Goal: Task Accomplishment & Management: Manage account settings

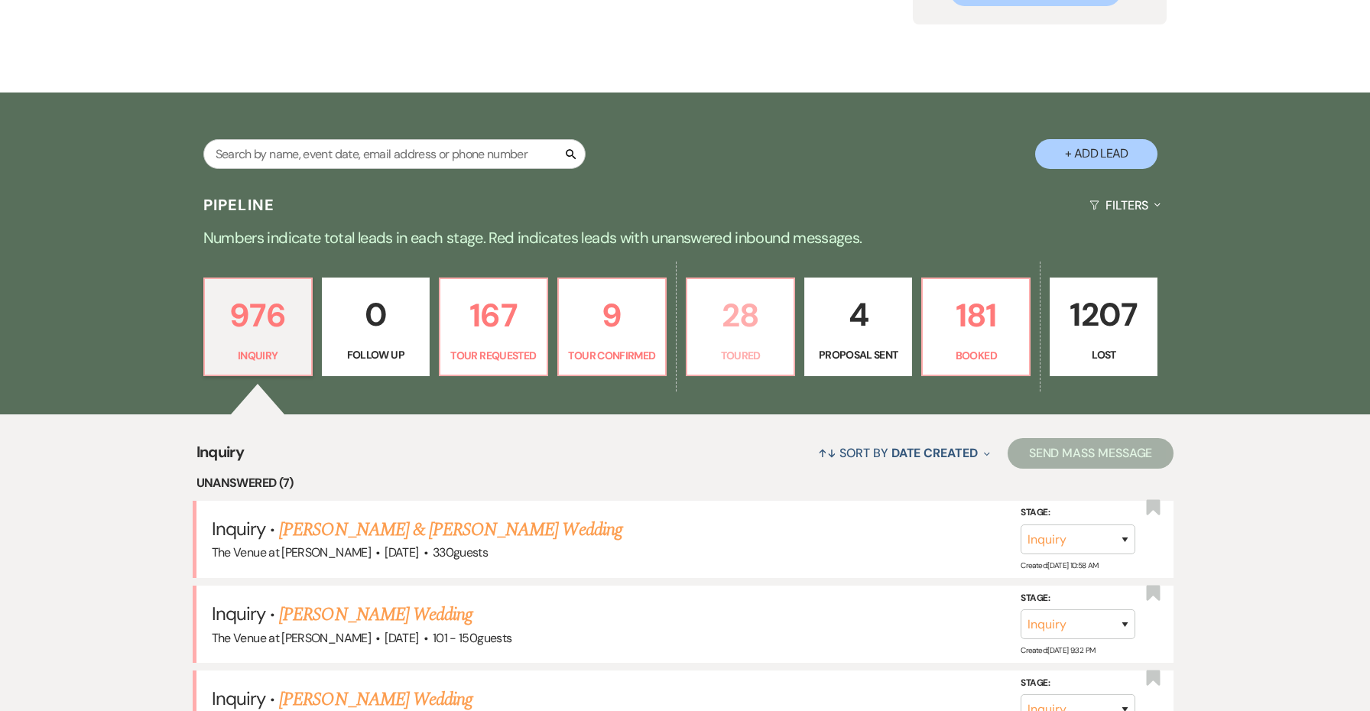
click at [750, 329] on p "28" at bounding box center [740, 315] width 88 height 51
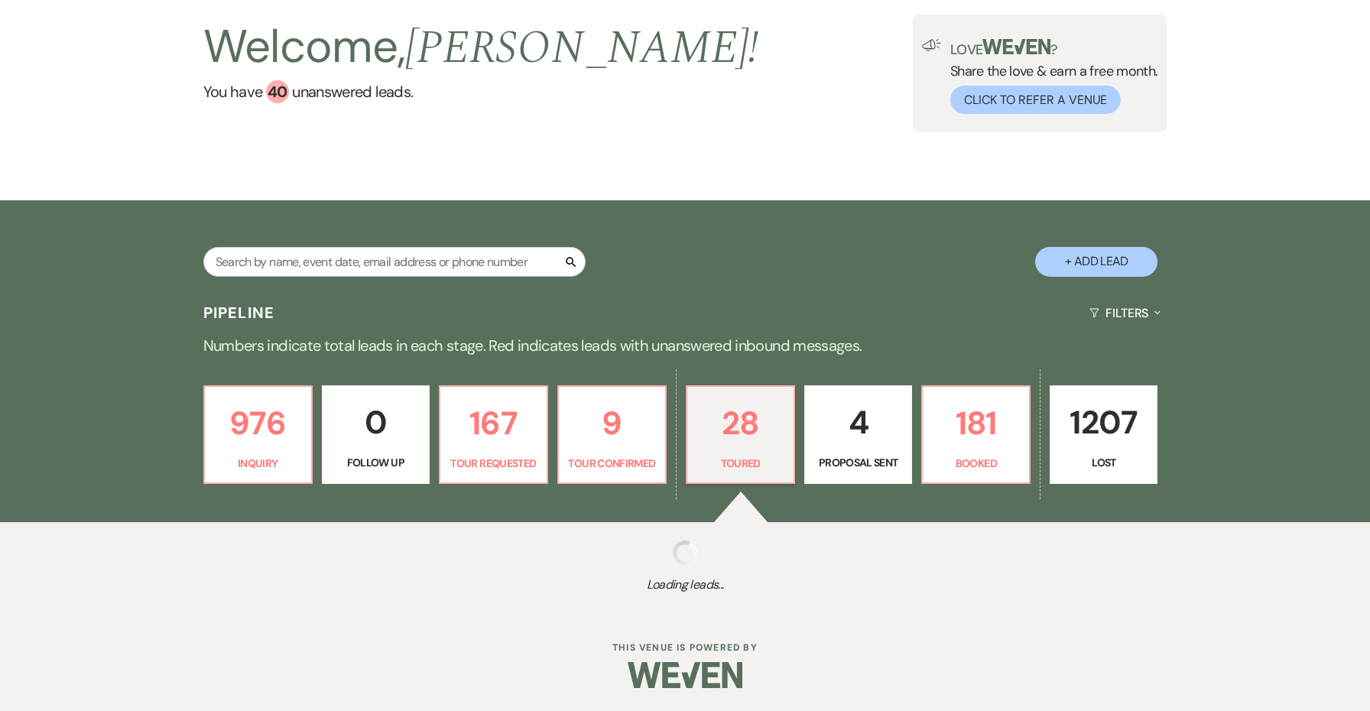
select select "5"
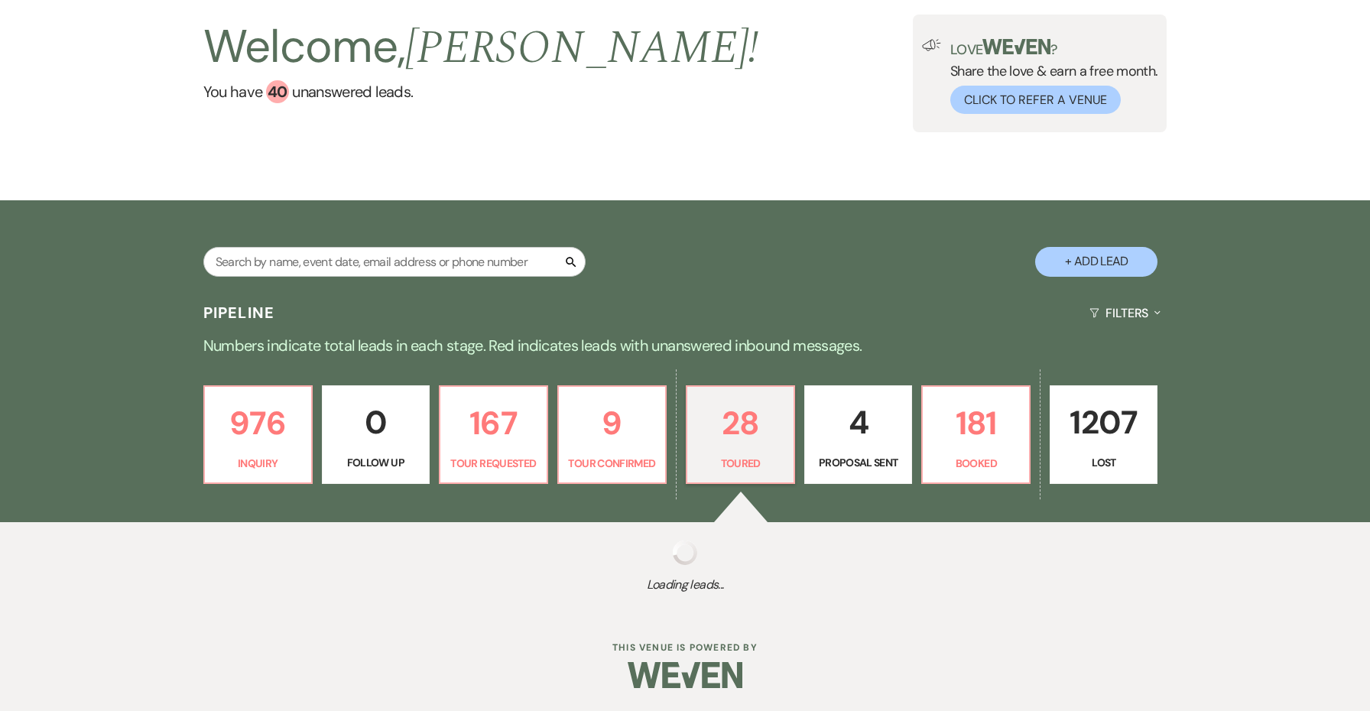
select select "5"
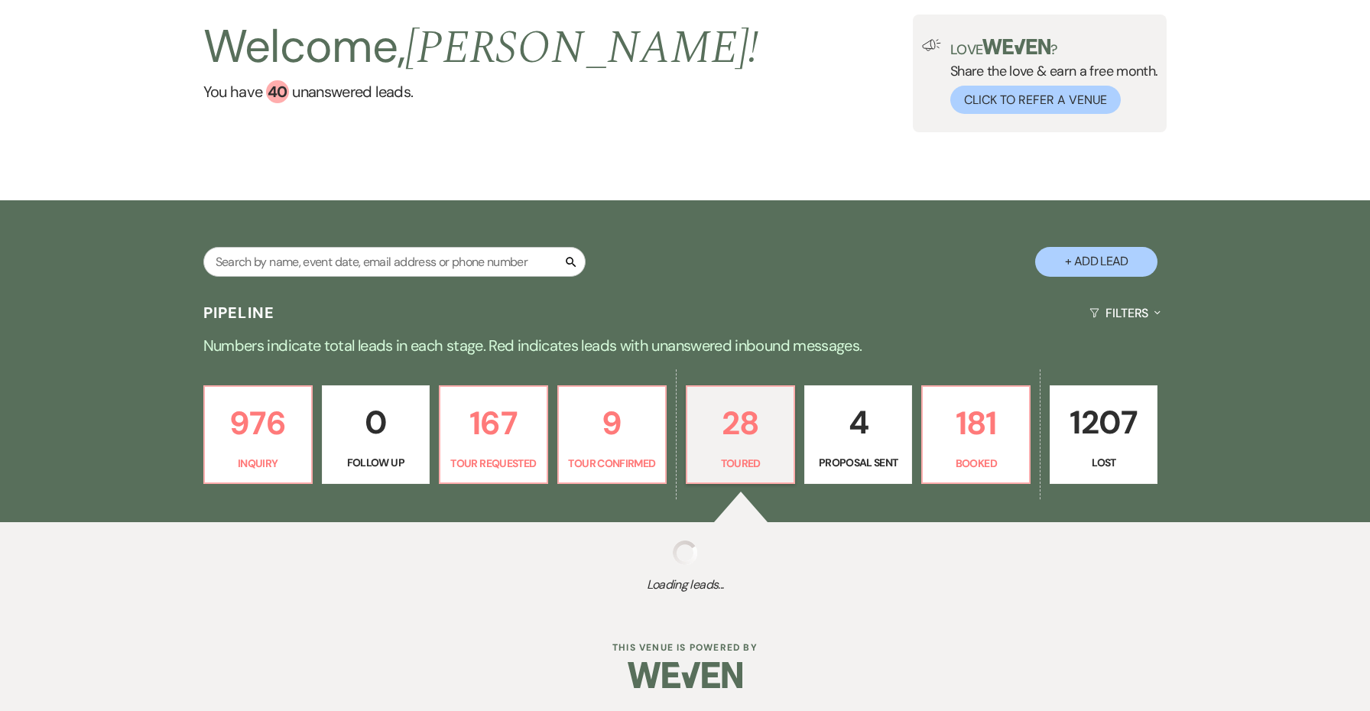
select select "5"
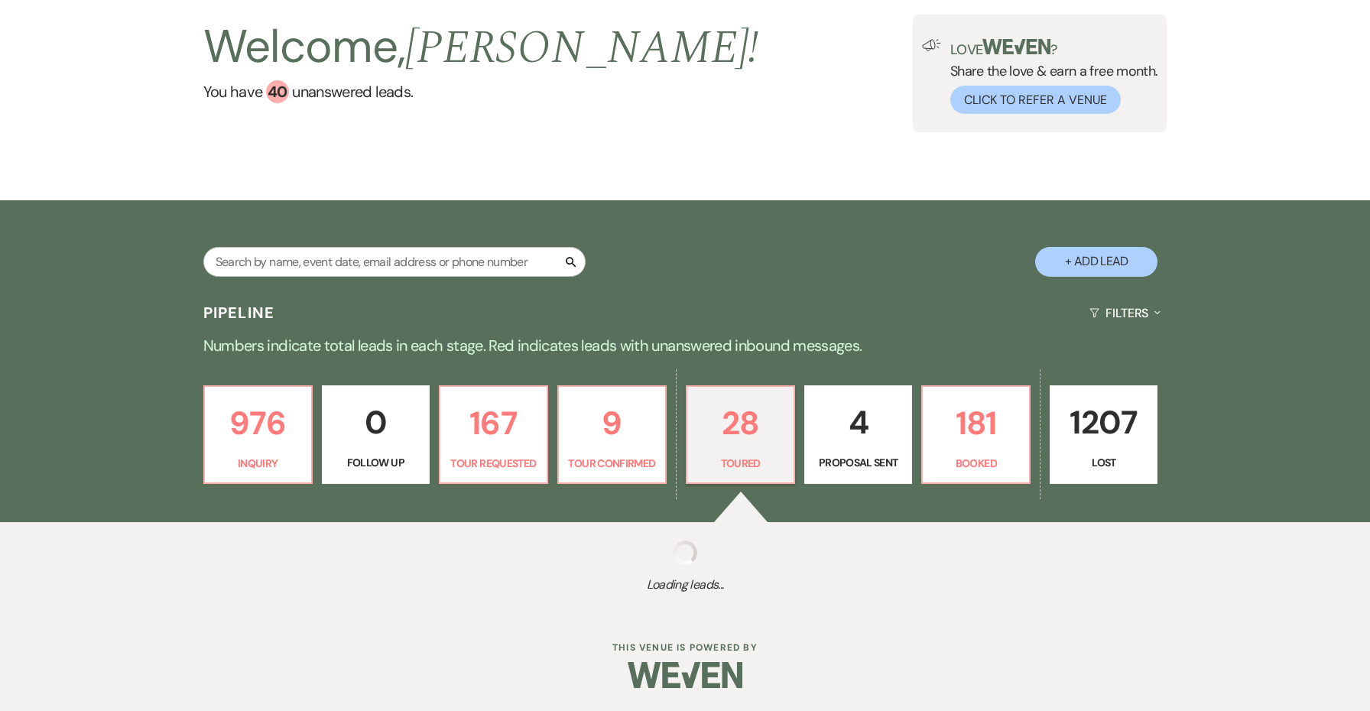
select select "5"
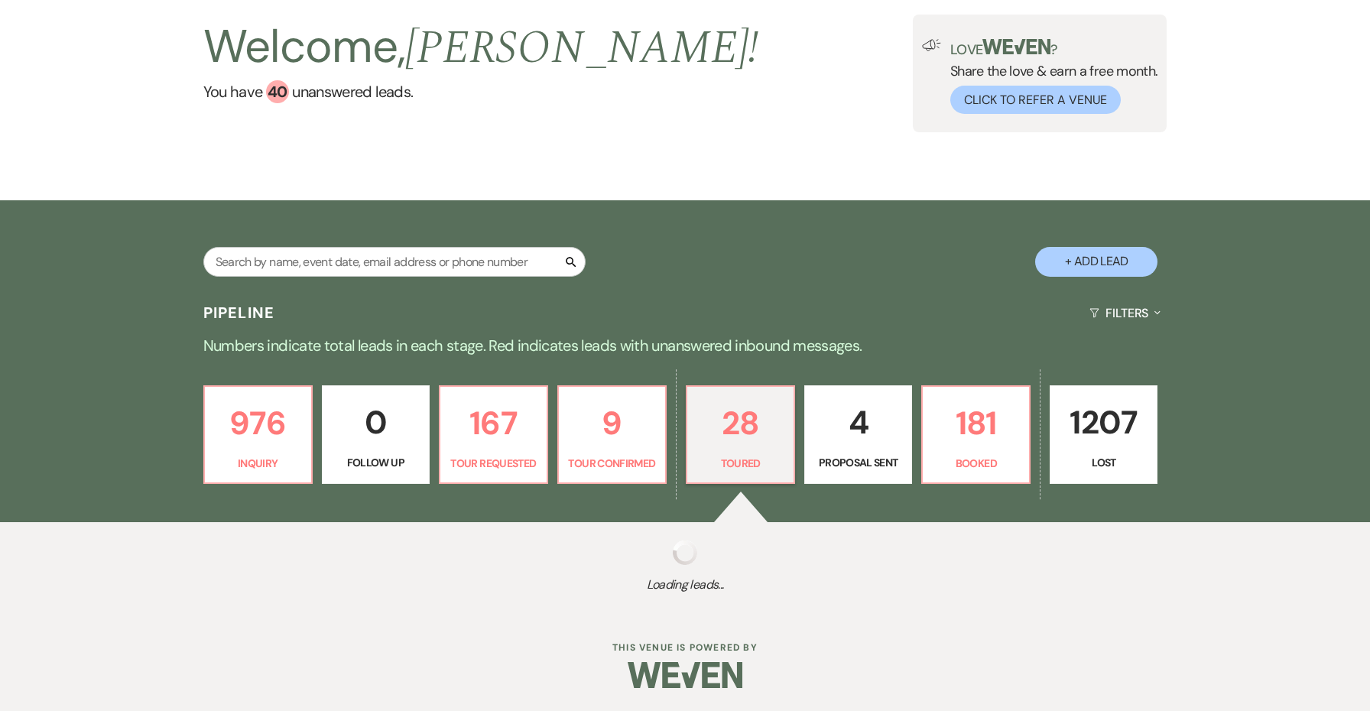
select select "5"
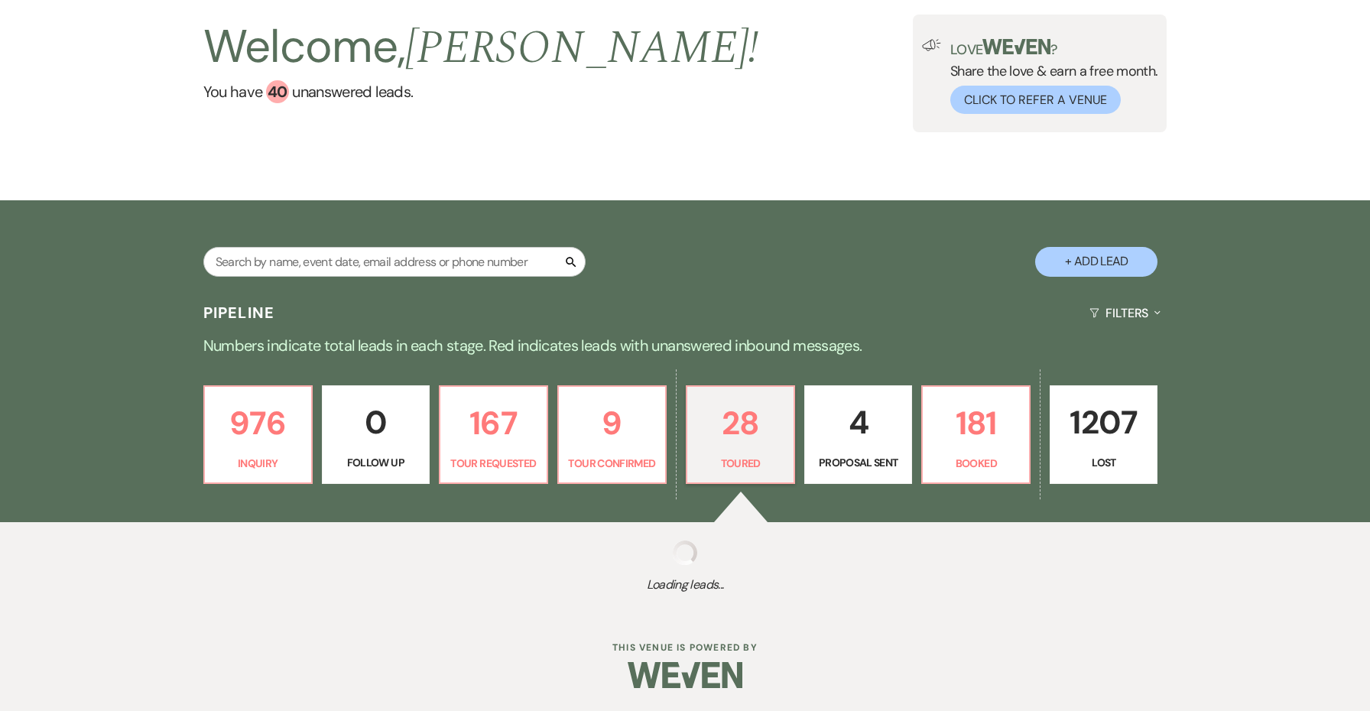
select select "5"
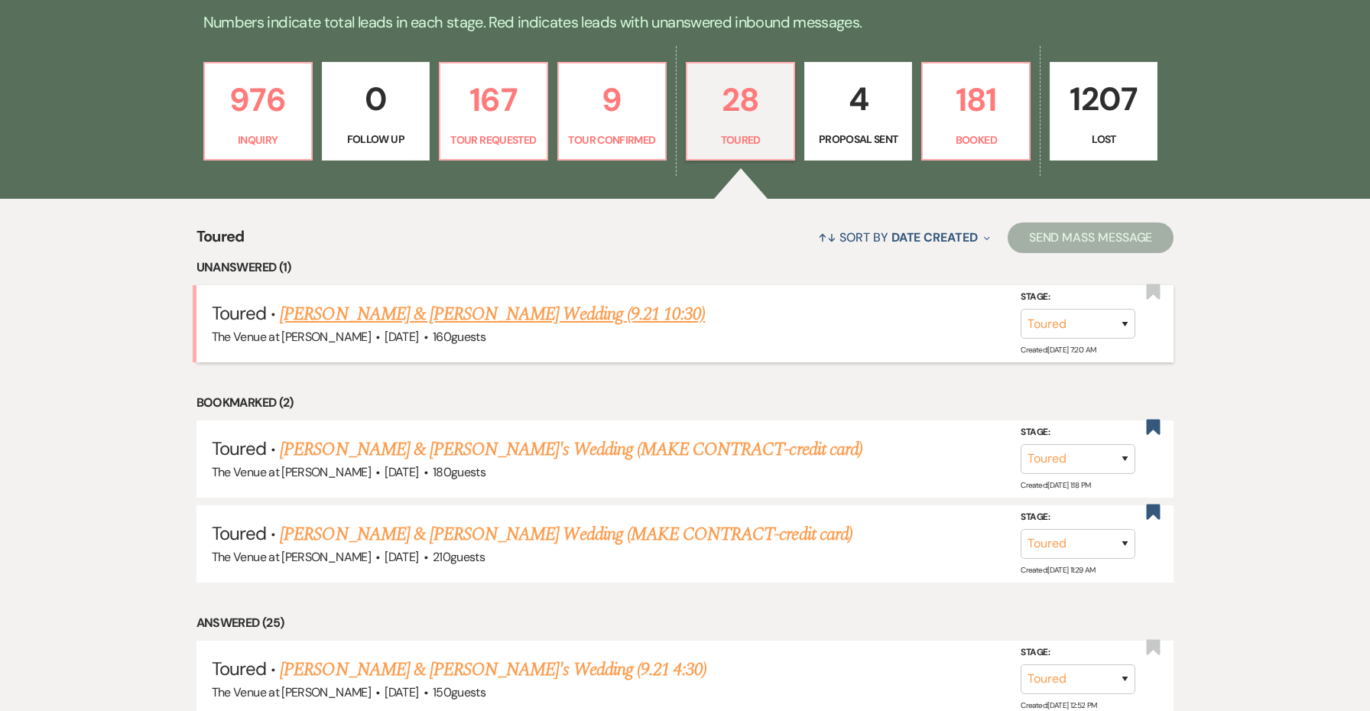
scroll to position [418, 0]
click at [620, 312] on link "[PERSON_NAME] & [PERSON_NAME] Wedding (9.21 10:30)" at bounding box center [492, 314] width 425 height 28
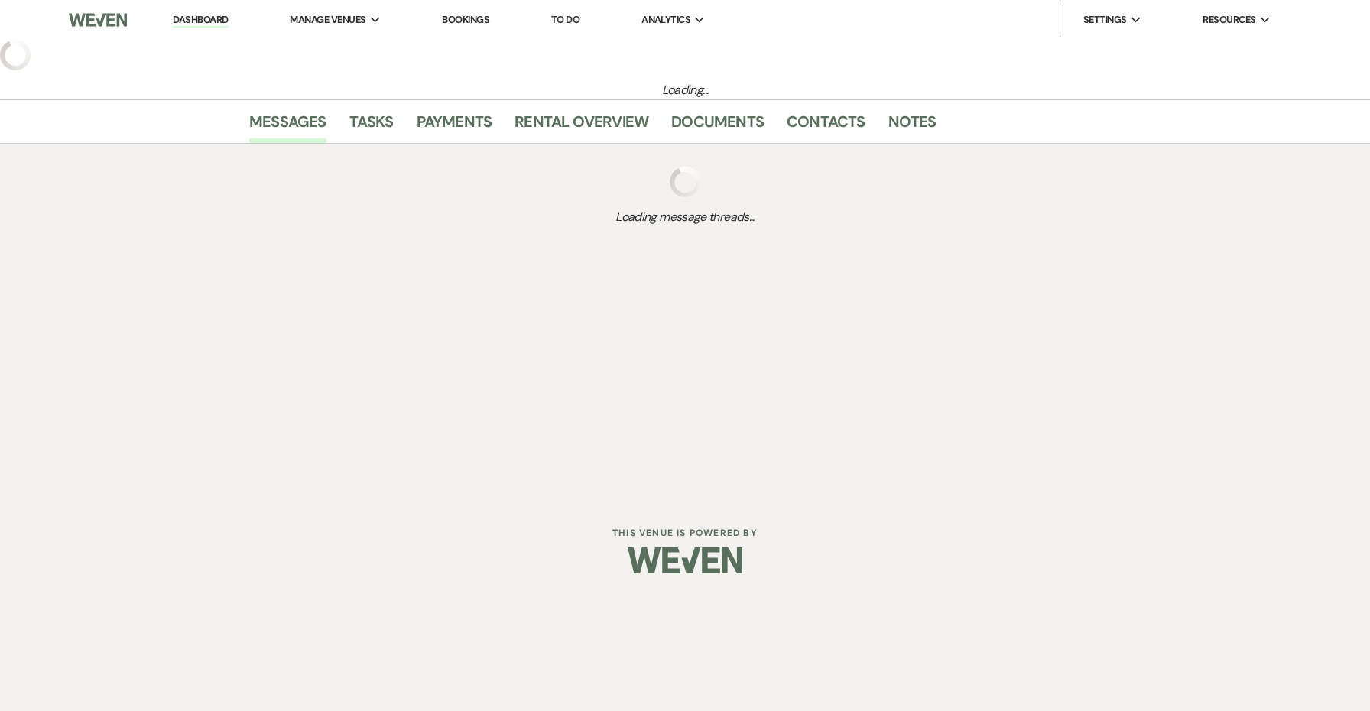
select select "5"
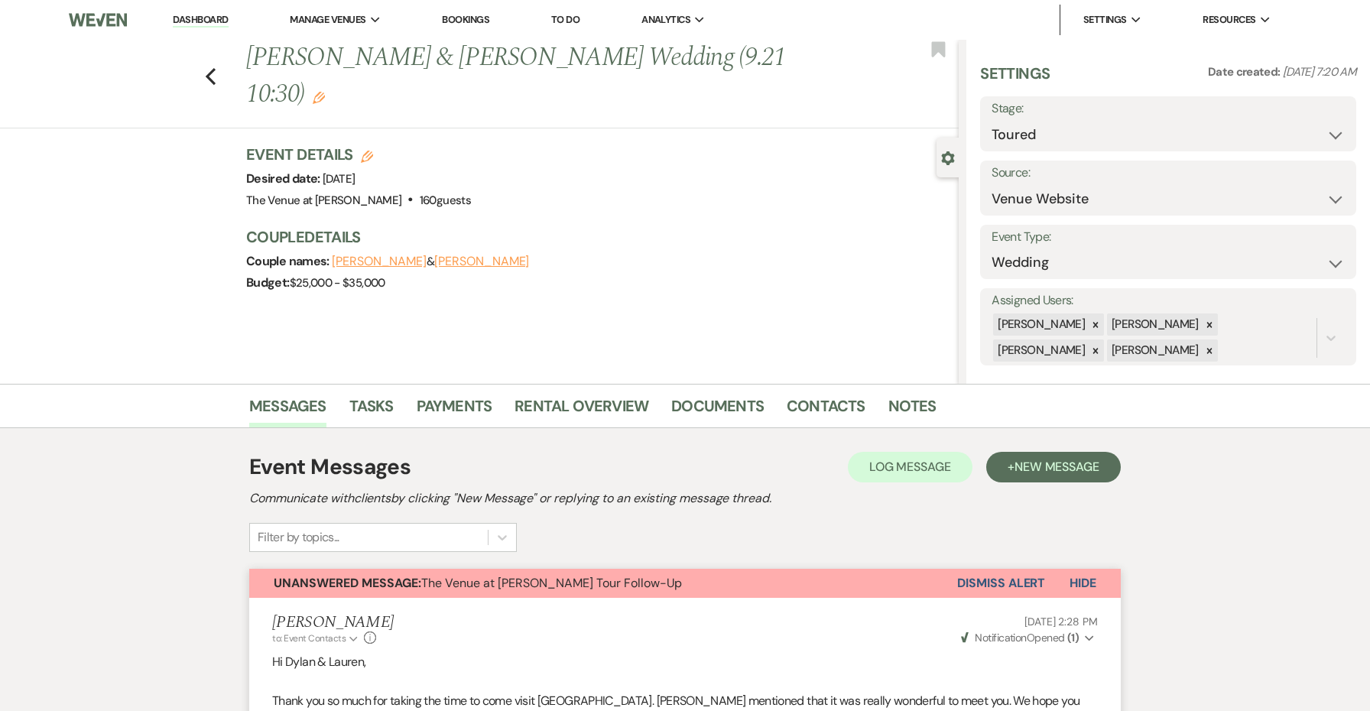
click at [594, 365] on div "Previous [PERSON_NAME] & [PERSON_NAME] Wedding (9.21 10:30) Edit Bookmark Gear …" at bounding box center [479, 212] width 959 height 344
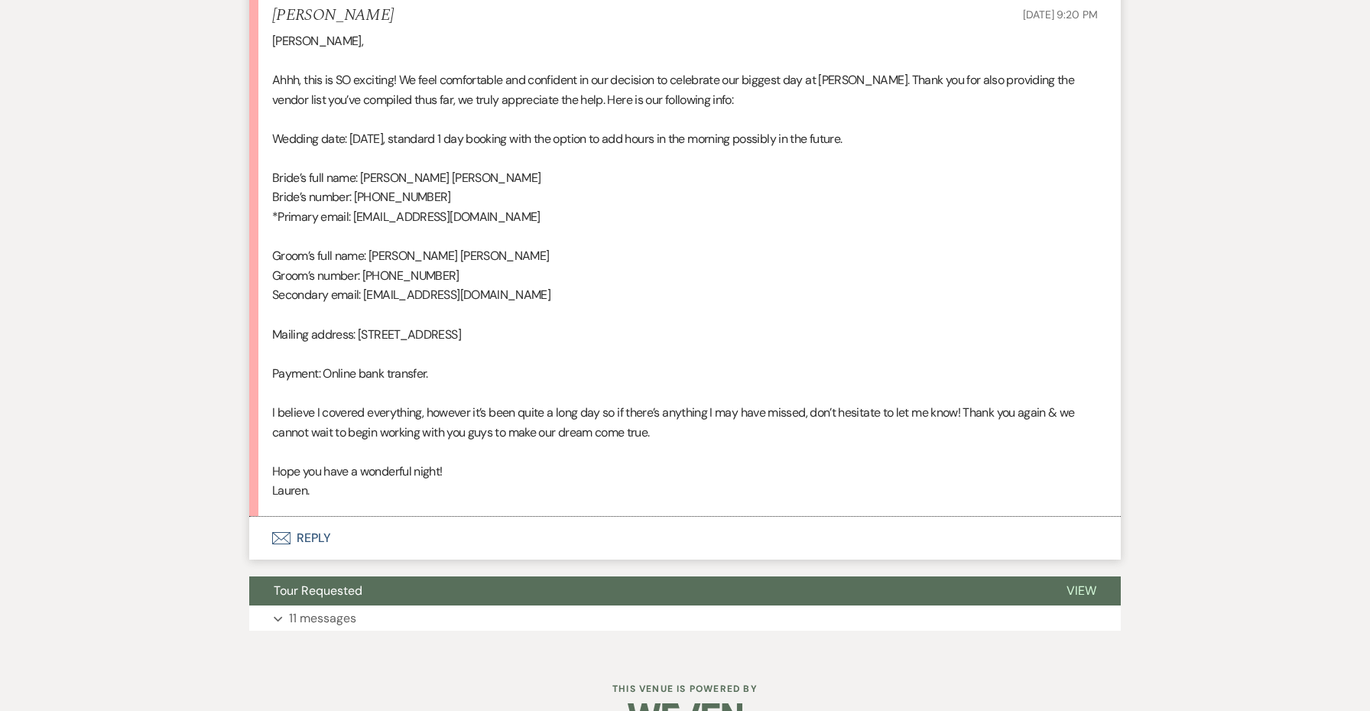
scroll to position [1990, 0]
click at [305, 518] on button "Envelope Reply" at bounding box center [684, 539] width 871 height 43
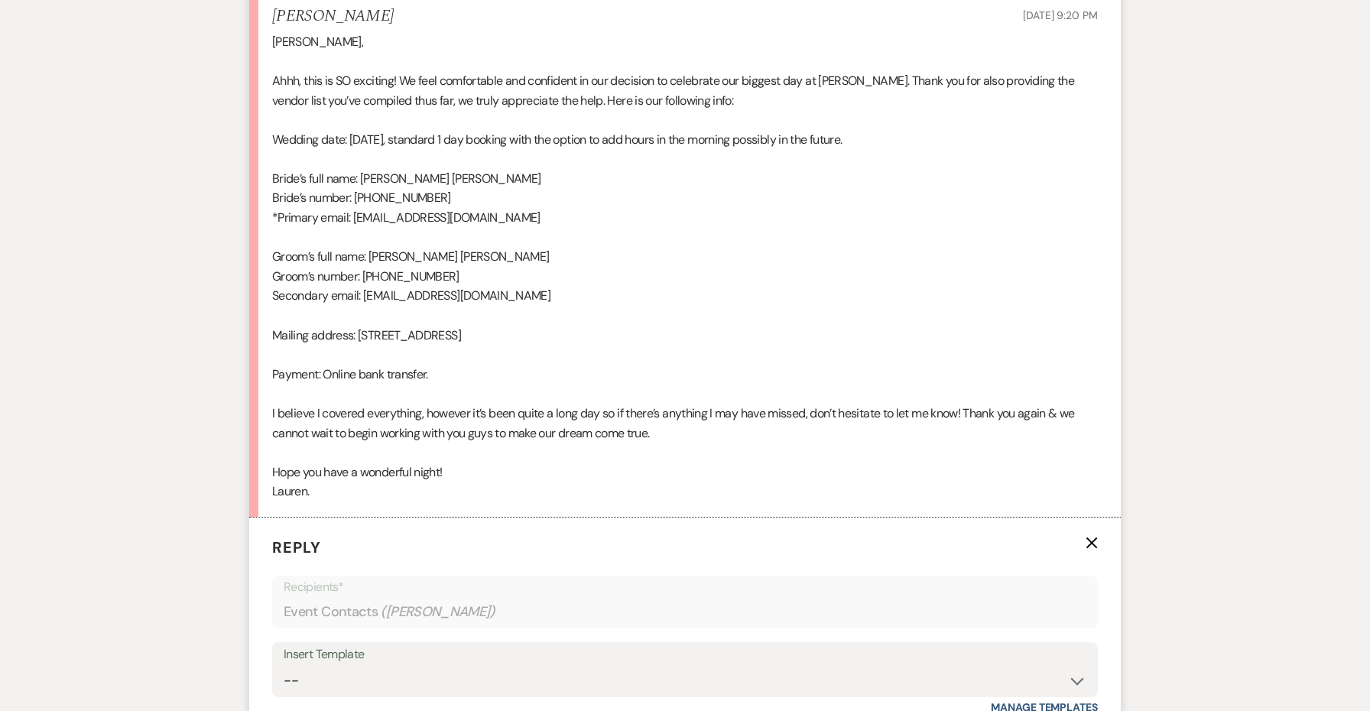
scroll to position [2264, 0]
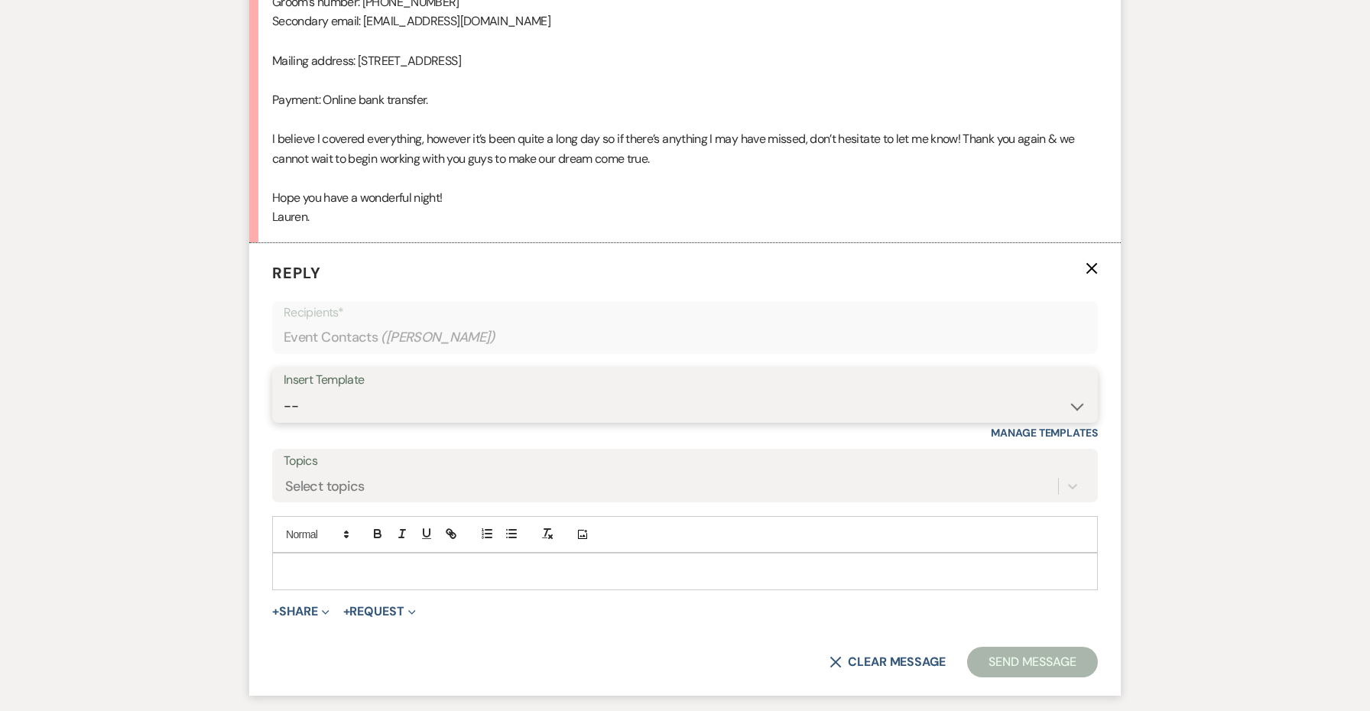
select select "5883"
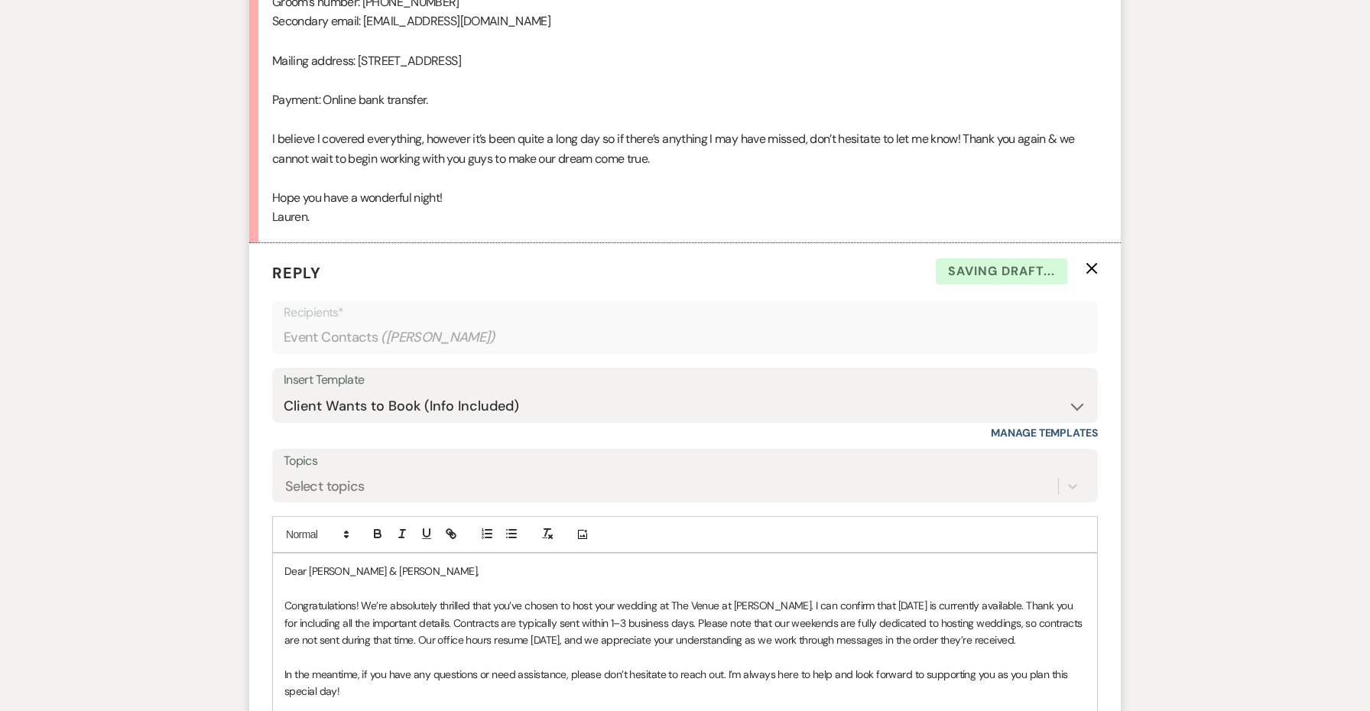
click at [570, 597] on p "Congratulations! We’re absolutely thrilled that you’ve chosen to host your wedd…" at bounding box center [684, 622] width 801 height 51
click at [376, 563] on p "Dear [PERSON_NAME] & [PERSON_NAME]," at bounding box center [684, 571] width 801 height 17
drag, startPoint x: 345, startPoint y: 527, endPoint x: 307, endPoint y: 527, distance: 37.5
click at [307, 563] on p "Dear Dylan & Lauren & [PERSON_NAME]," at bounding box center [684, 571] width 801 height 17
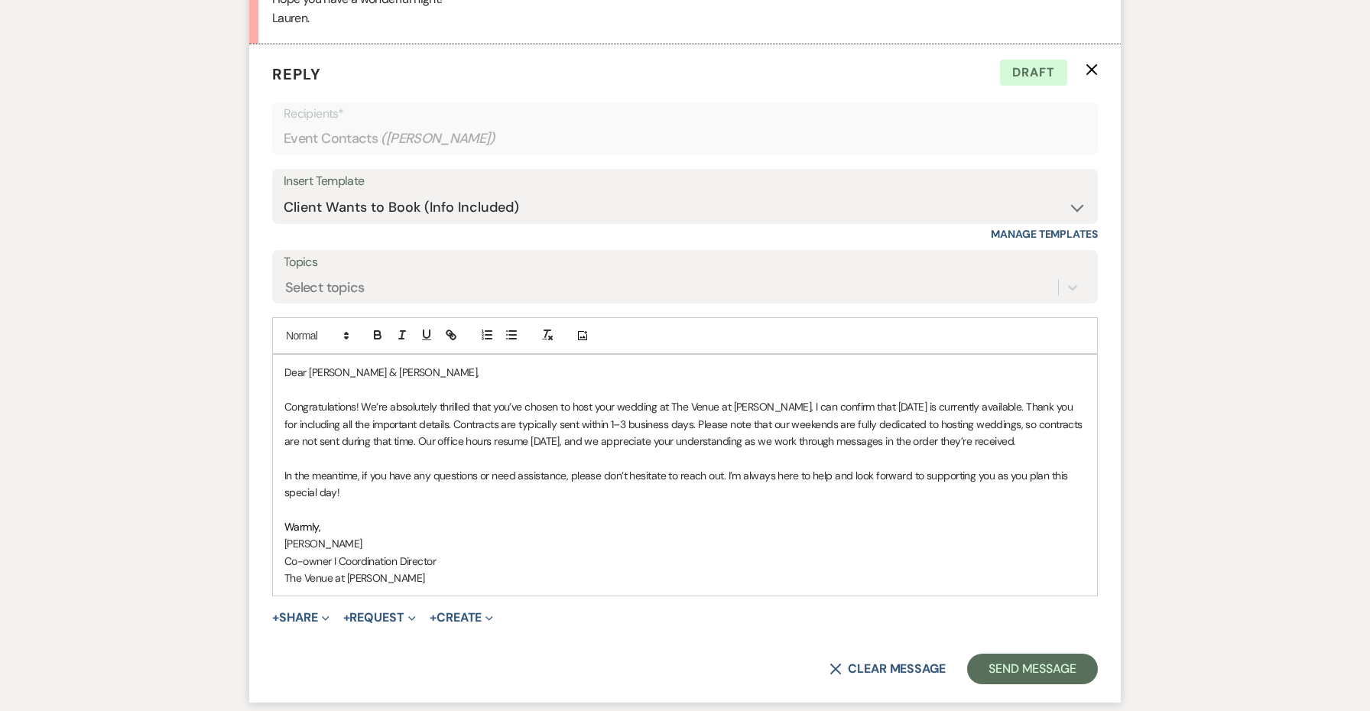
scroll to position [2470, 0]
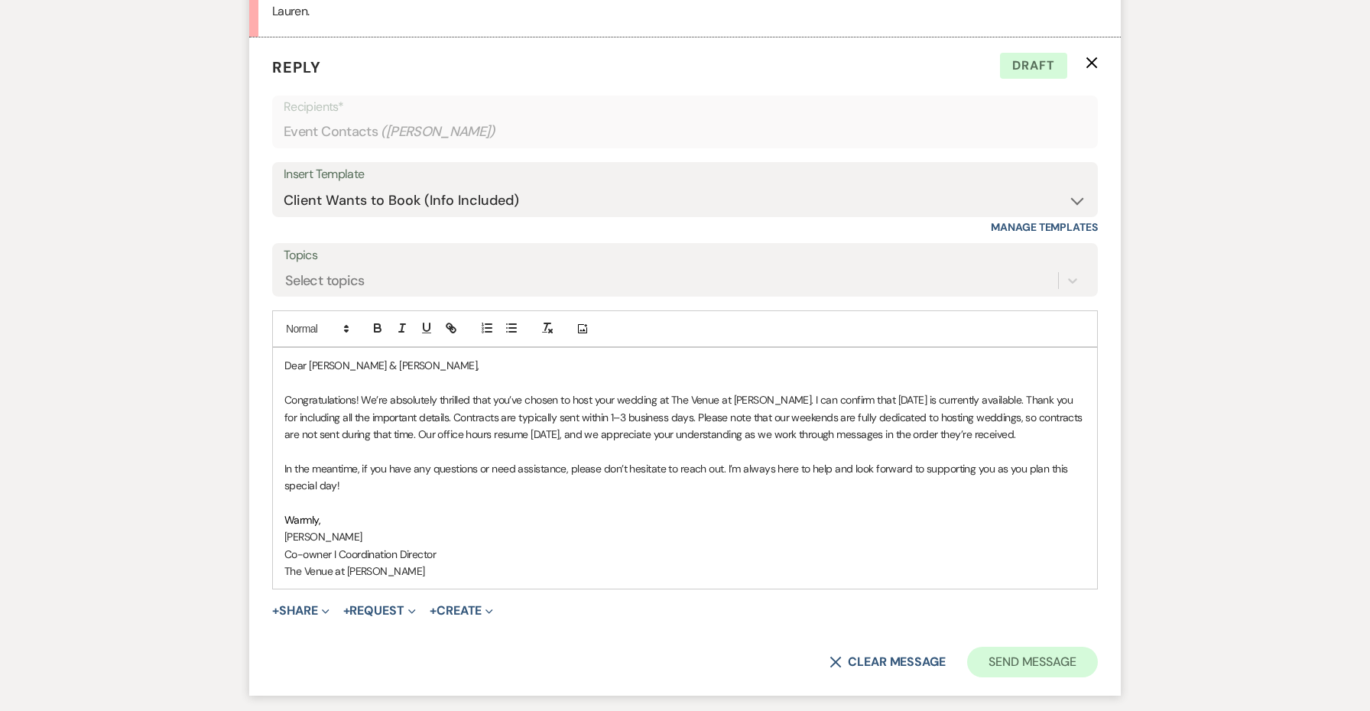
click at [1022, 647] on button "Send Message" at bounding box center [1032, 662] width 131 height 31
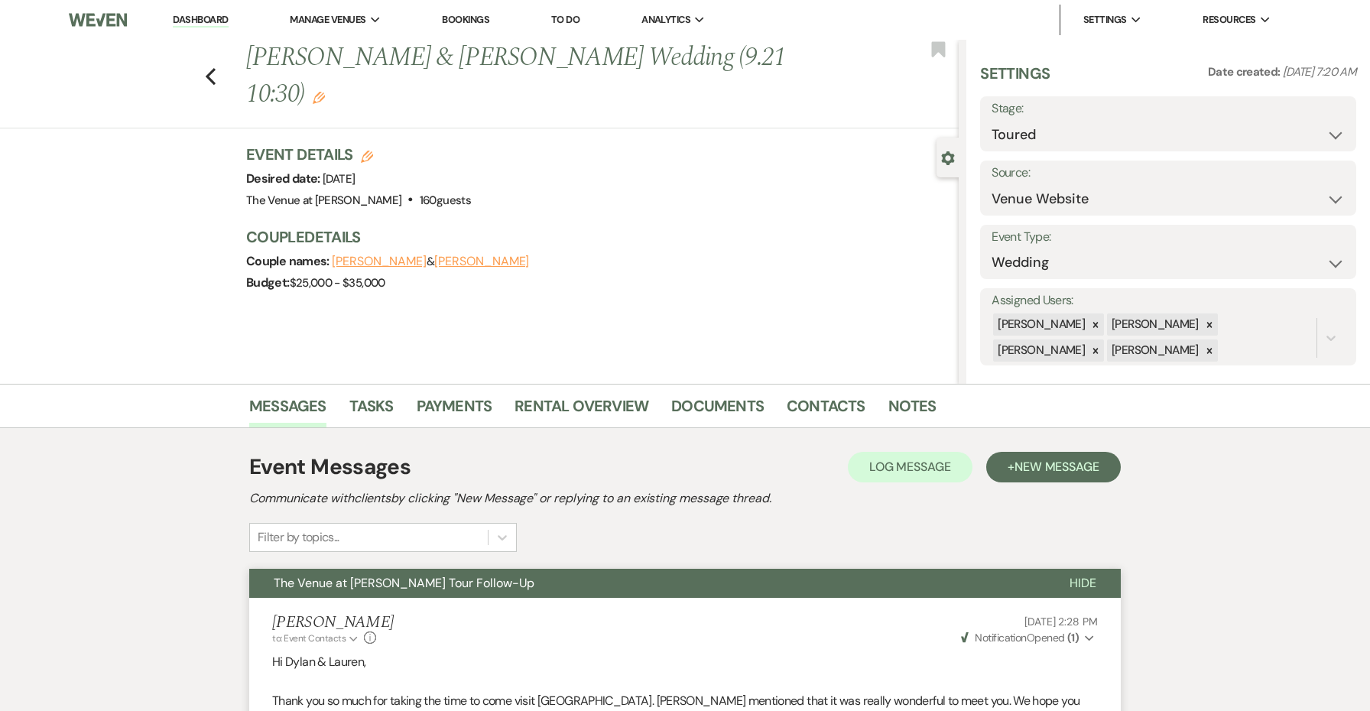
scroll to position [0, 0]
click at [316, 99] on icon "Edit" at bounding box center [319, 98] width 12 height 12
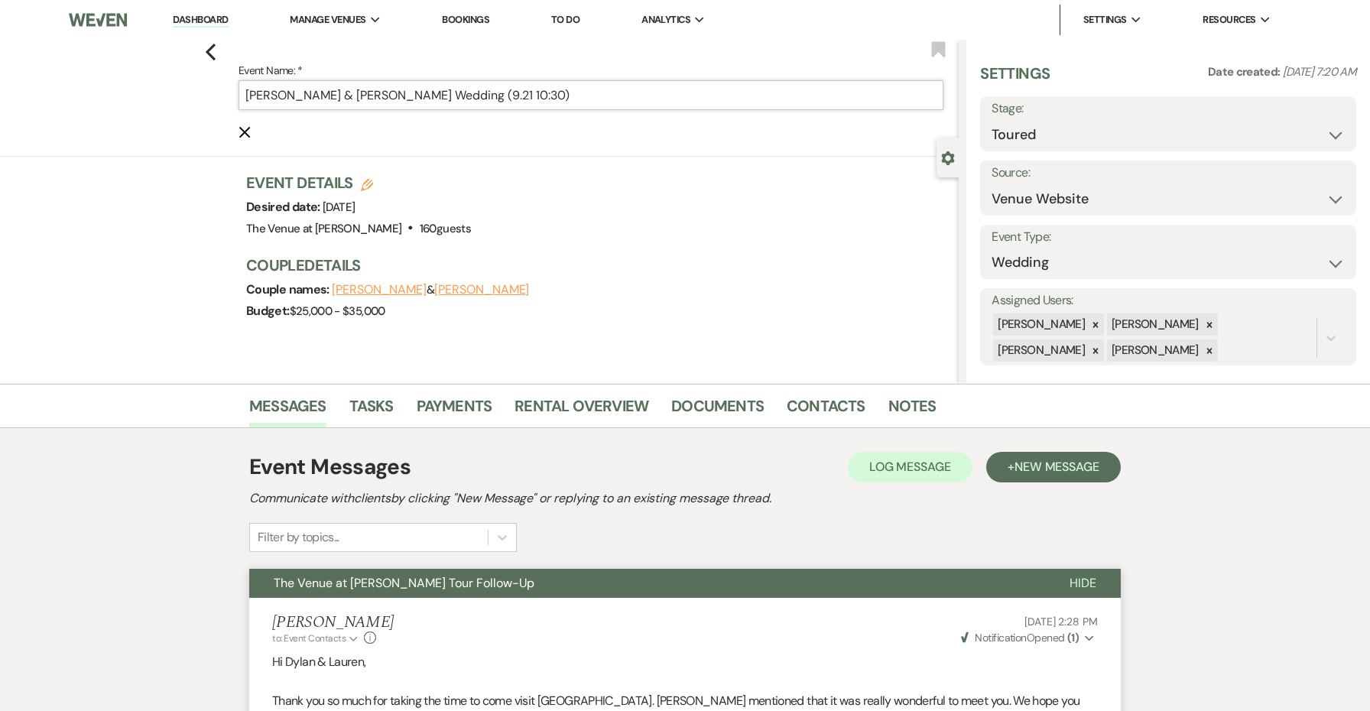
drag, startPoint x: 611, startPoint y: 105, endPoint x: 512, endPoint y: 93, distance: 99.4
click at [512, 93] on input "[PERSON_NAME] & [PERSON_NAME] Wedding (9.21 10:30)" at bounding box center [591, 95] width 705 height 30
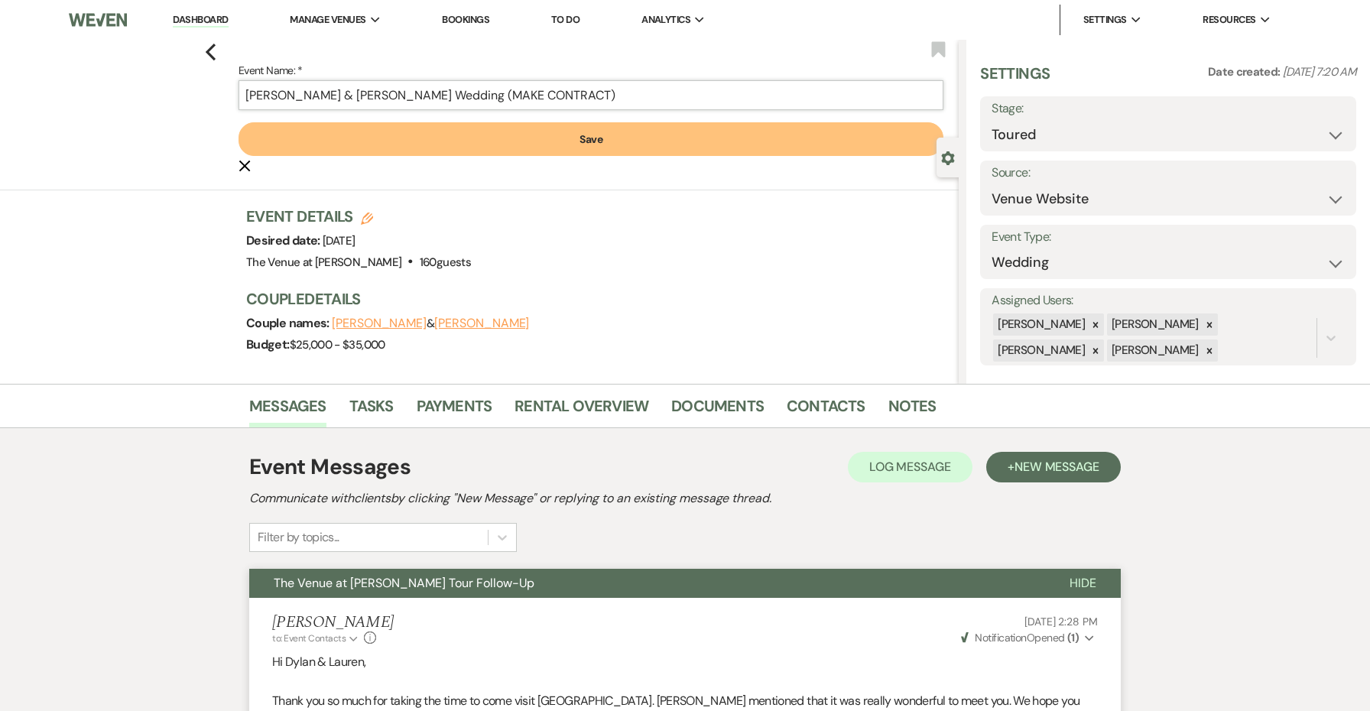
type input "[PERSON_NAME] & [PERSON_NAME] Wedding (MAKE CONTRACT)"
click at [516, 145] on button "Save" at bounding box center [591, 139] width 705 height 34
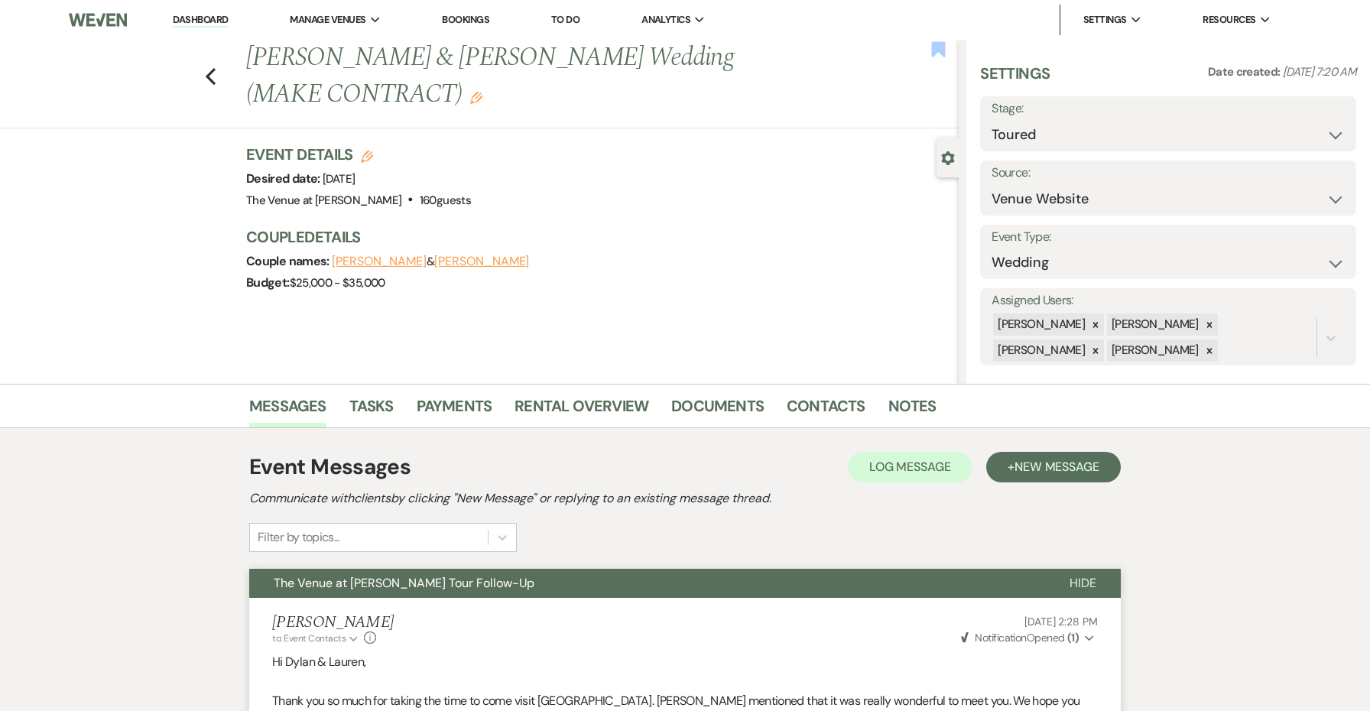
click at [936, 51] on use "button" at bounding box center [939, 48] width 14 height 15
click at [215, 73] on icon "Previous" at bounding box center [210, 76] width 11 height 18
select select "5"
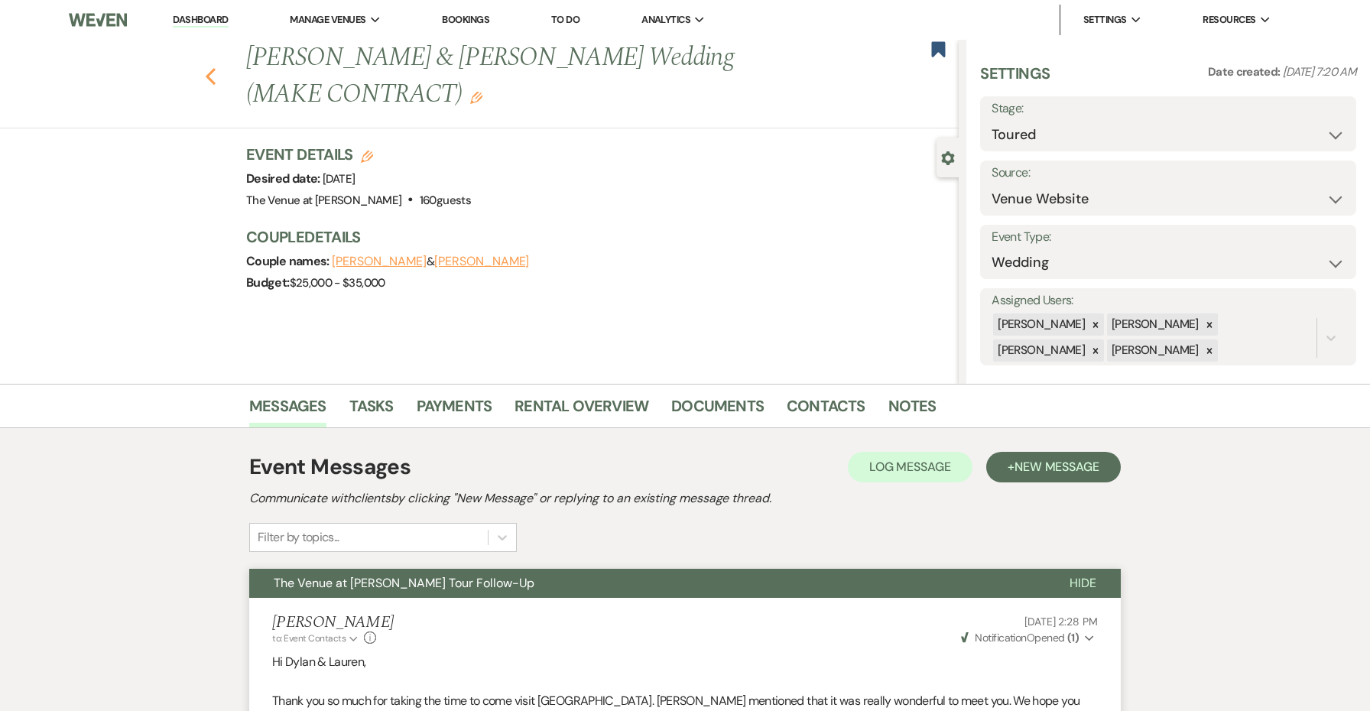
select select "5"
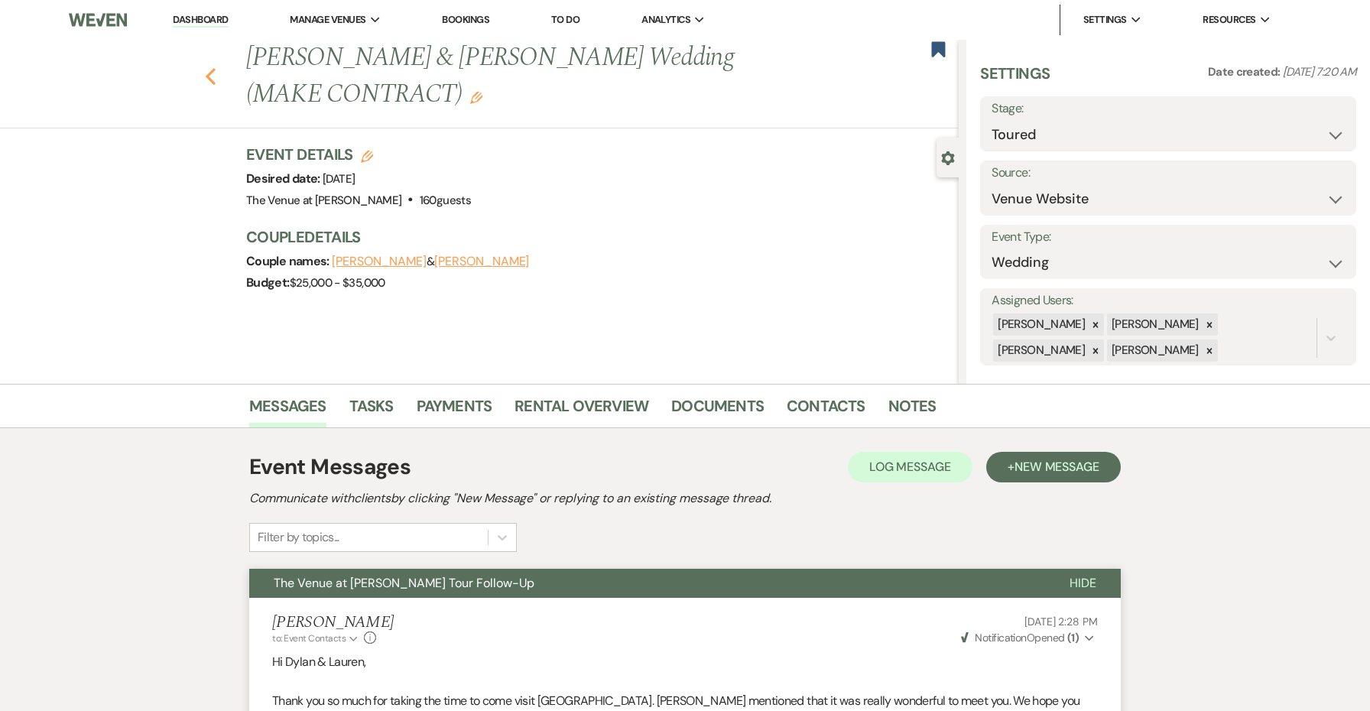
select select "5"
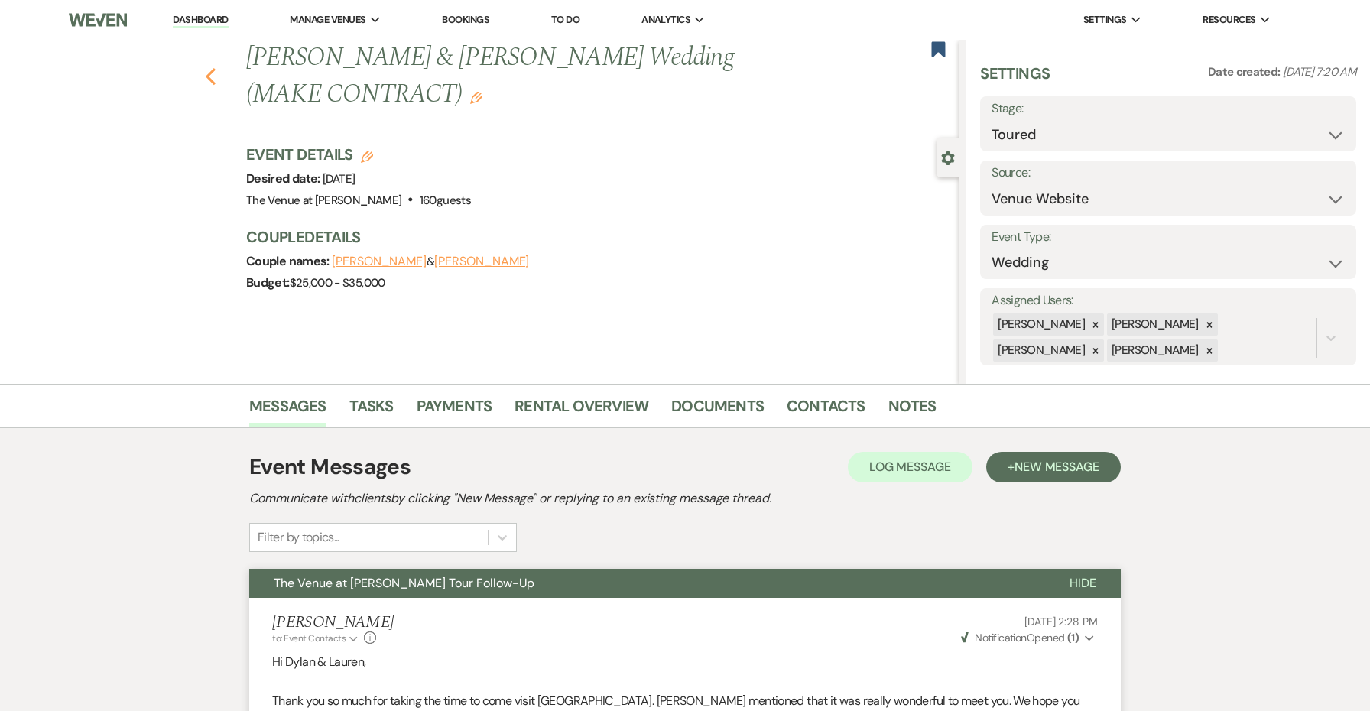
select select "5"
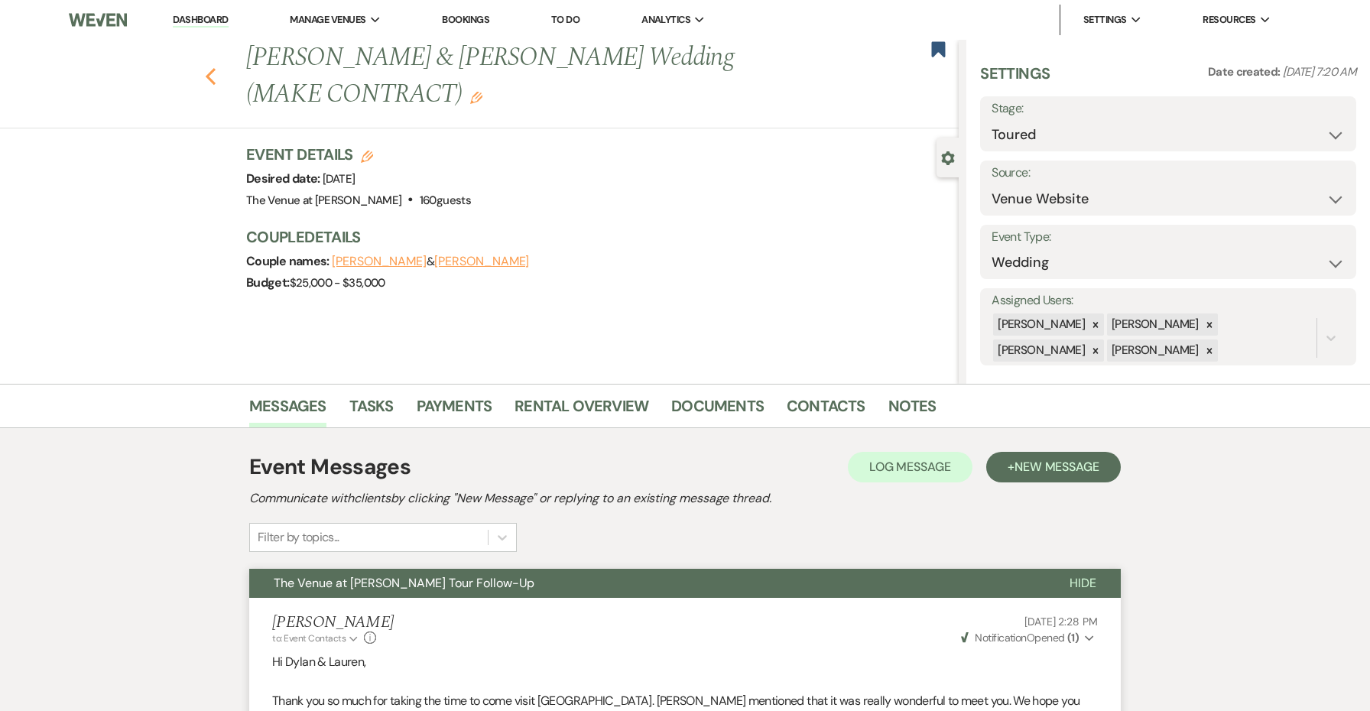
select select "5"
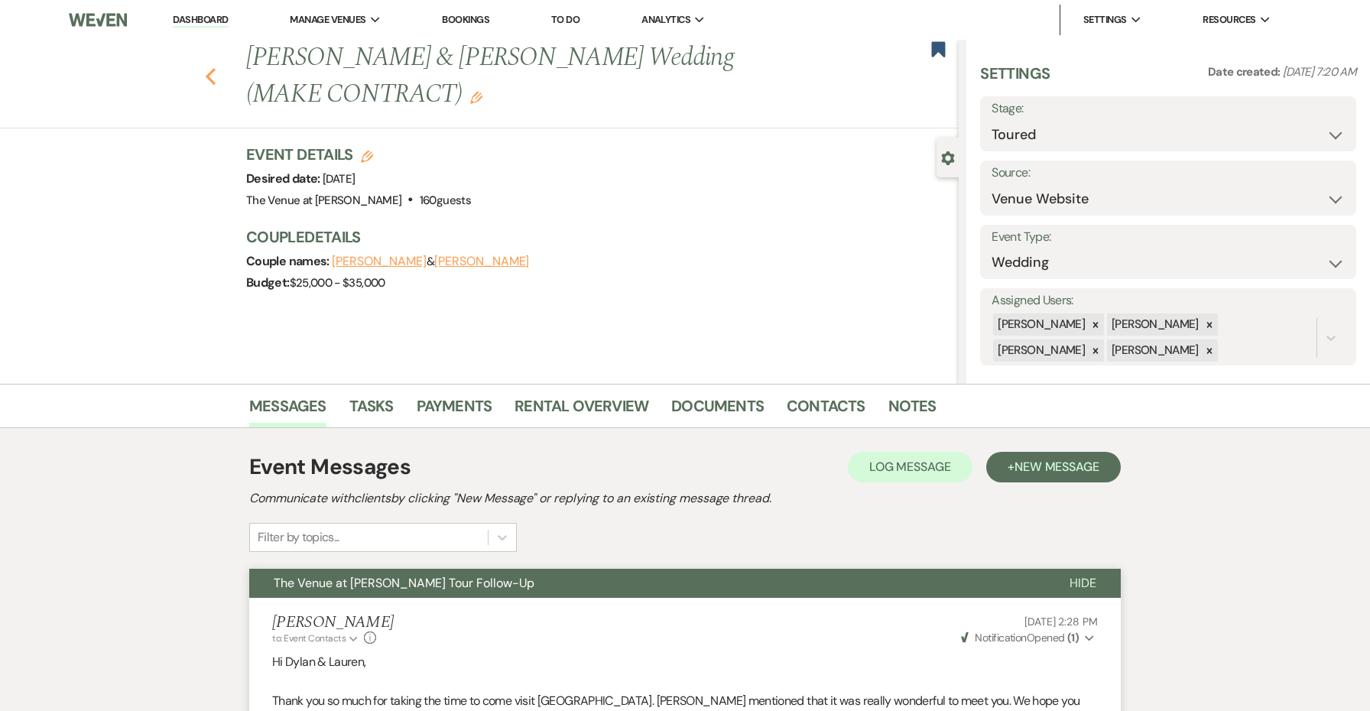
select select "5"
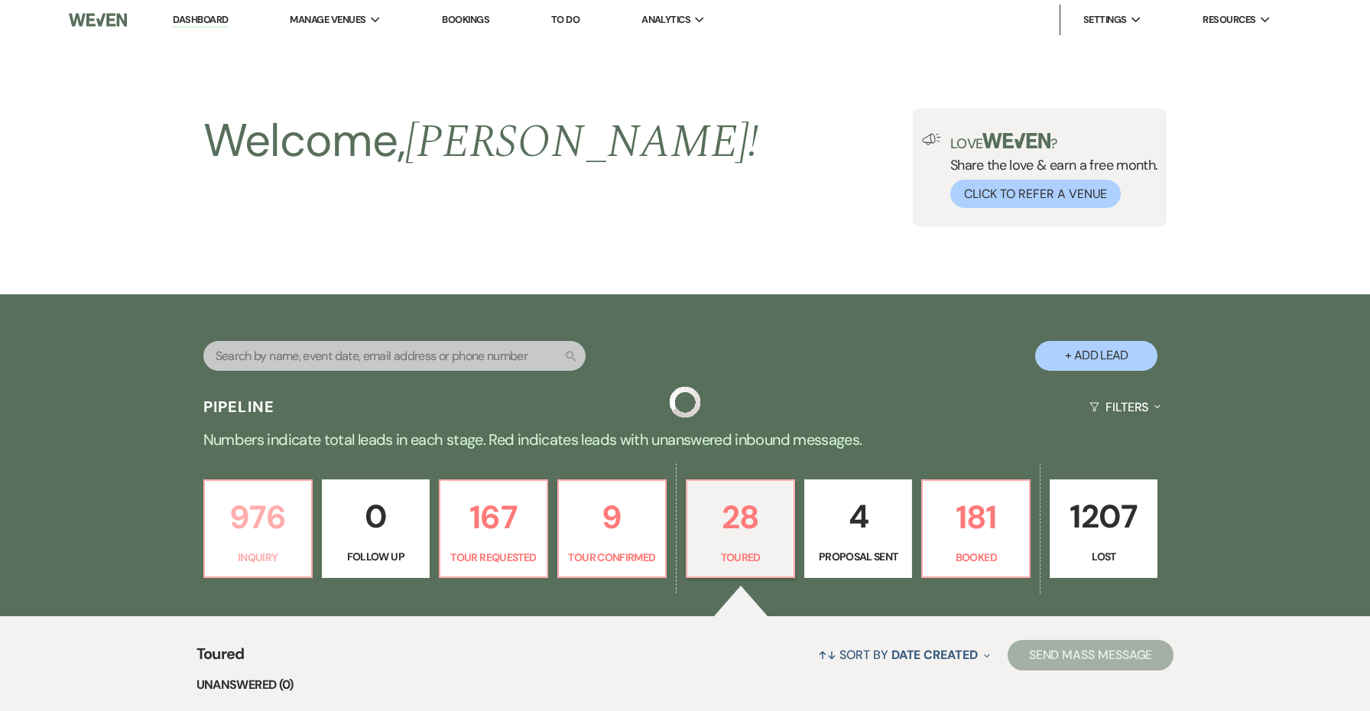
scroll to position [418, 0]
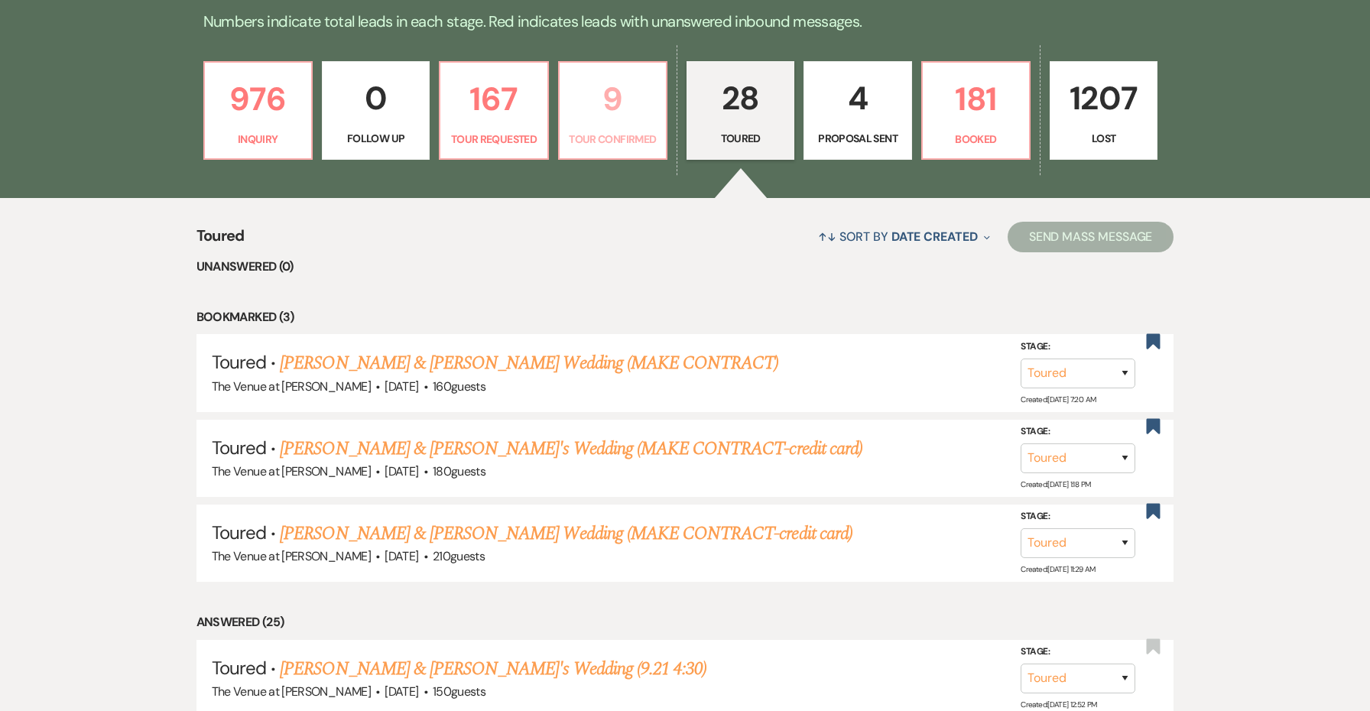
click at [605, 105] on p "9" at bounding box center [613, 98] width 88 height 51
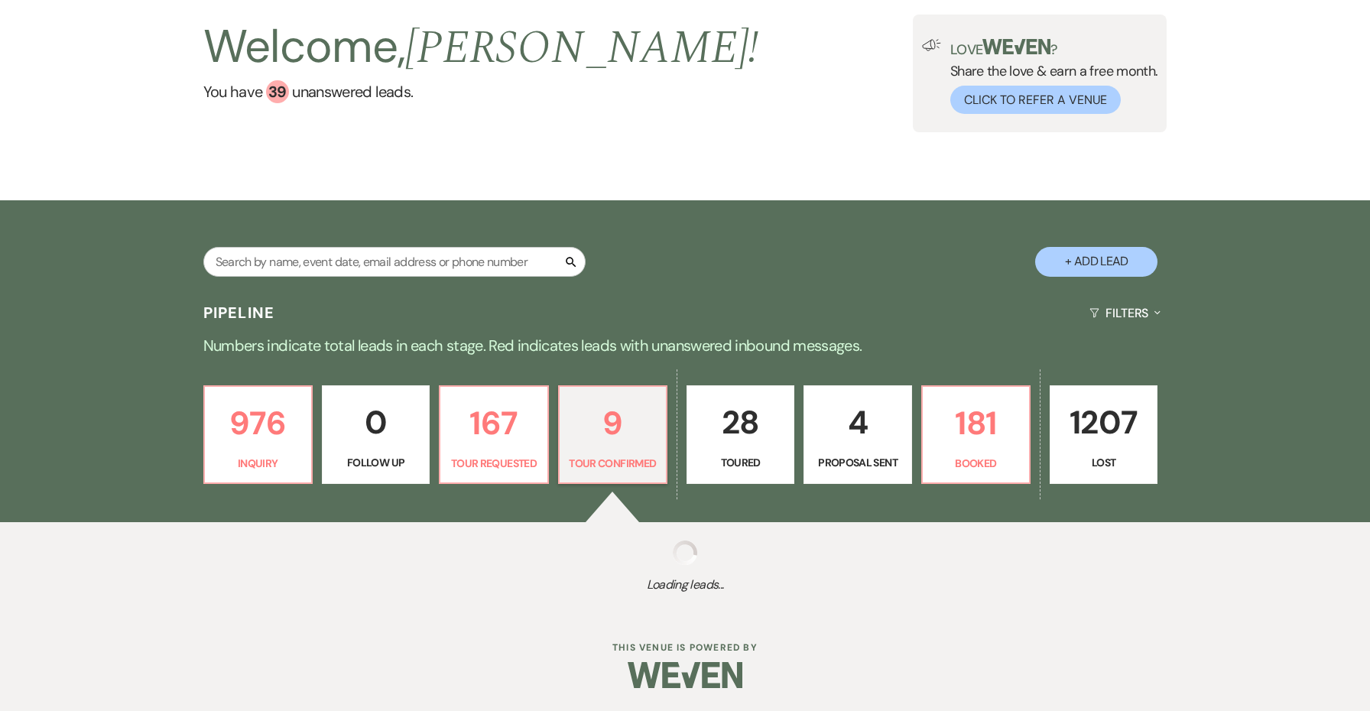
scroll to position [93, 0]
select select "4"
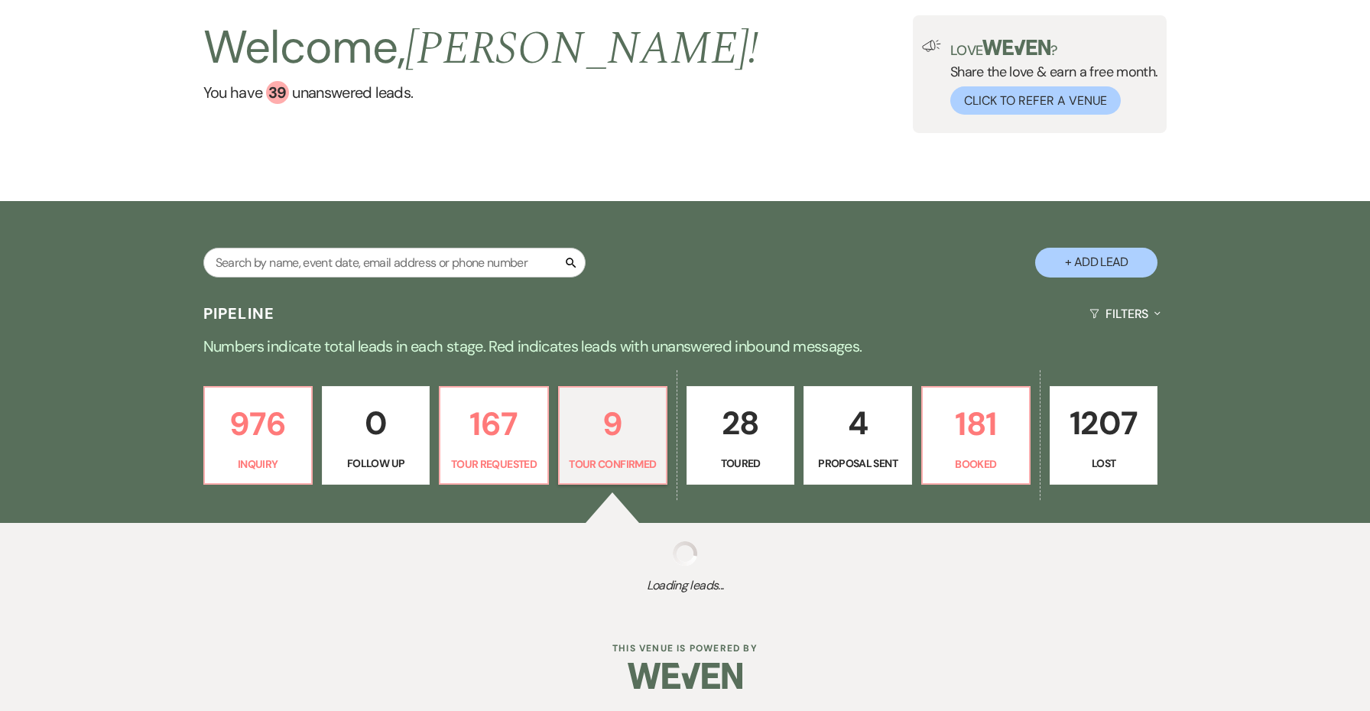
select select "4"
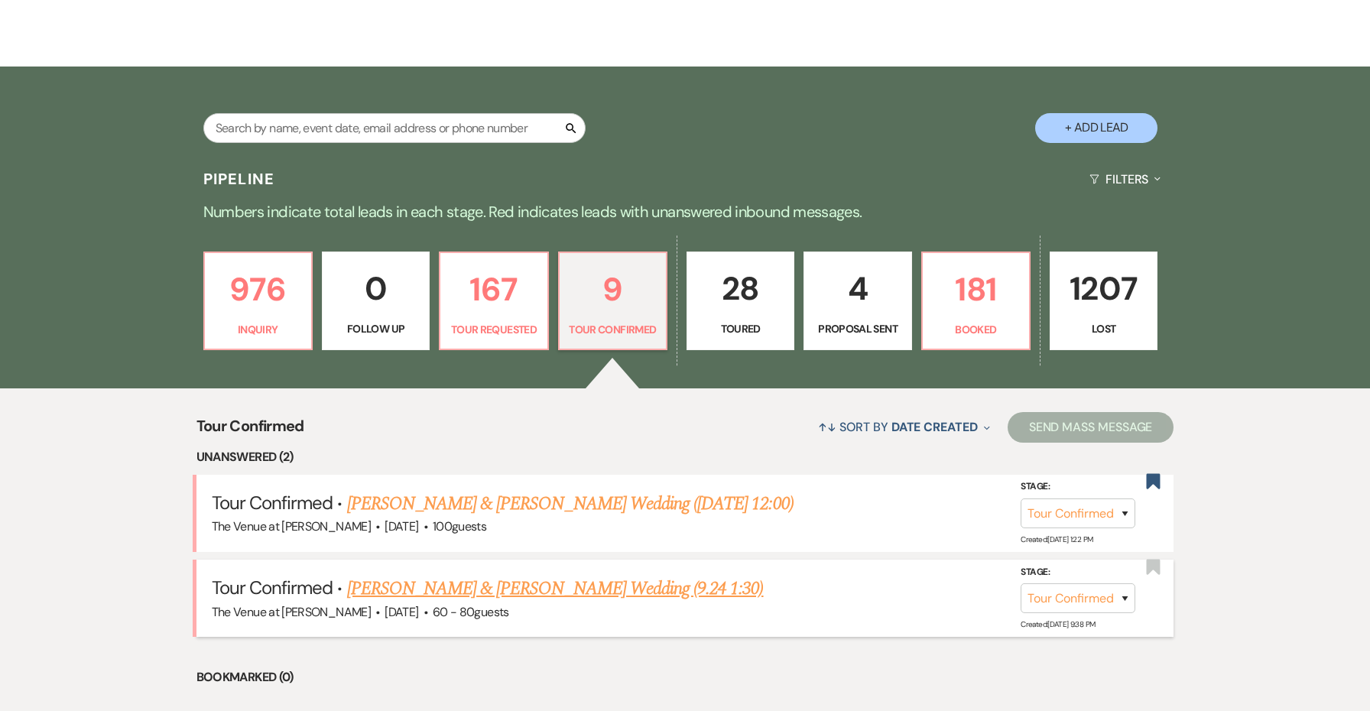
scroll to position [272, 0]
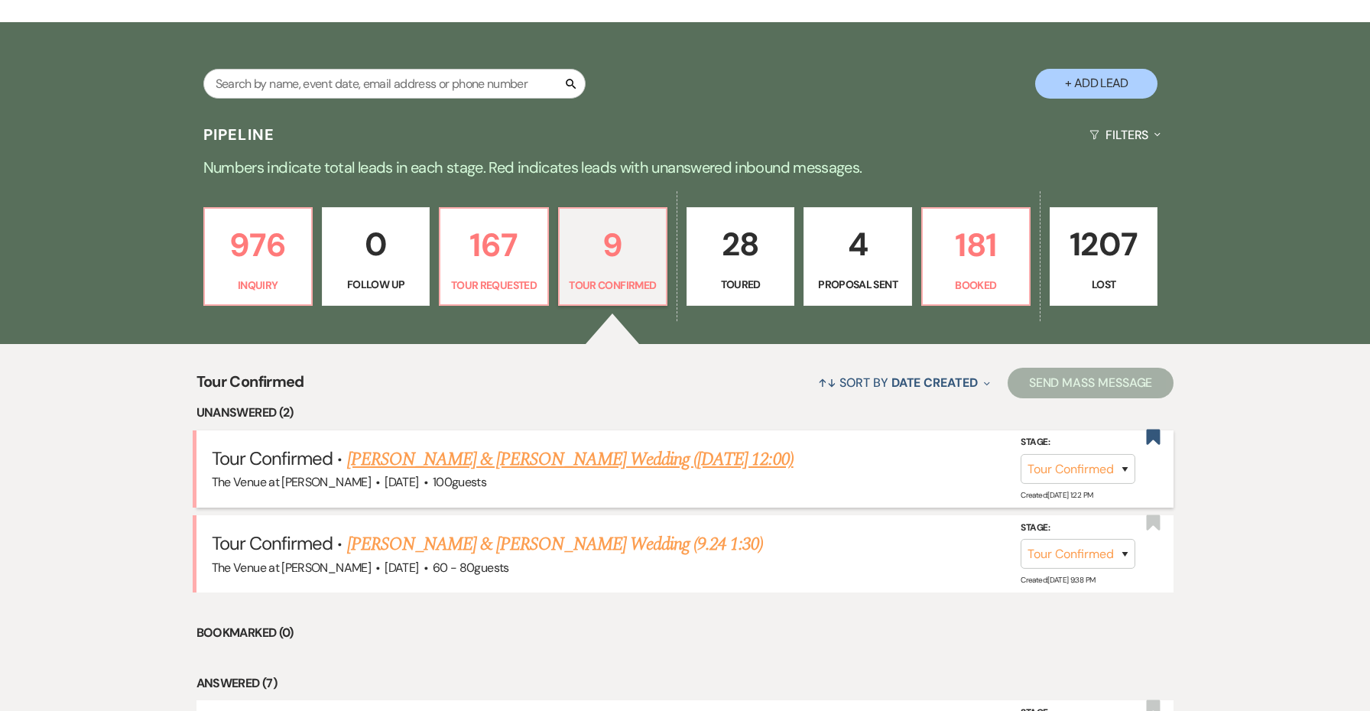
click at [645, 459] on link "[PERSON_NAME] & [PERSON_NAME] Wedding ([DATE] 12:00)" at bounding box center [570, 460] width 446 height 28
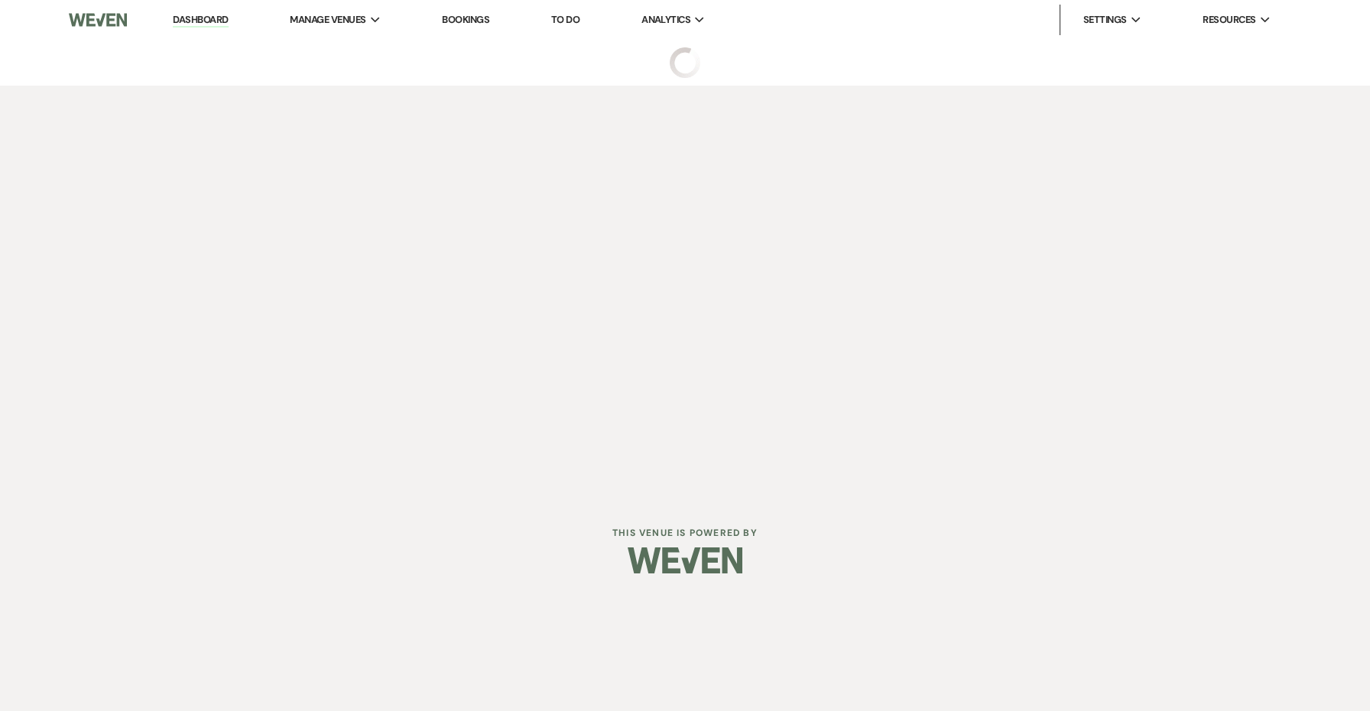
select select "4"
select select "5"
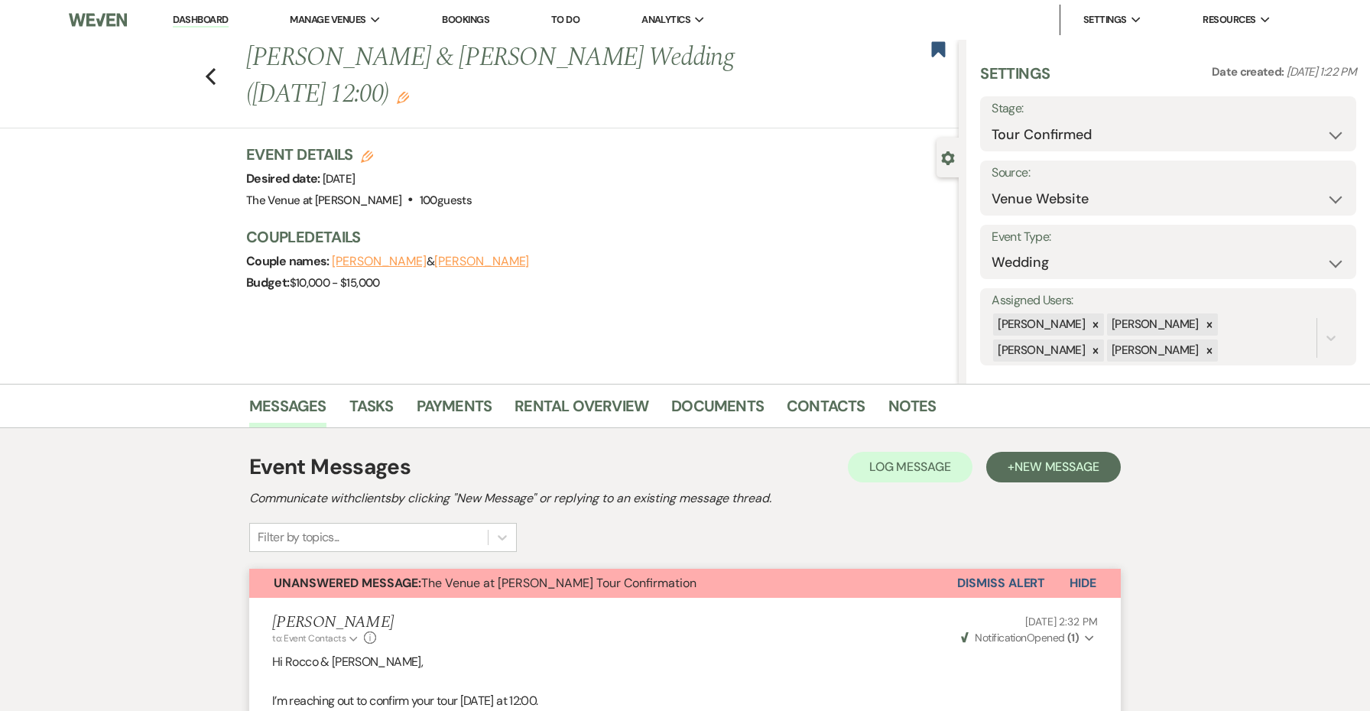
click at [1001, 580] on button "Dismiss Alert" at bounding box center [1001, 583] width 88 height 29
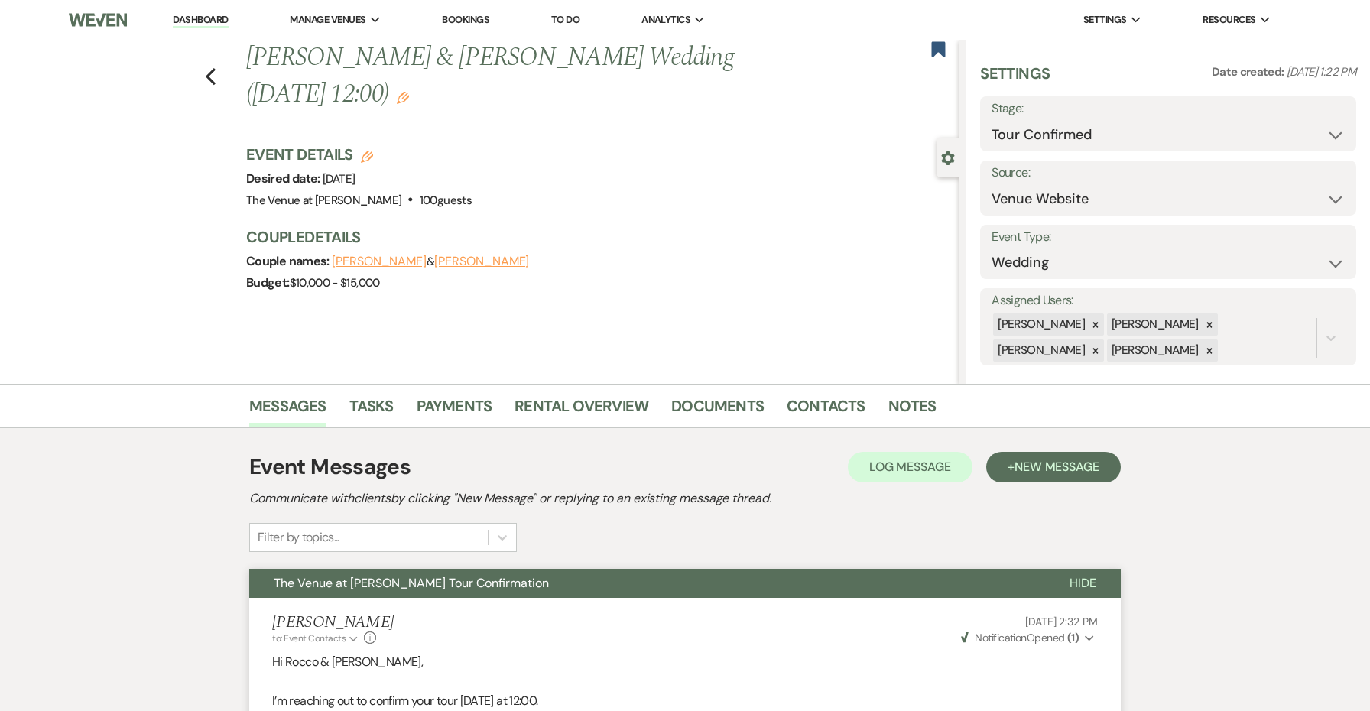
click at [987, 581] on button "The Venue at [PERSON_NAME] Tour Confirmation" at bounding box center [647, 583] width 796 height 29
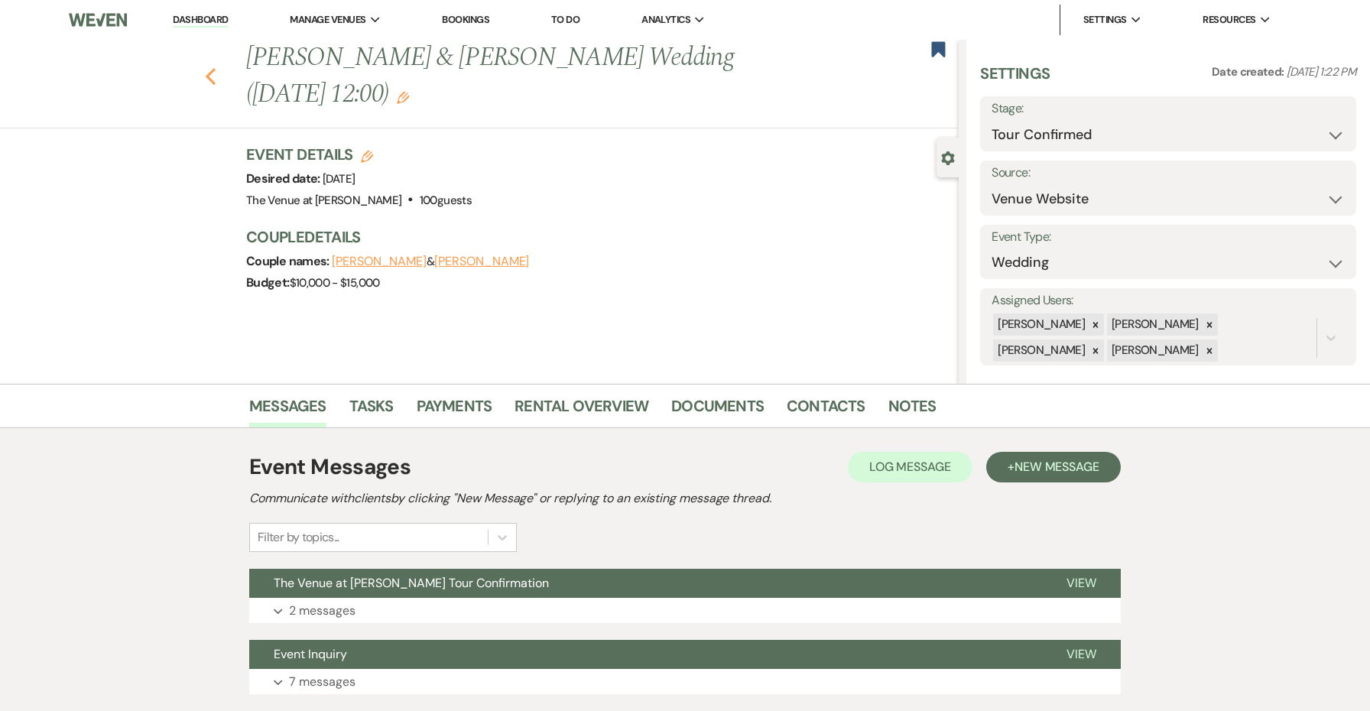
click at [206, 82] on icon "Previous" at bounding box center [210, 76] width 11 height 18
select select "4"
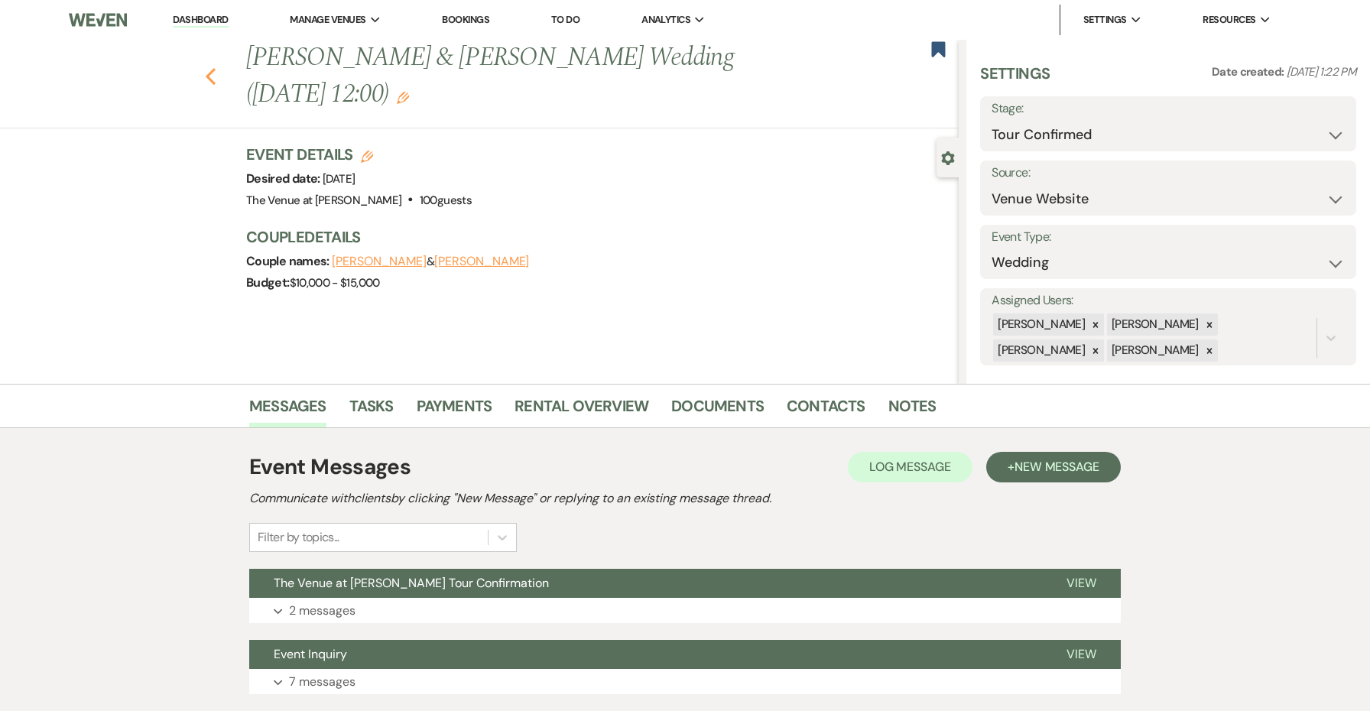
select select "4"
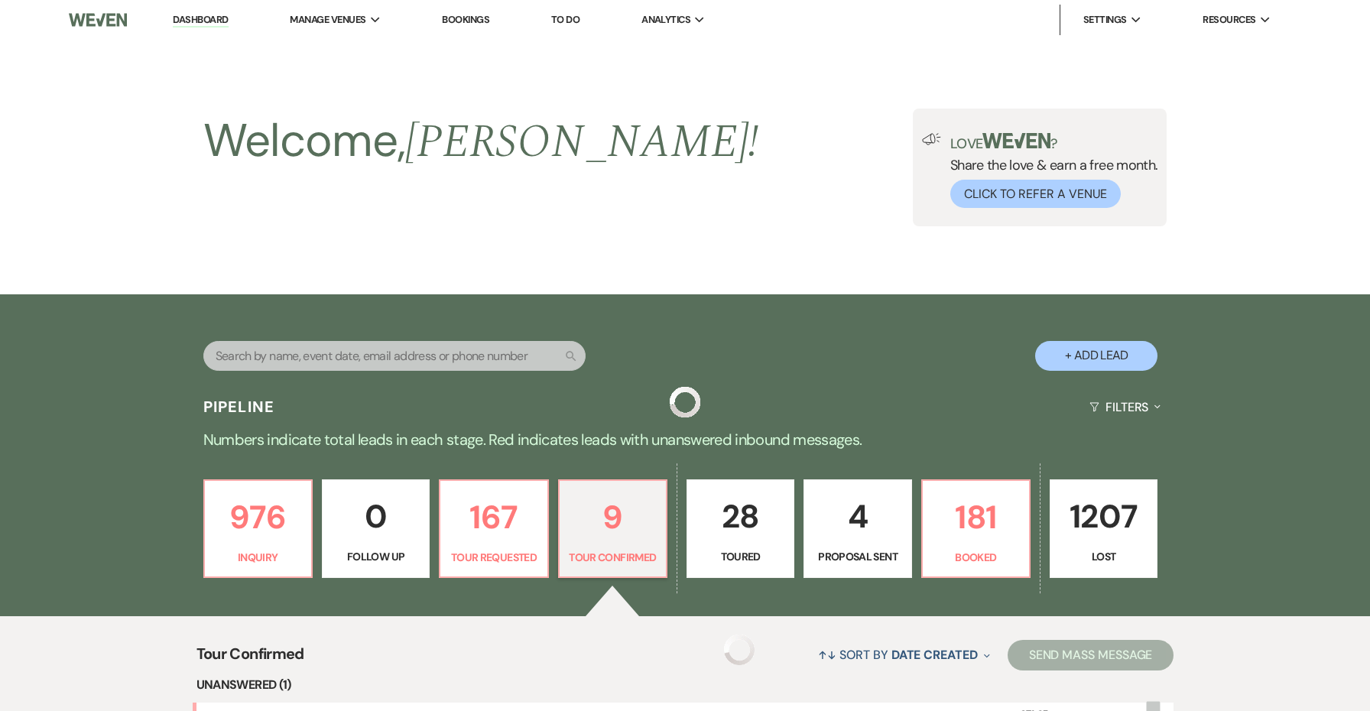
scroll to position [272, 0]
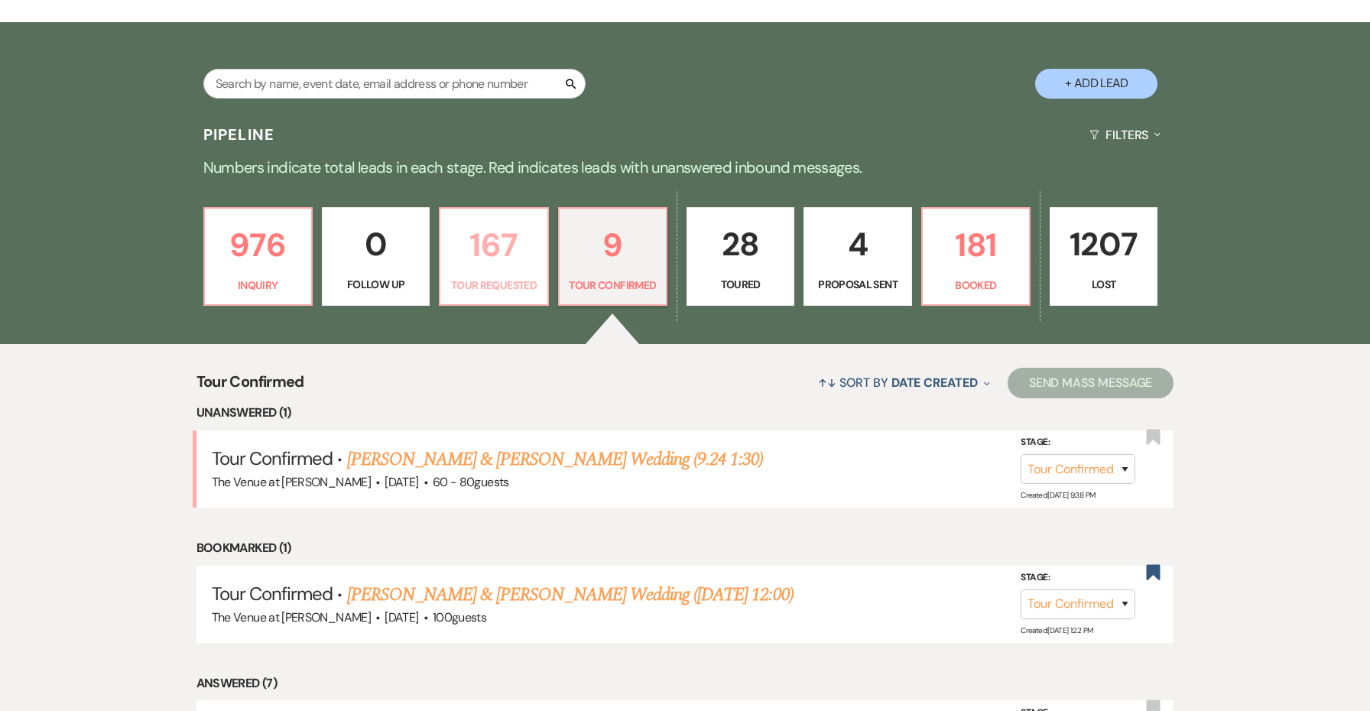
click at [524, 278] on p "Tour Requested" at bounding box center [494, 285] width 88 height 17
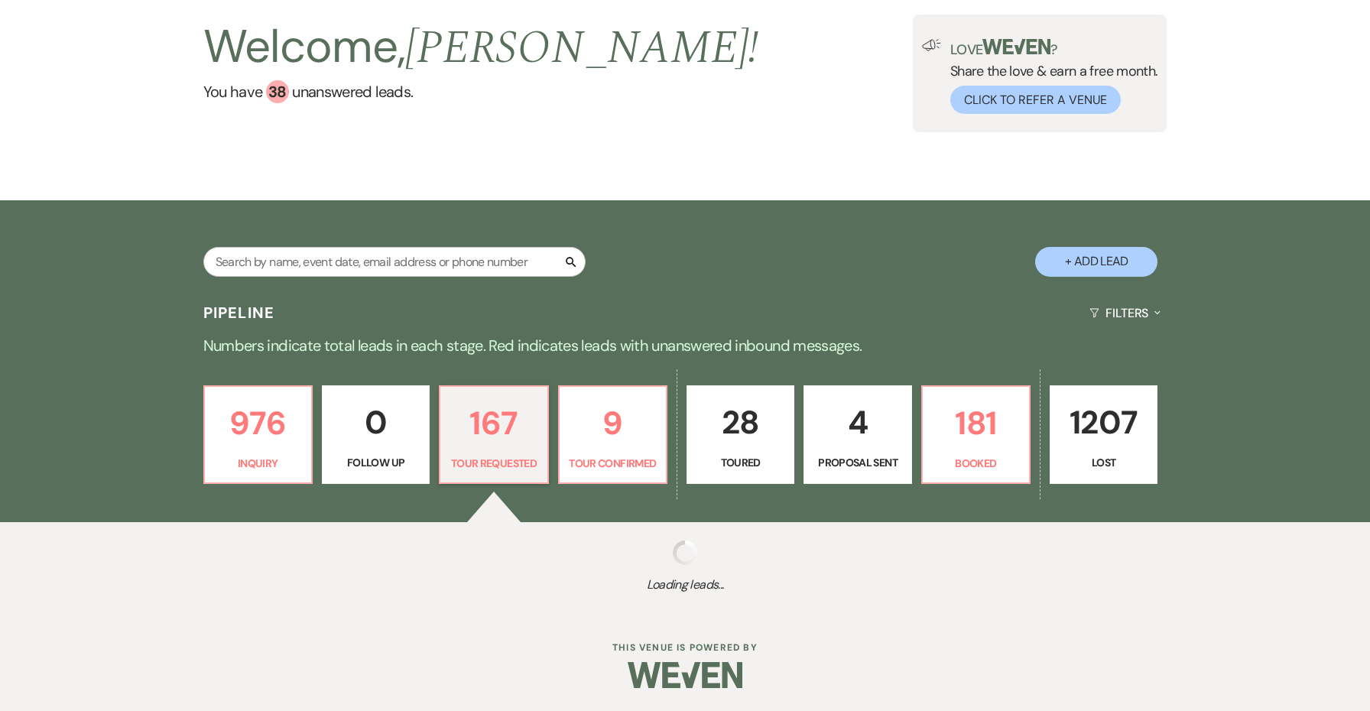
scroll to position [93, 0]
select select "2"
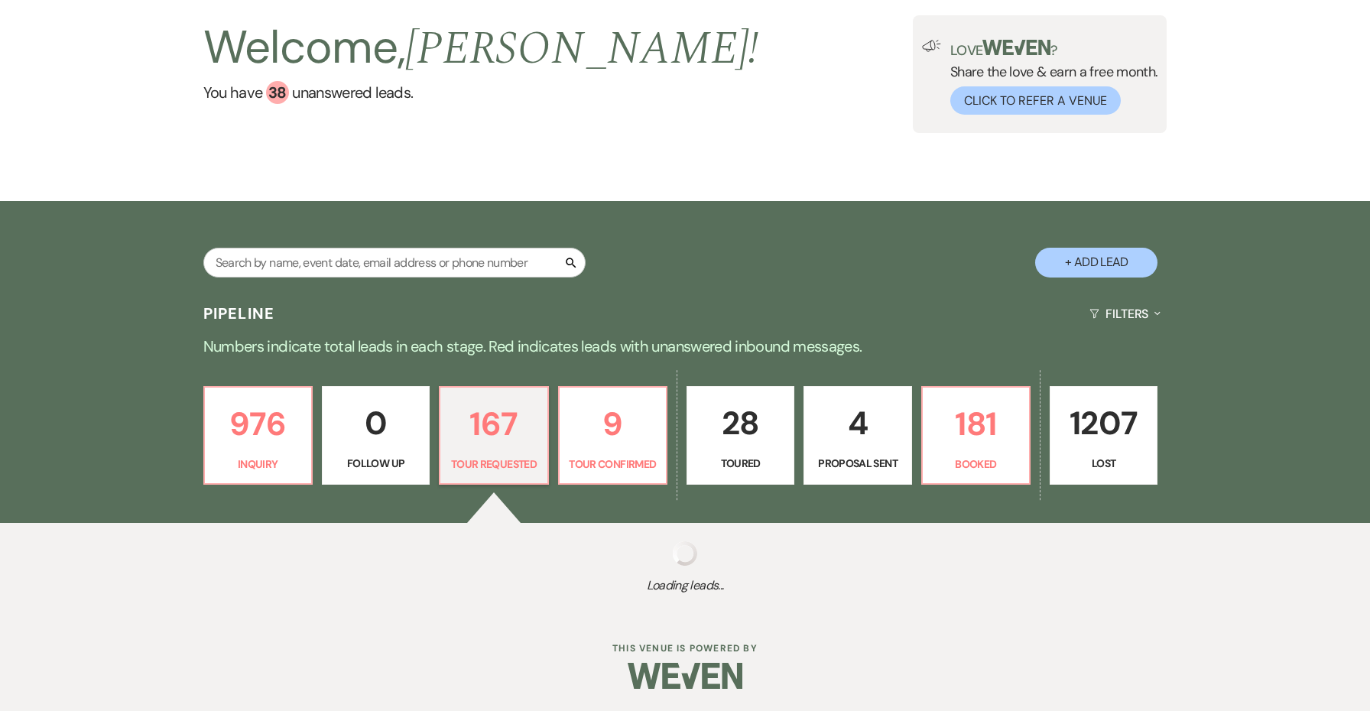
select select "2"
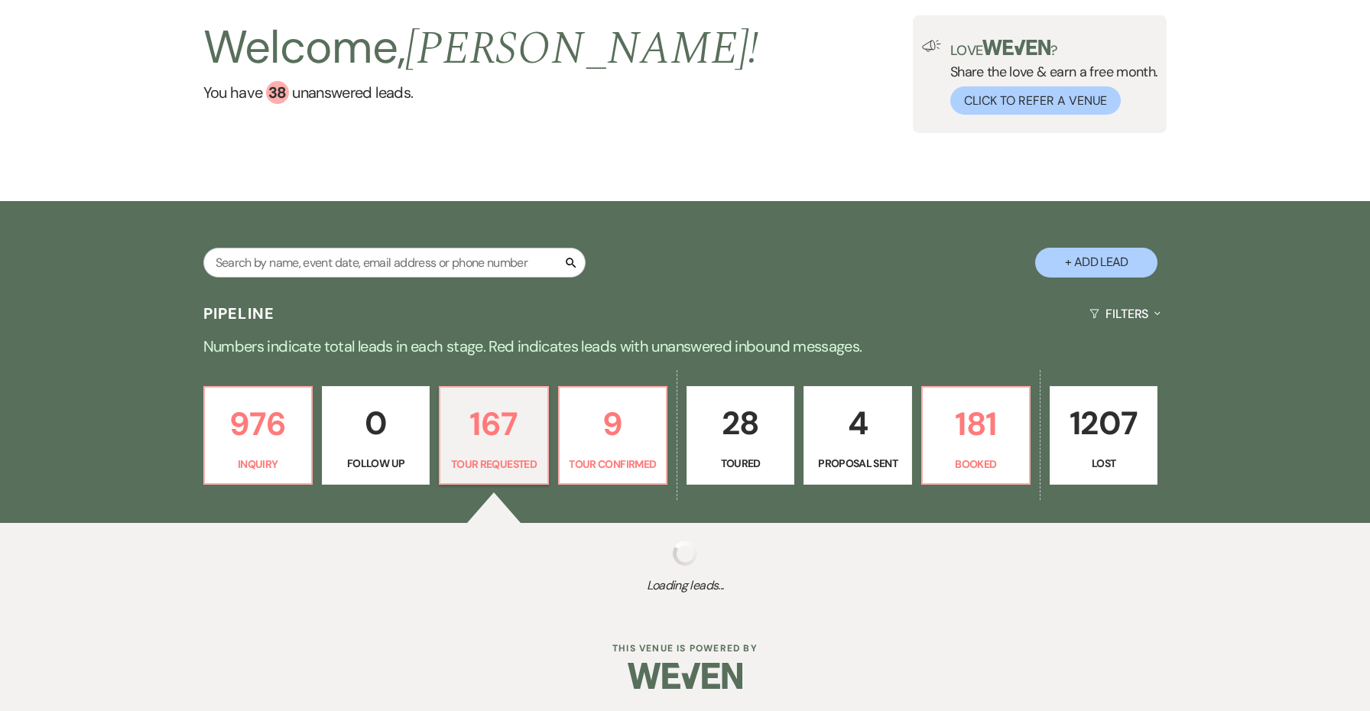
select select "2"
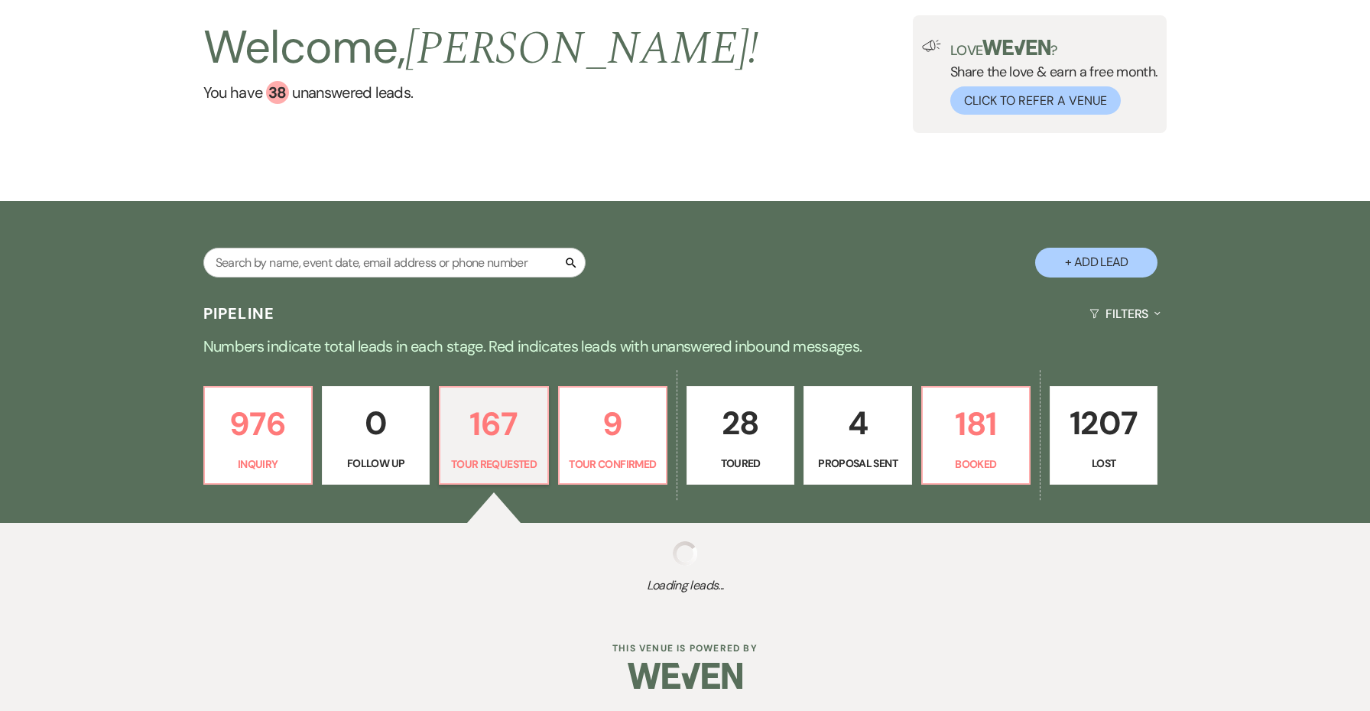
select select "2"
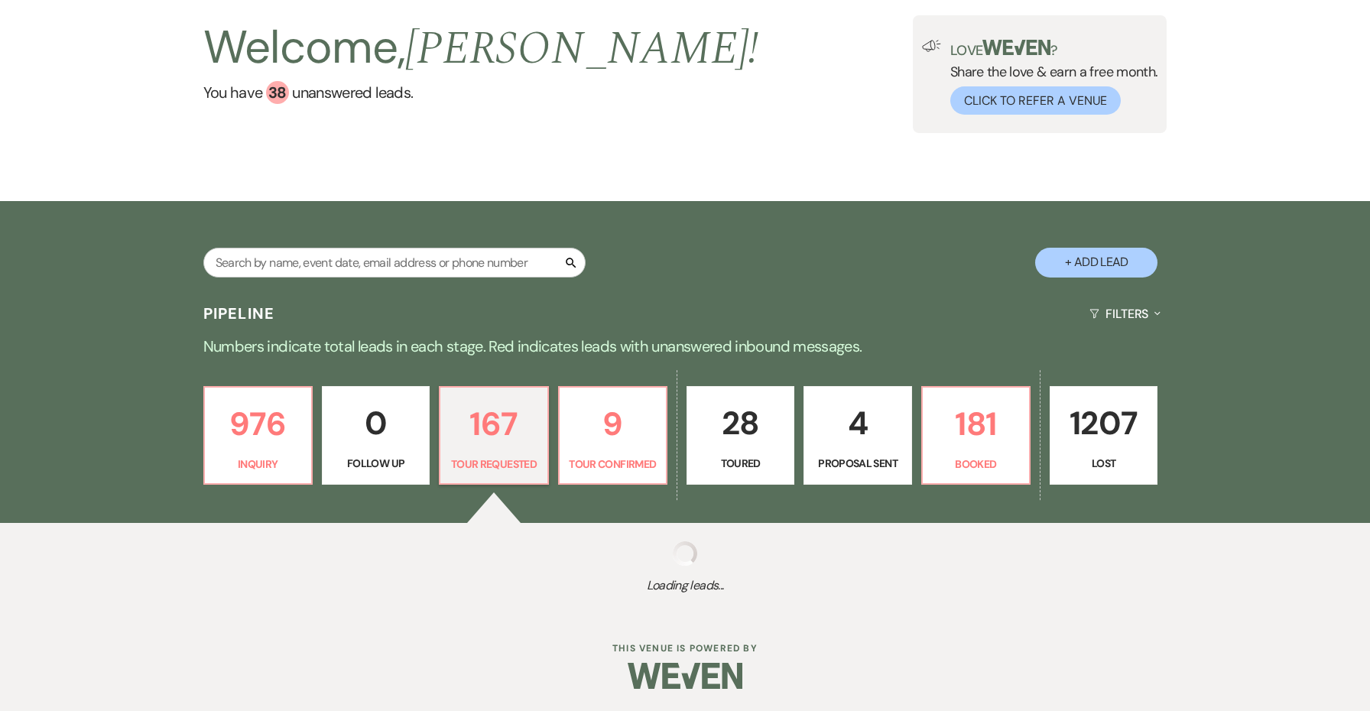
select select "2"
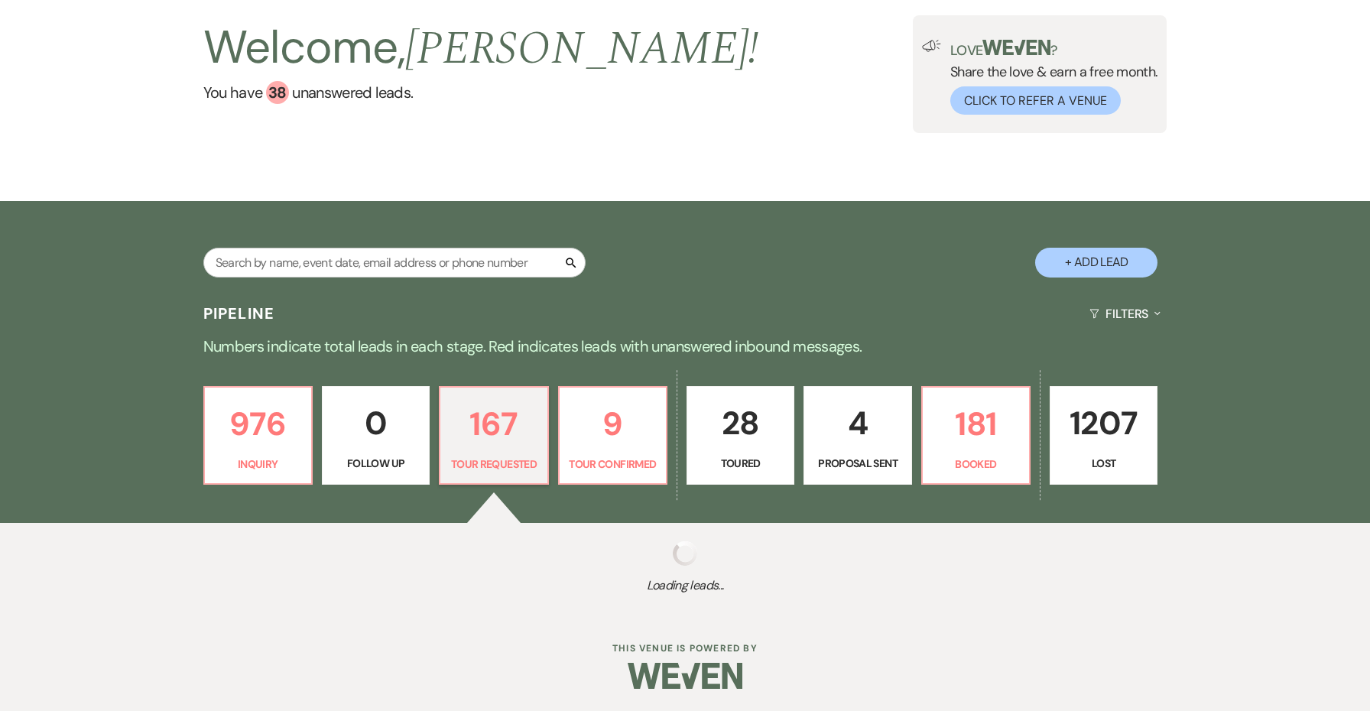
select select "2"
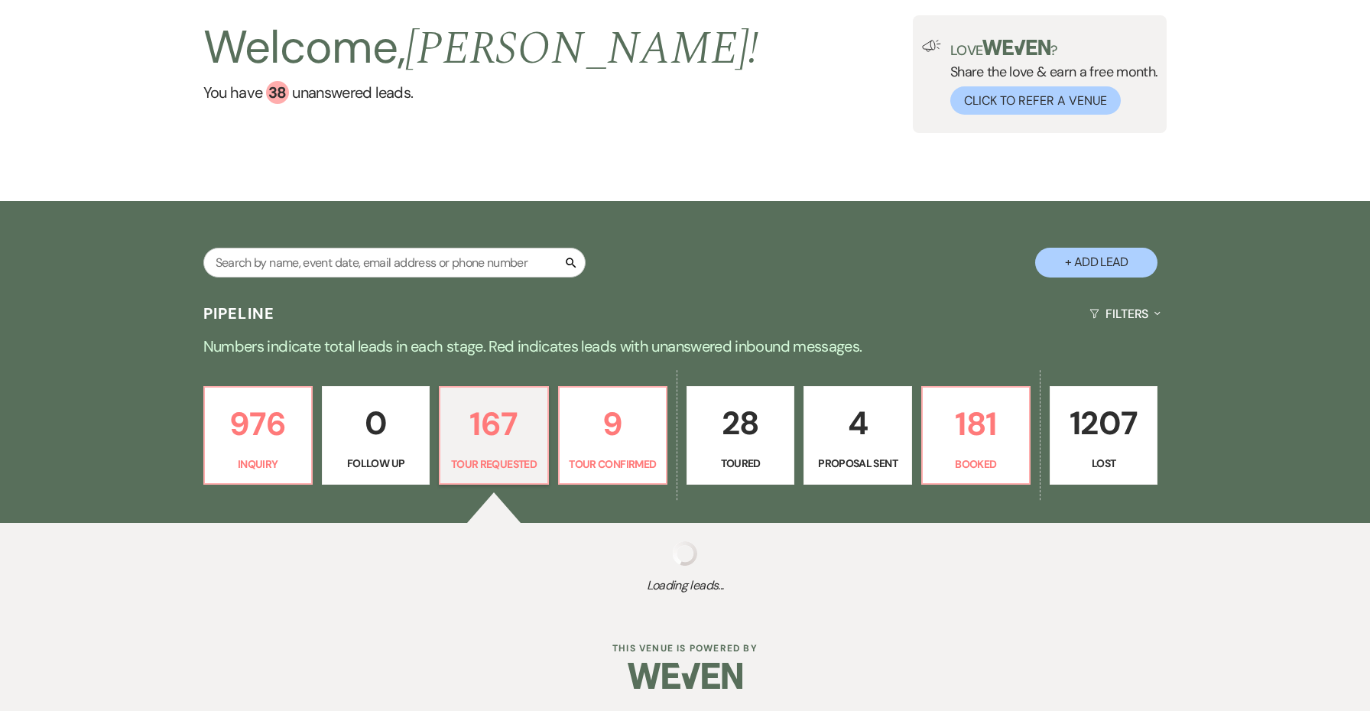
select select "2"
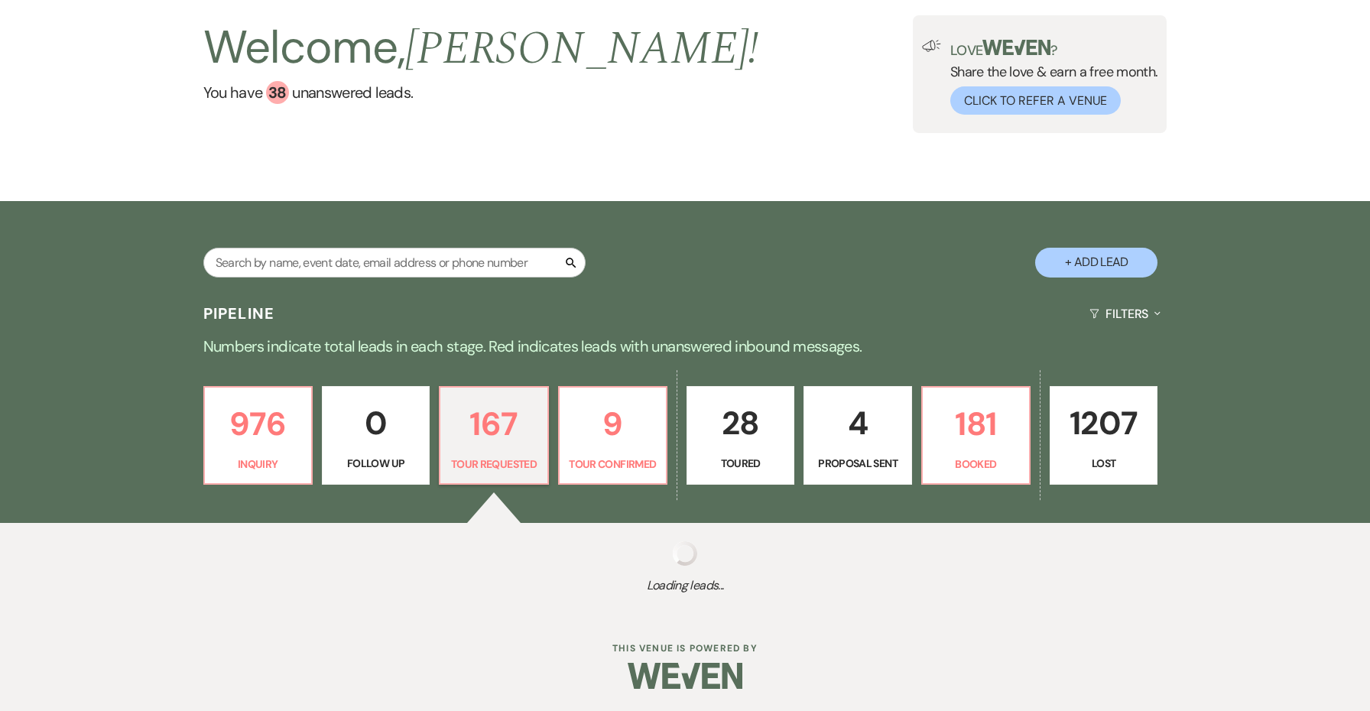
select select "2"
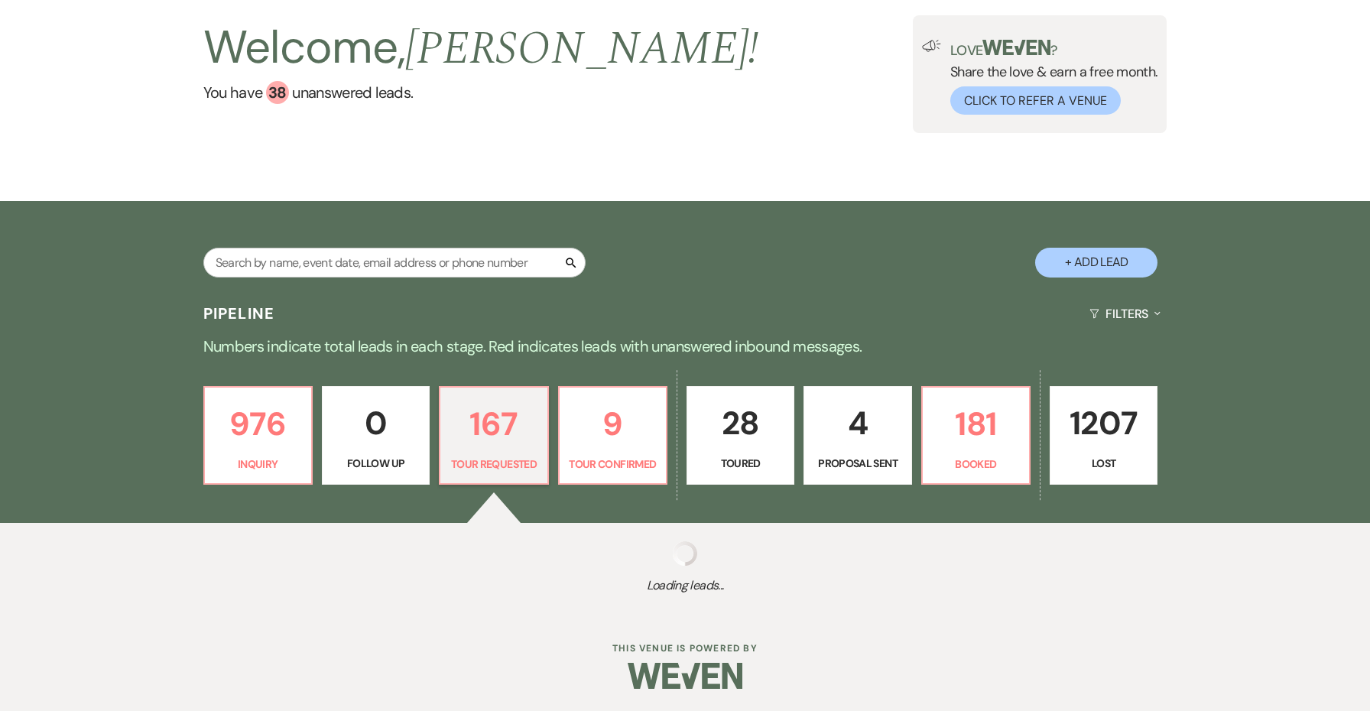
select select "2"
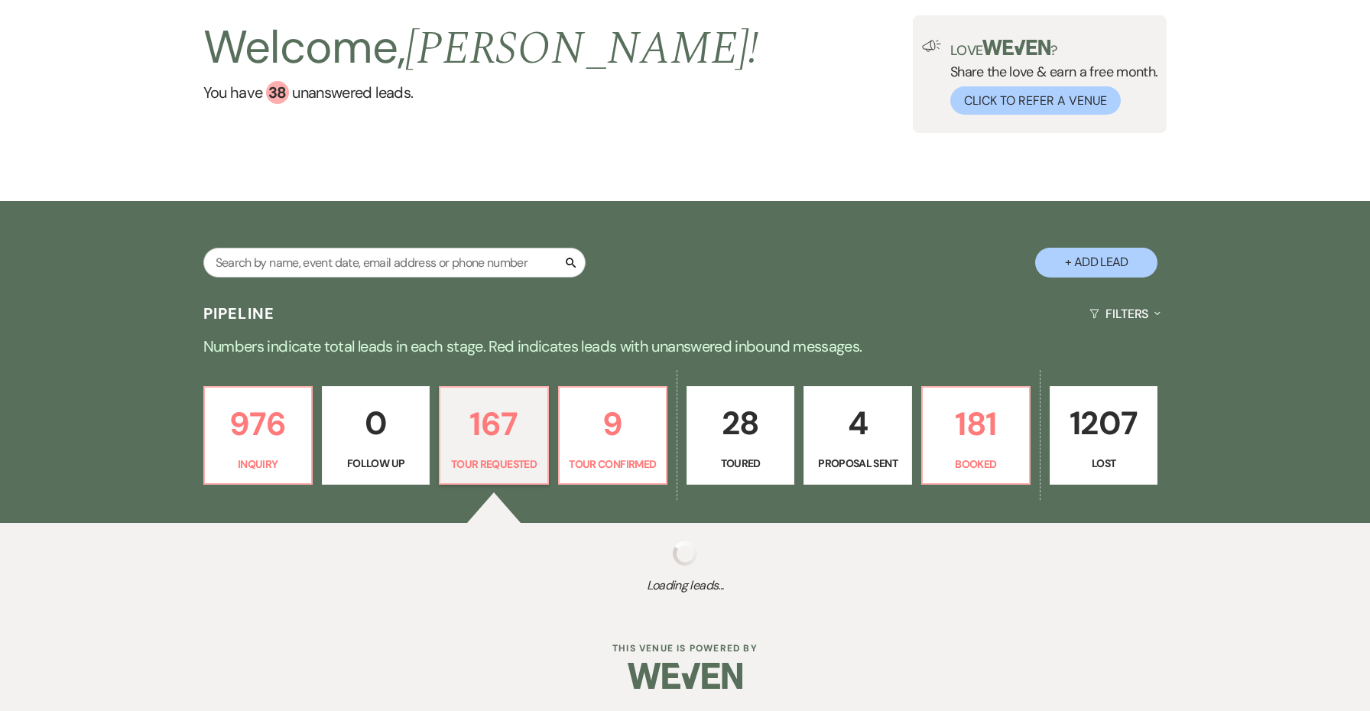
select select "2"
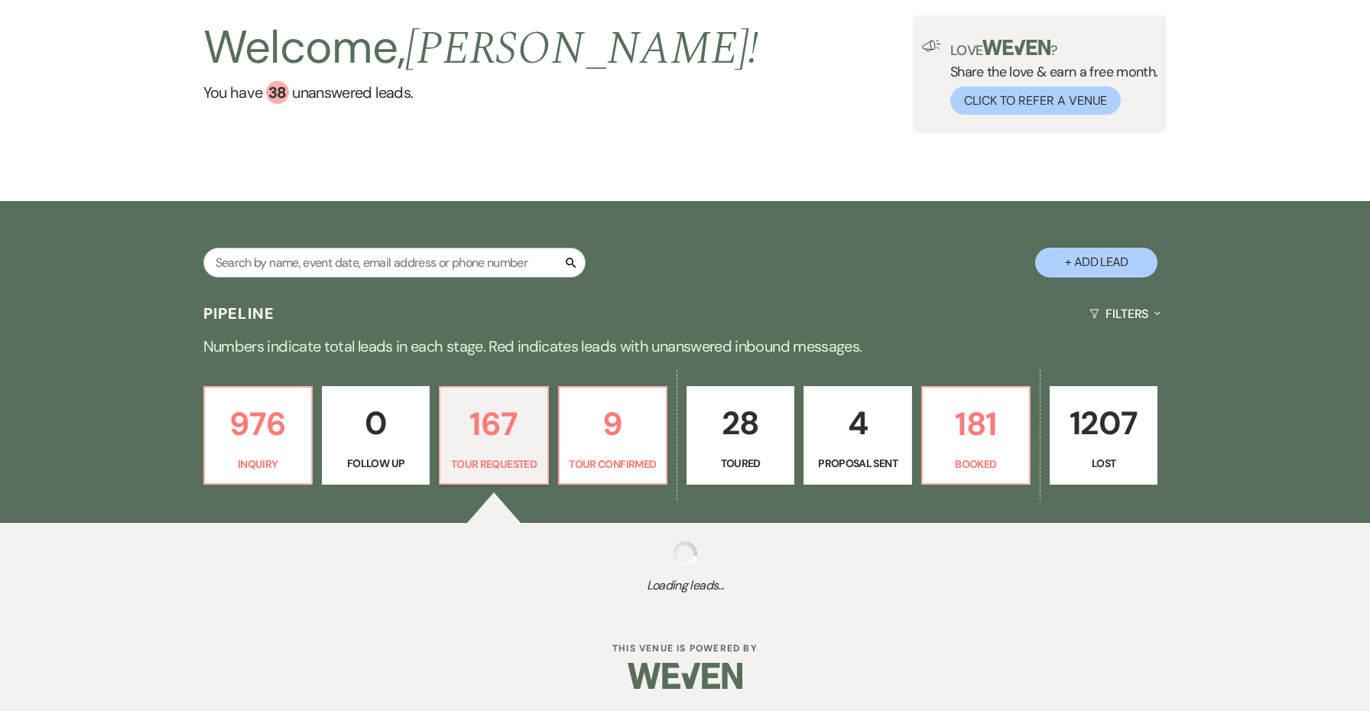
select select "2"
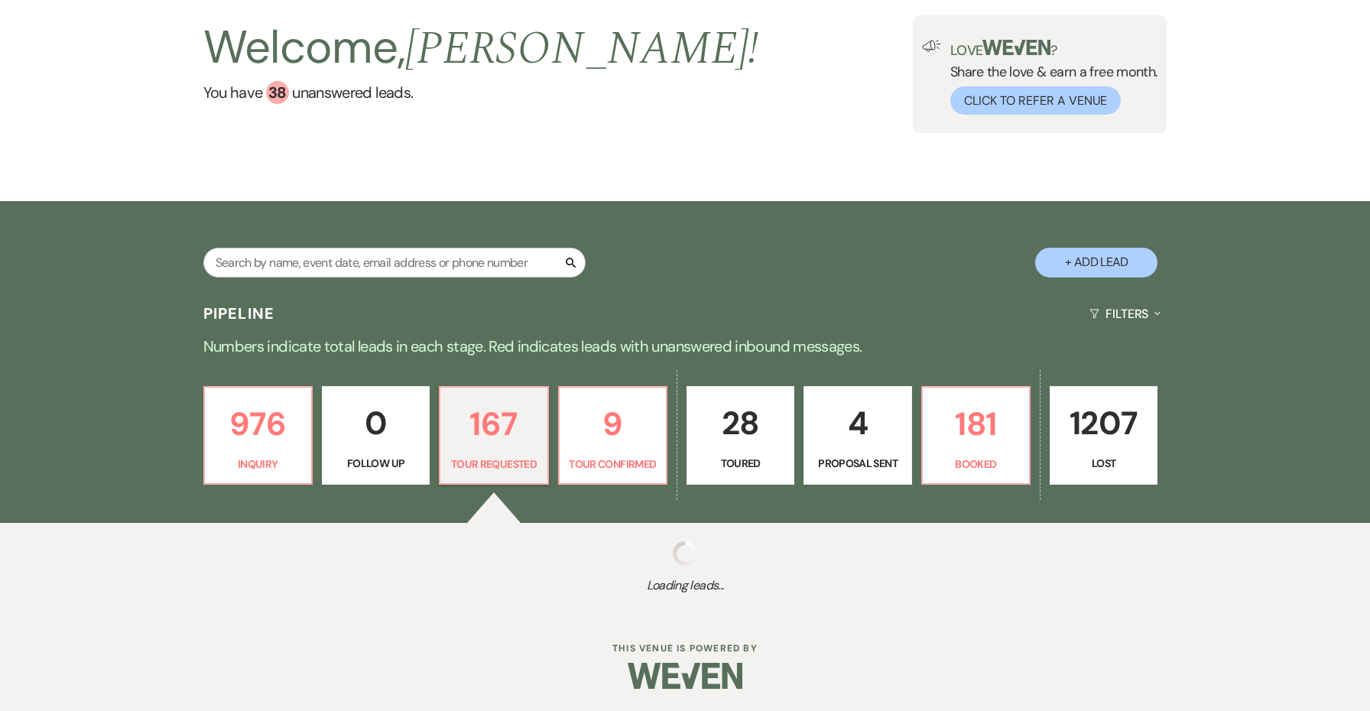
select select "2"
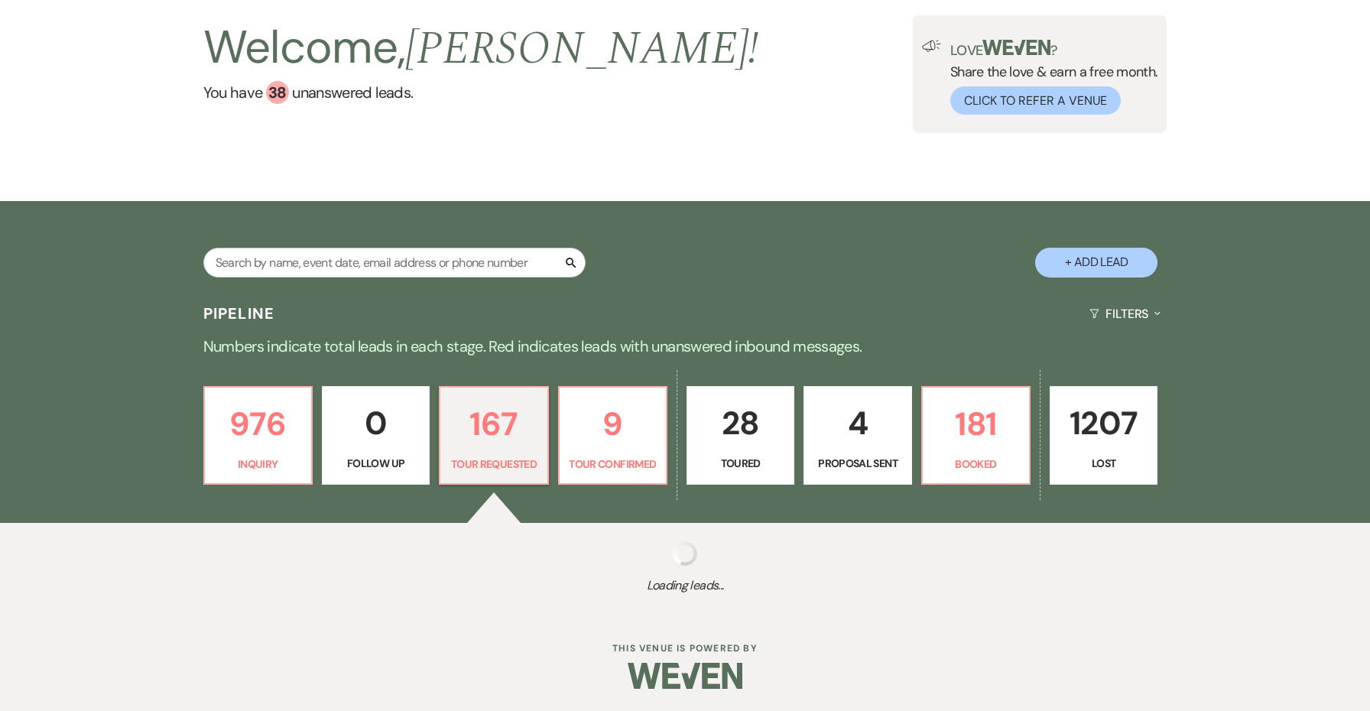
select select "2"
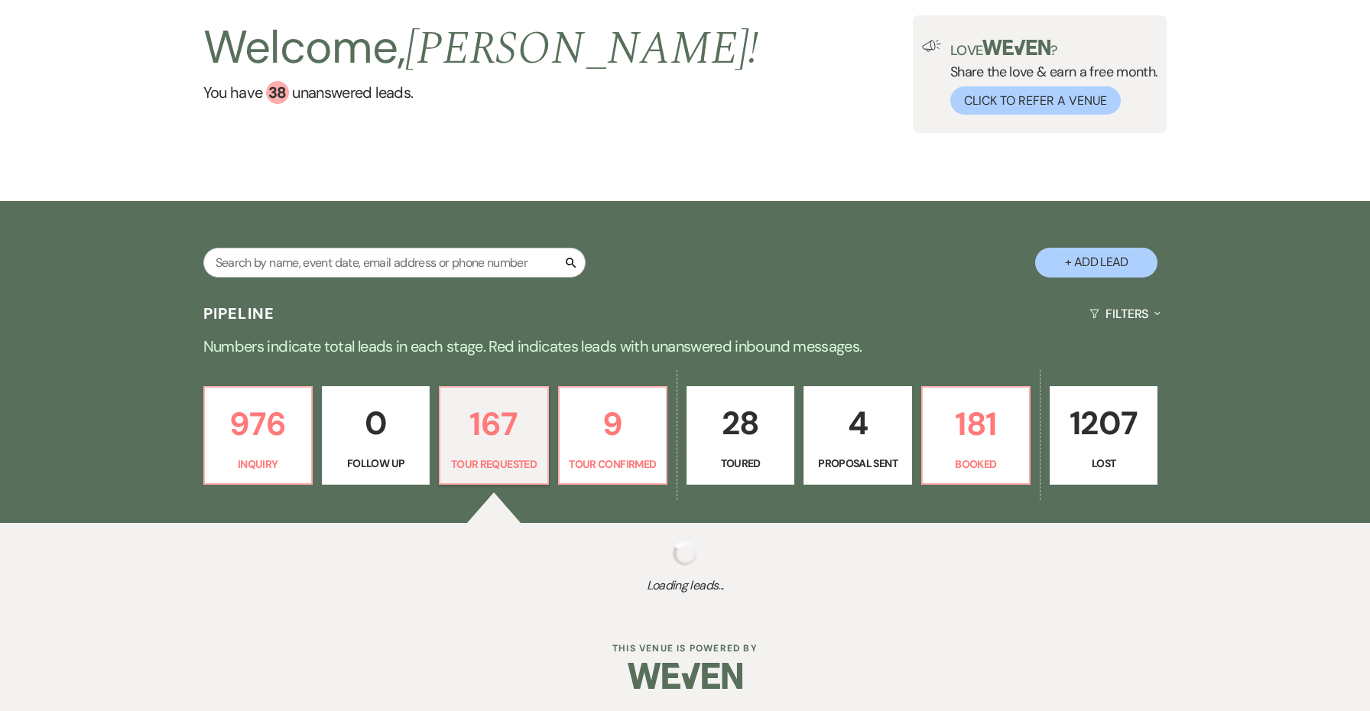
select select "2"
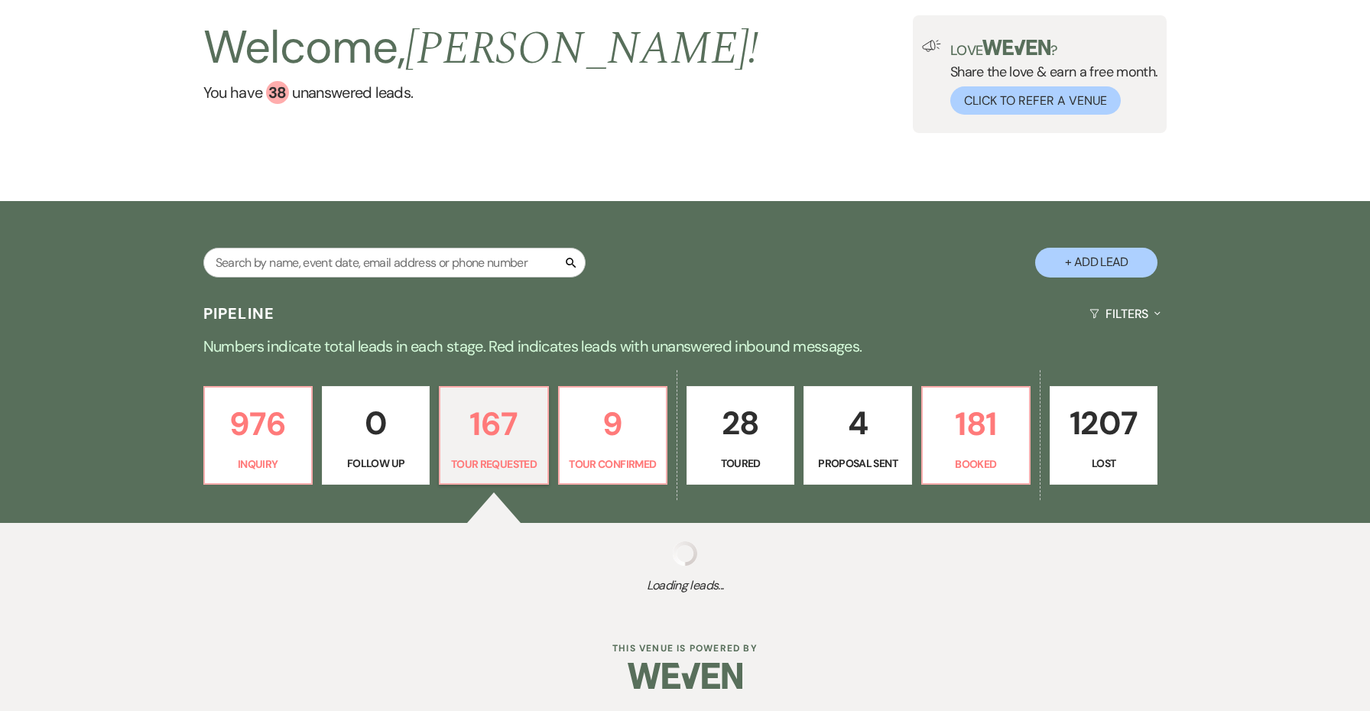
select select "2"
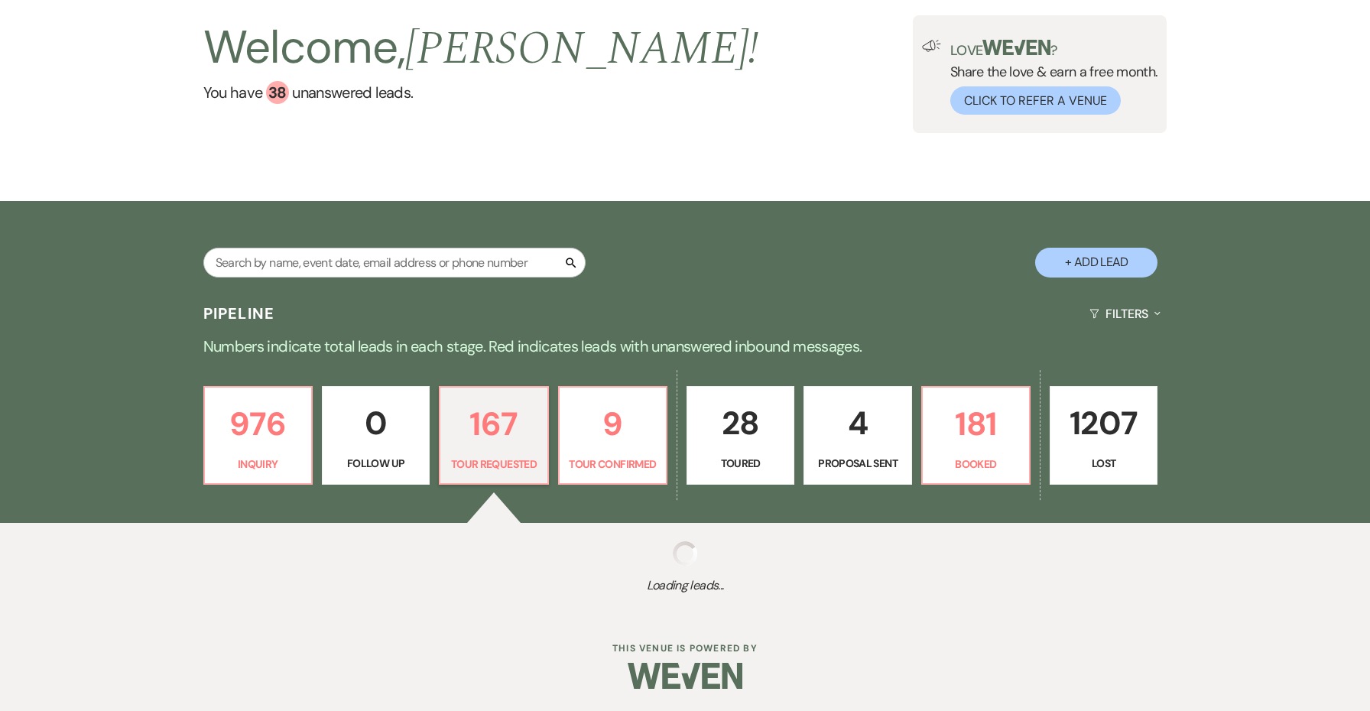
select select "2"
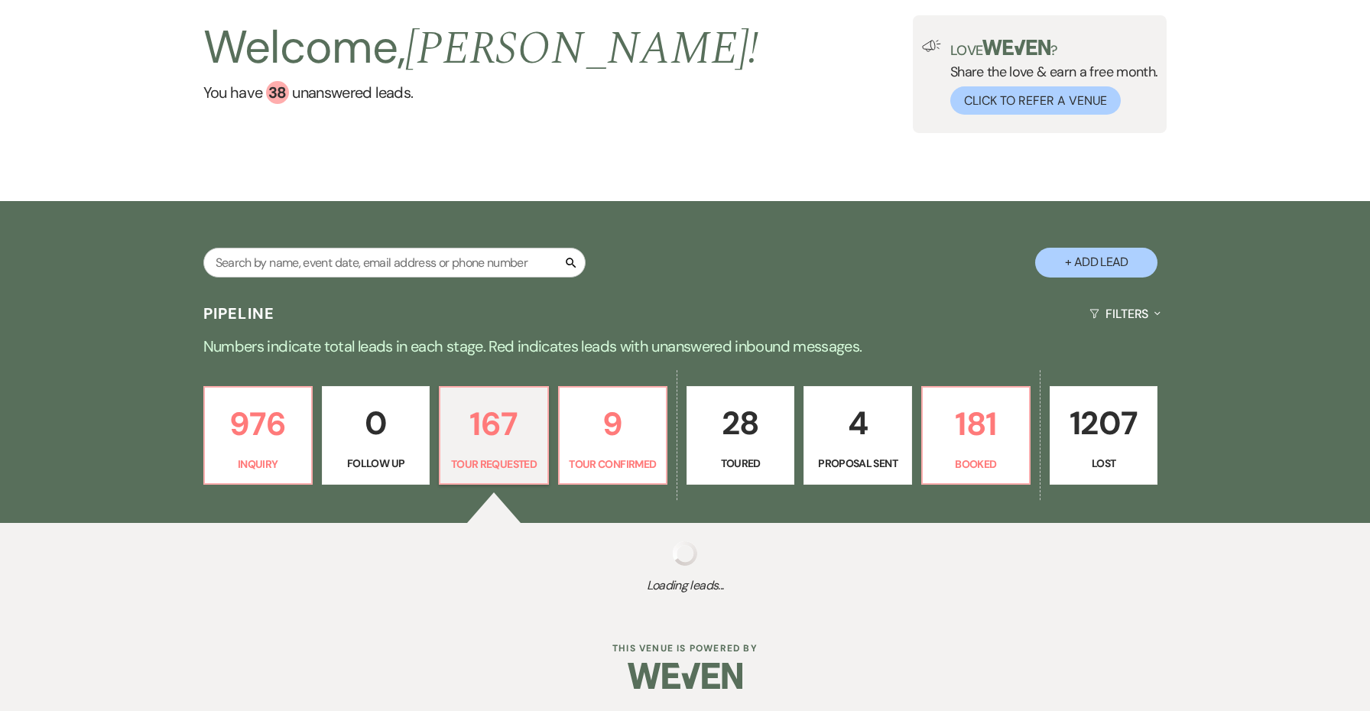
select select "2"
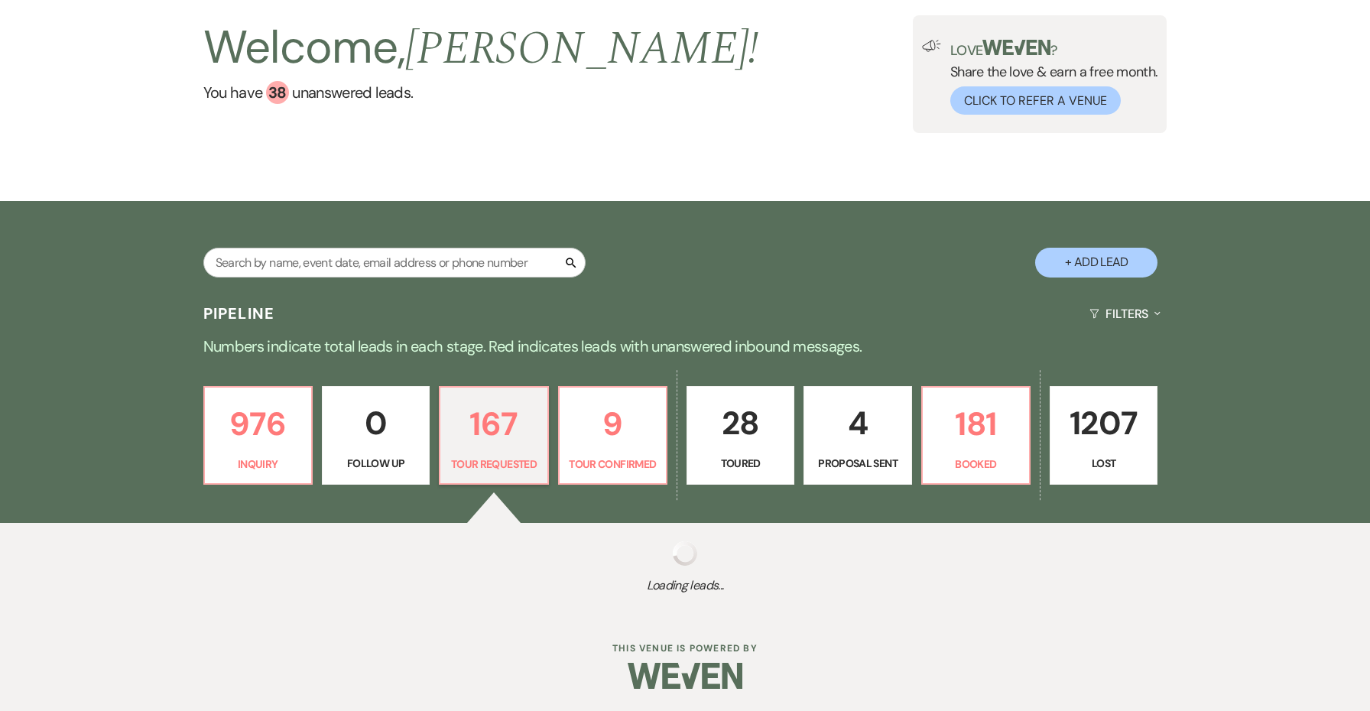
select select "2"
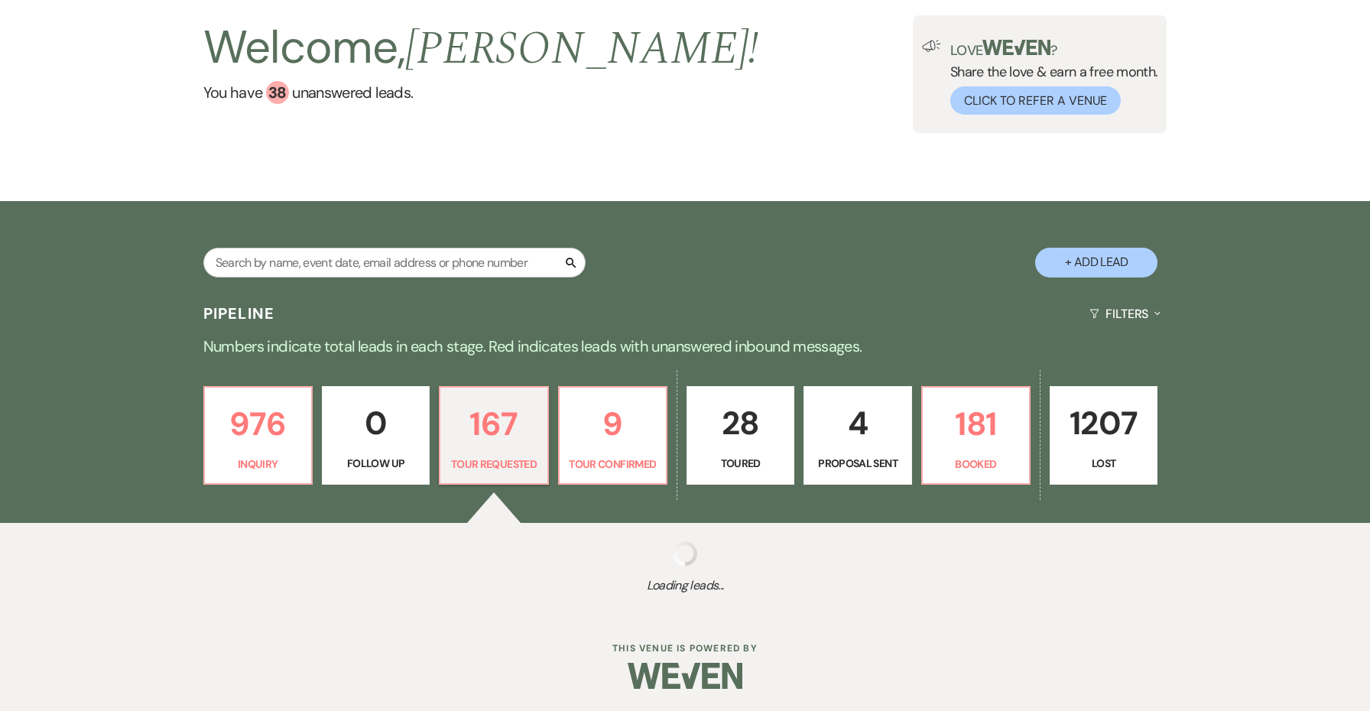
select select "2"
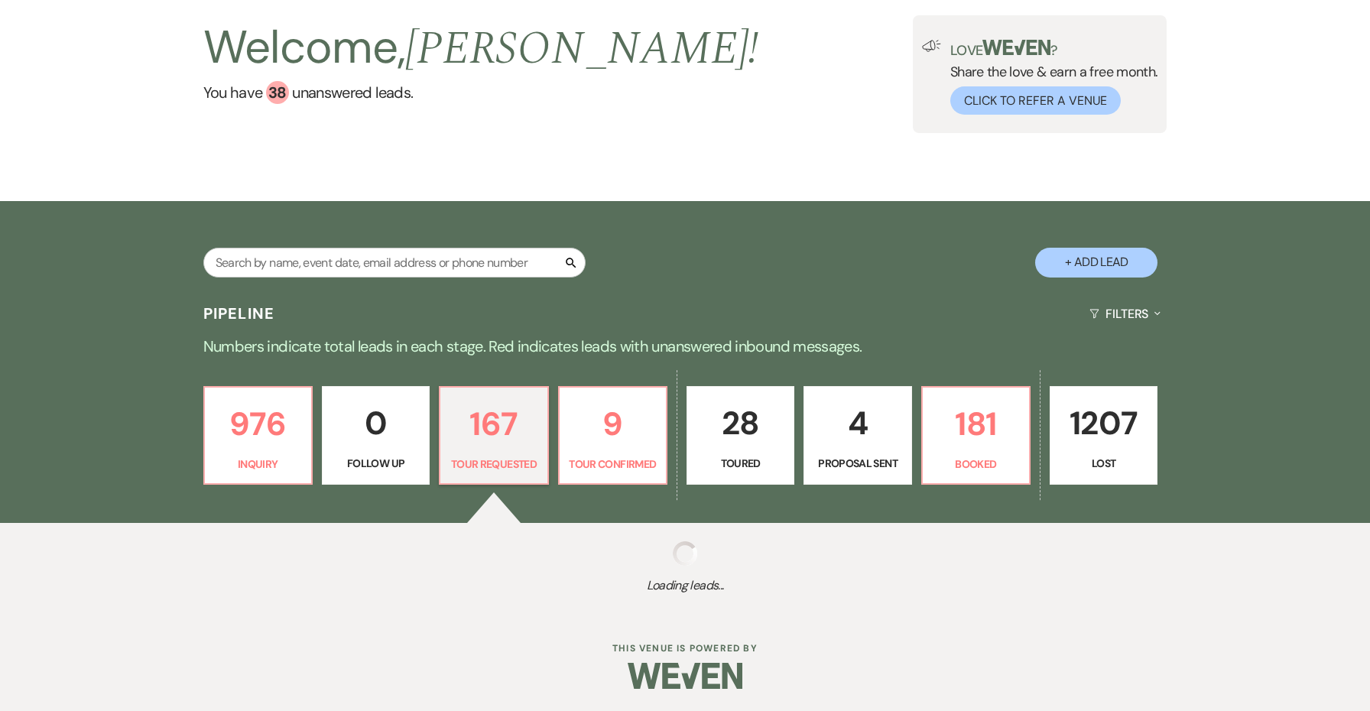
select select "2"
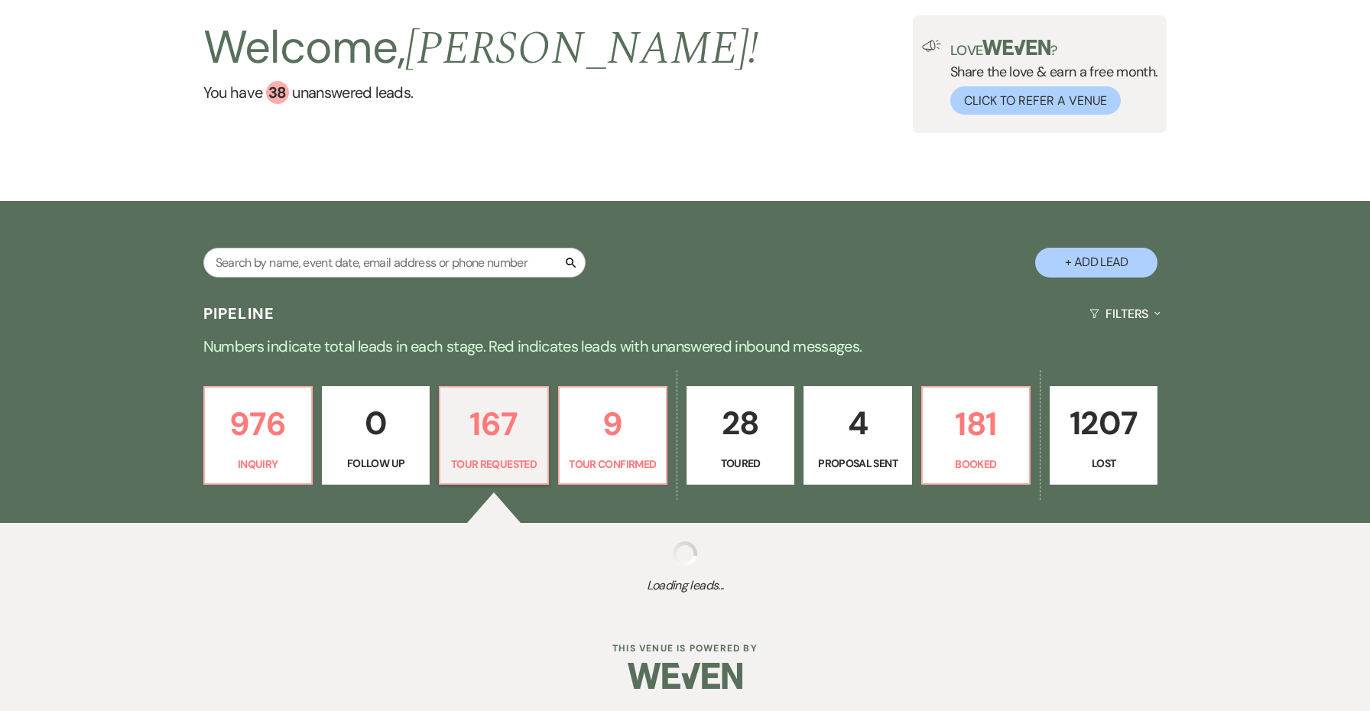
select select "2"
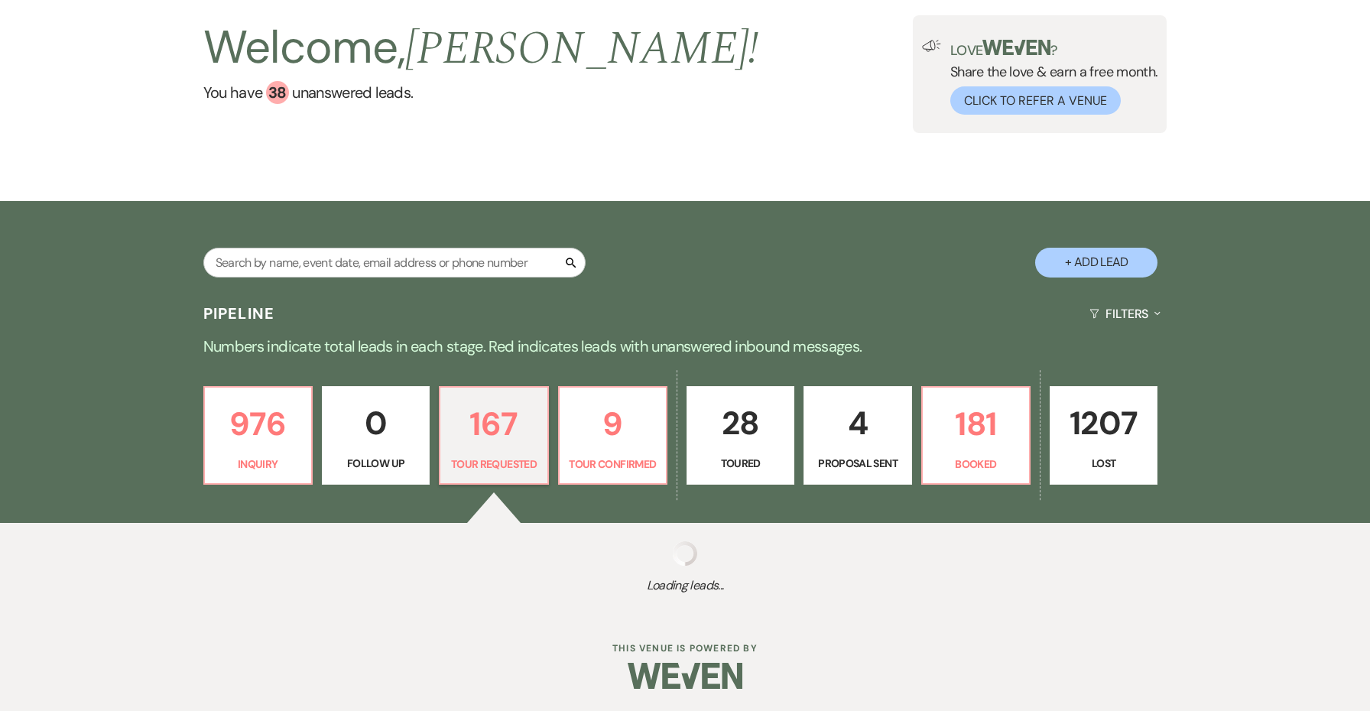
select select "2"
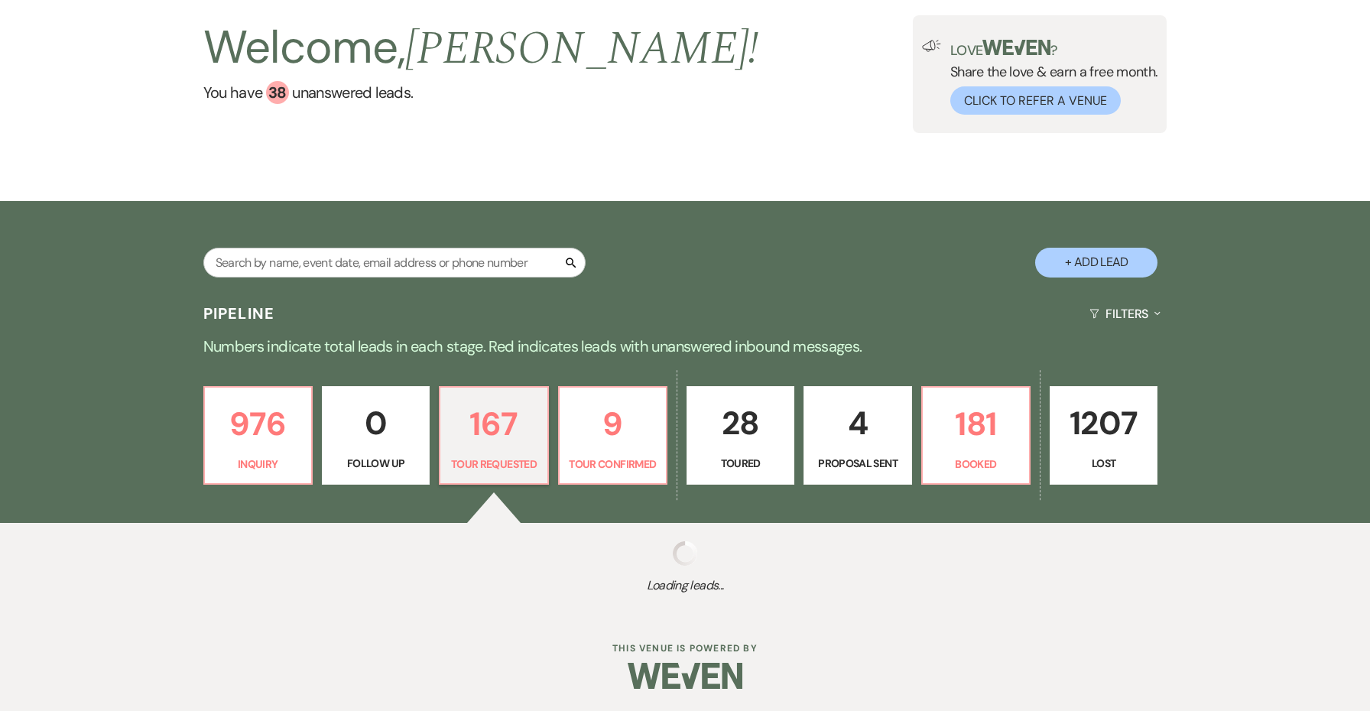
select select "2"
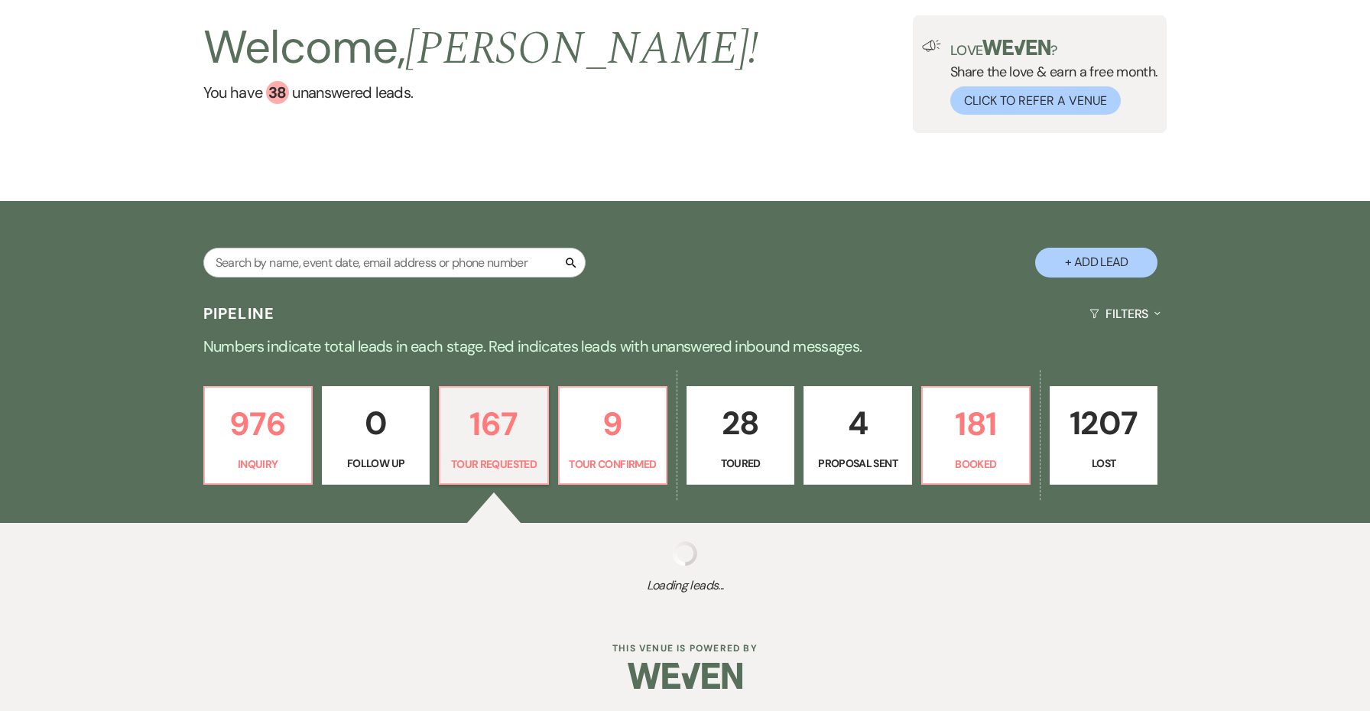
select select "2"
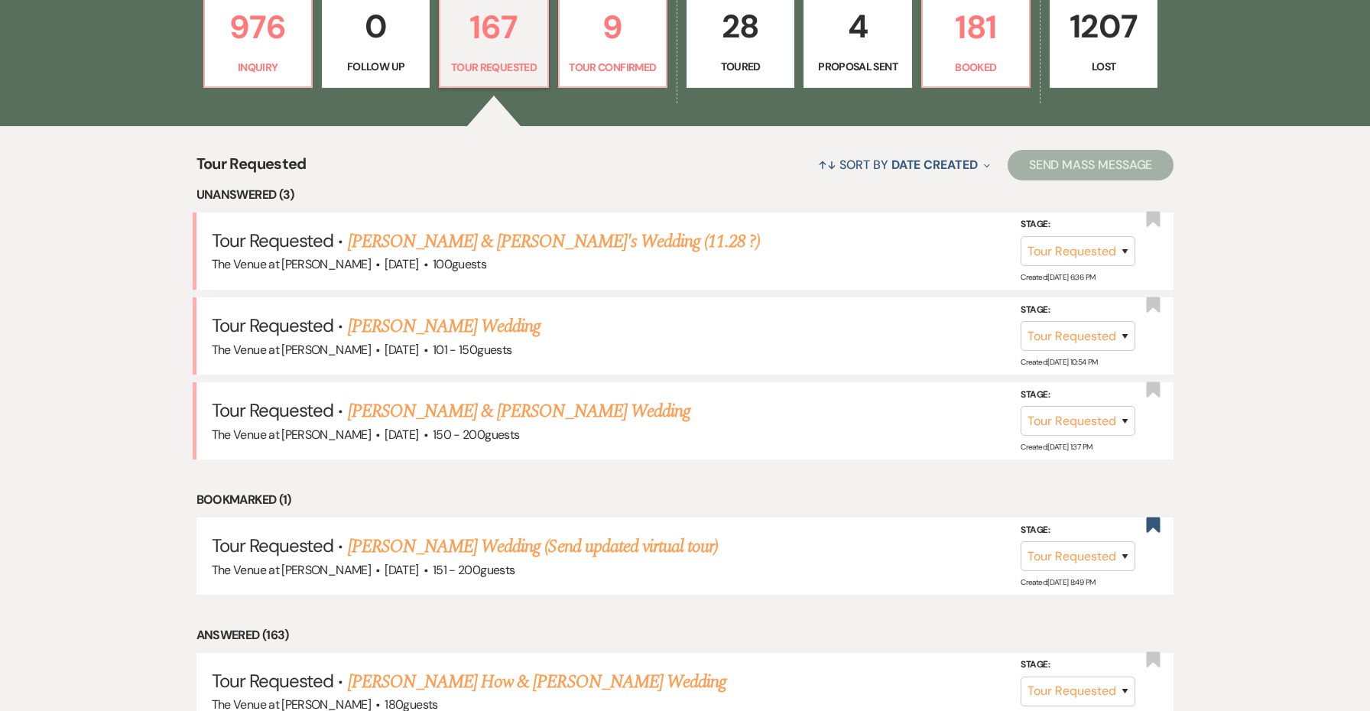
scroll to position [517, 0]
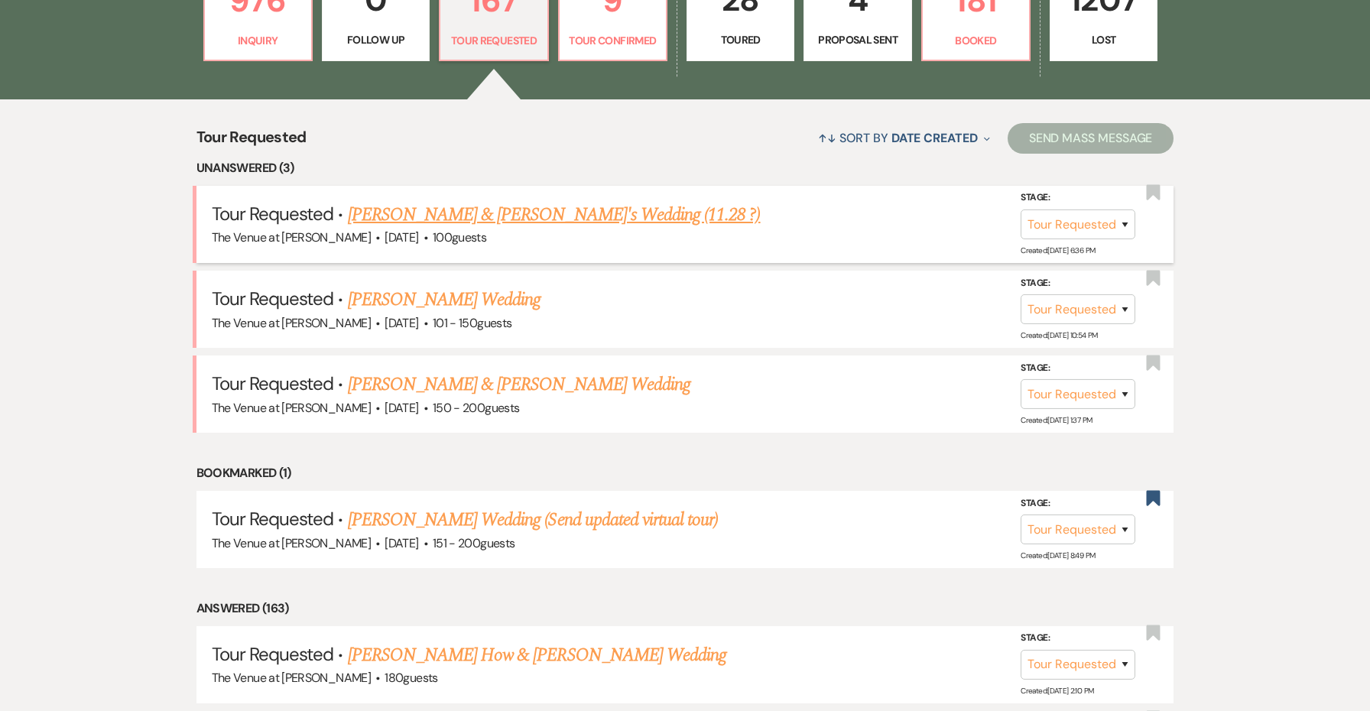
click at [499, 211] on link "[PERSON_NAME] & [PERSON_NAME]'s Wedding (11.28 ?)" at bounding box center [554, 215] width 413 height 28
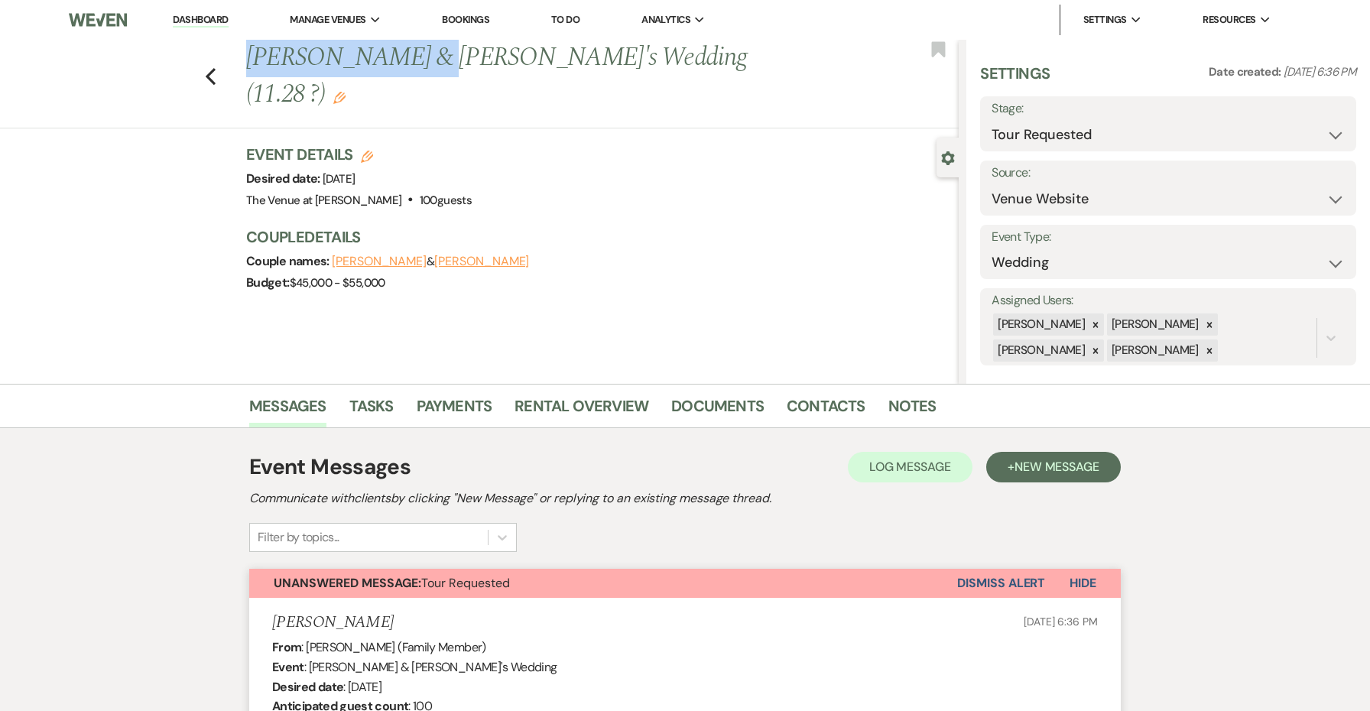
drag, startPoint x: 428, startPoint y: 64, endPoint x: 245, endPoint y: 66, distance: 182.7
click at [245, 66] on div "Previous [PERSON_NAME] & [PERSON_NAME]'s Wedding (11.28 ?) Edit" at bounding box center [599, 76] width 720 height 73
copy h1 "[PERSON_NAME] & [PERSON_NAME]"
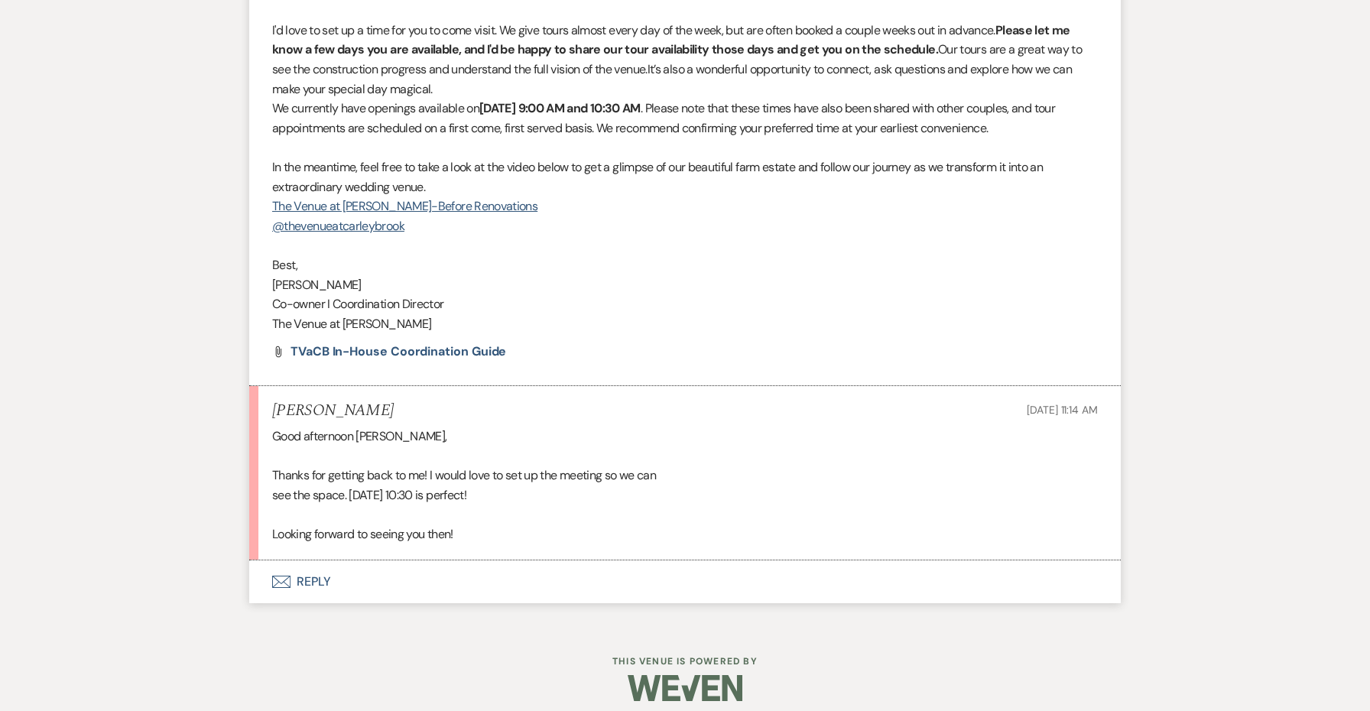
scroll to position [1645, 0]
click at [303, 403] on h5 "[PERSON_NAME]" at bounding box center [333, 412] width 122 height 19
copy h5 "[PERSON_NAME]"
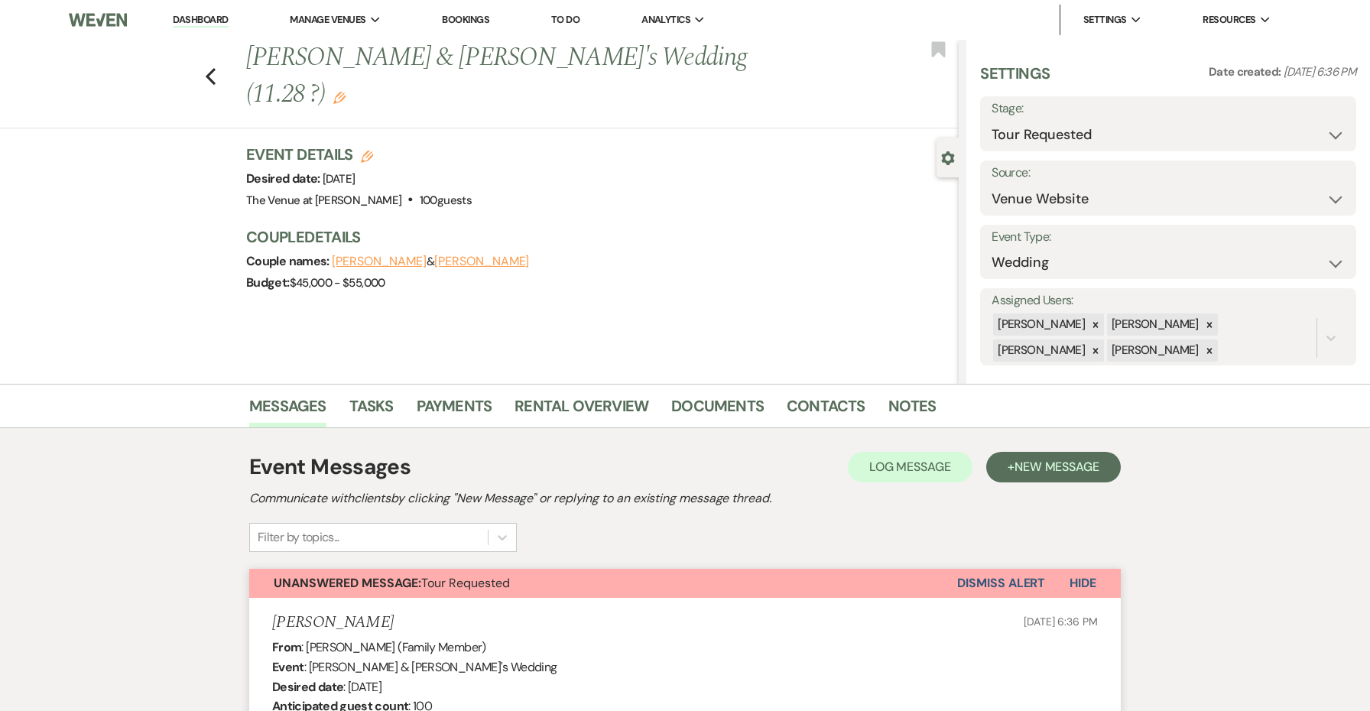
scroll to position [0, 0]
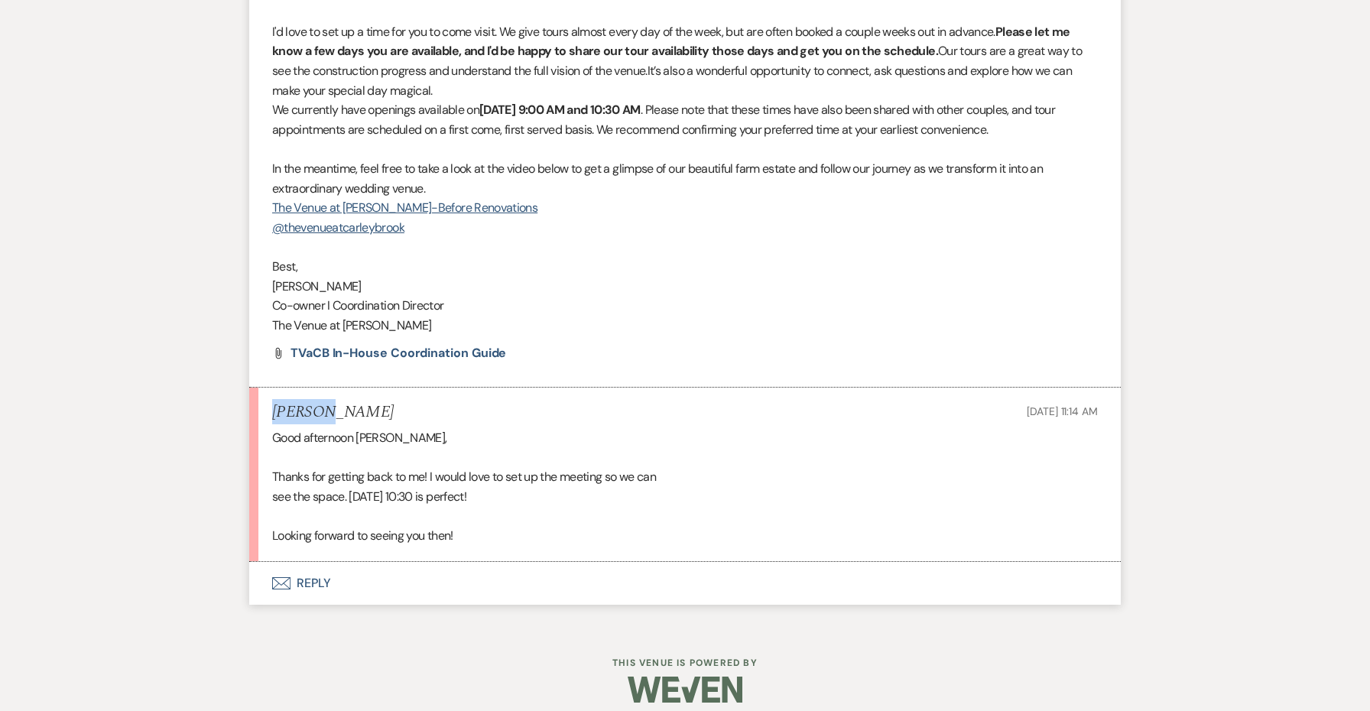
click at [317, 567] on button "Envelope Reply" at bounding box center [684, 583] width 871 height 43
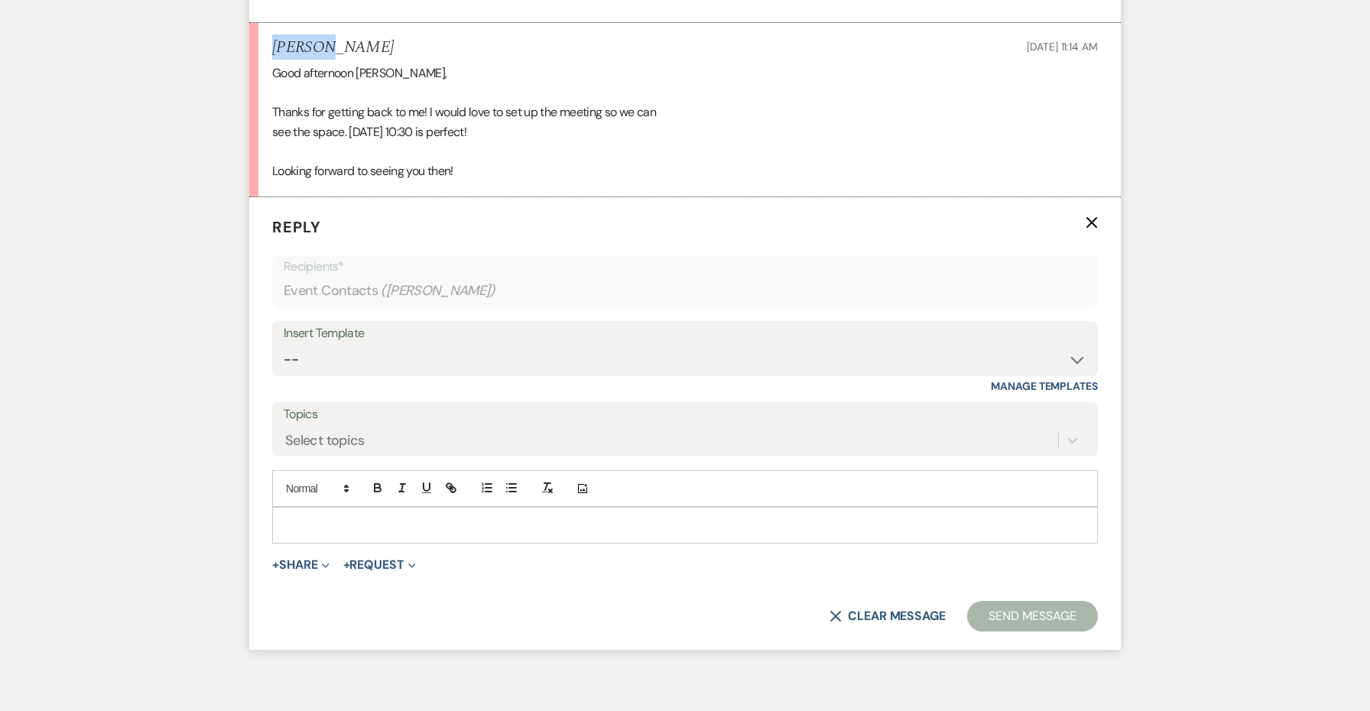
scroll to position [2063, 0]
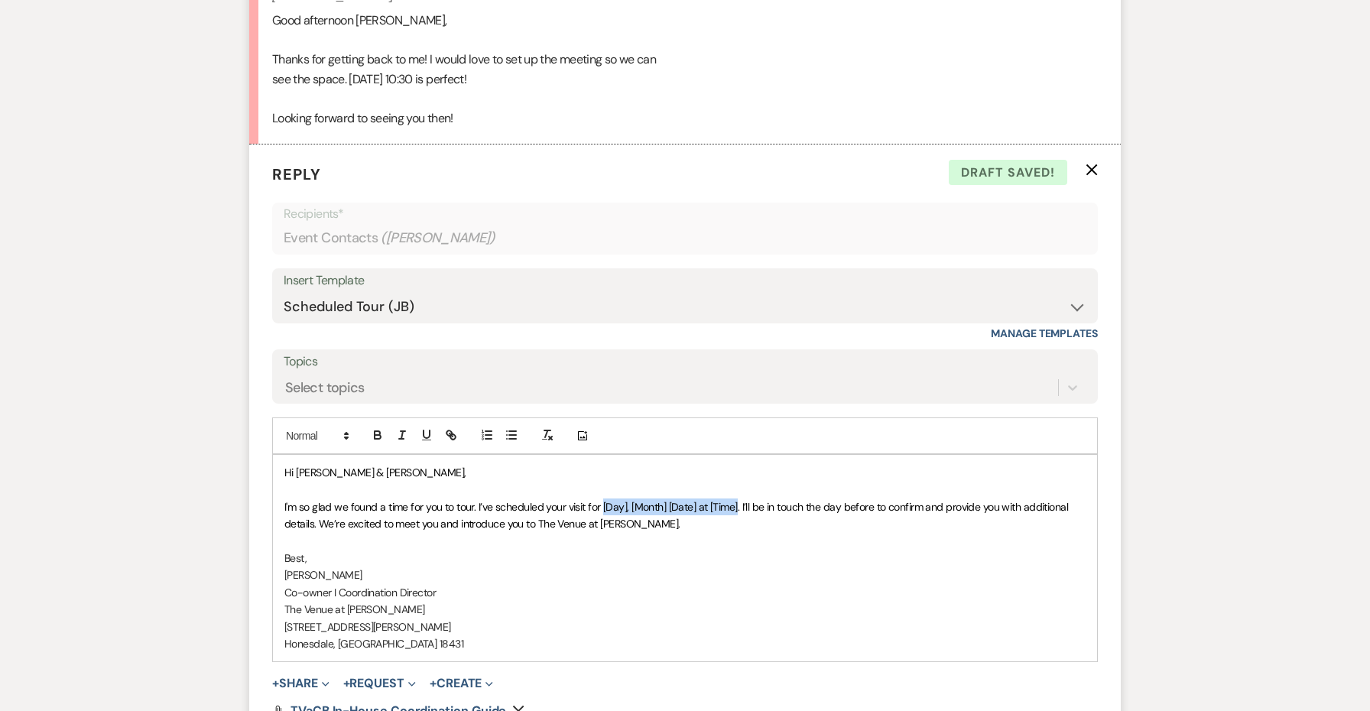
drag, startPoint x: 737, startPoint y: 492, endPoint x: 604, endPoint y: 485, distance: 133.2
click at [604, 500] on span "I'm so glad we found a time for you to tour. I’ve scheduled your visit for [Day…" at bounding box center [677, 515] width 787 height 31
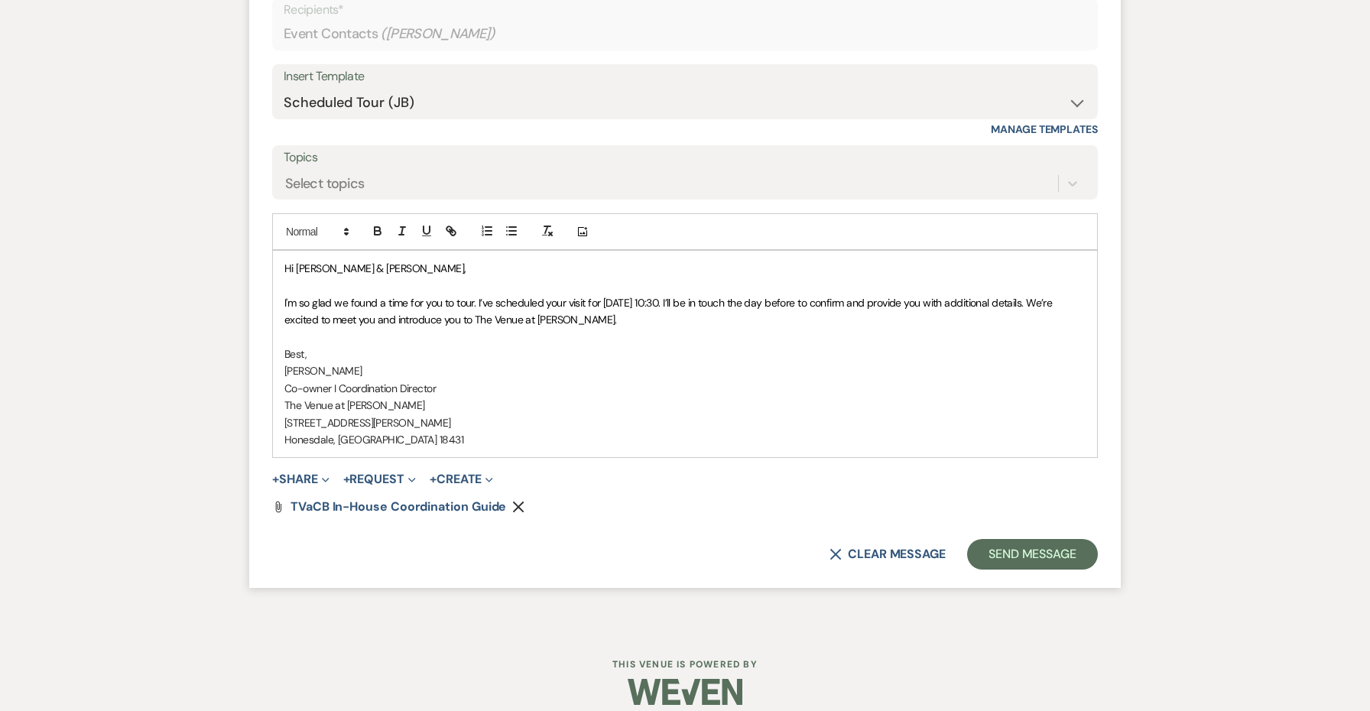
scroll to position [2263, 0]
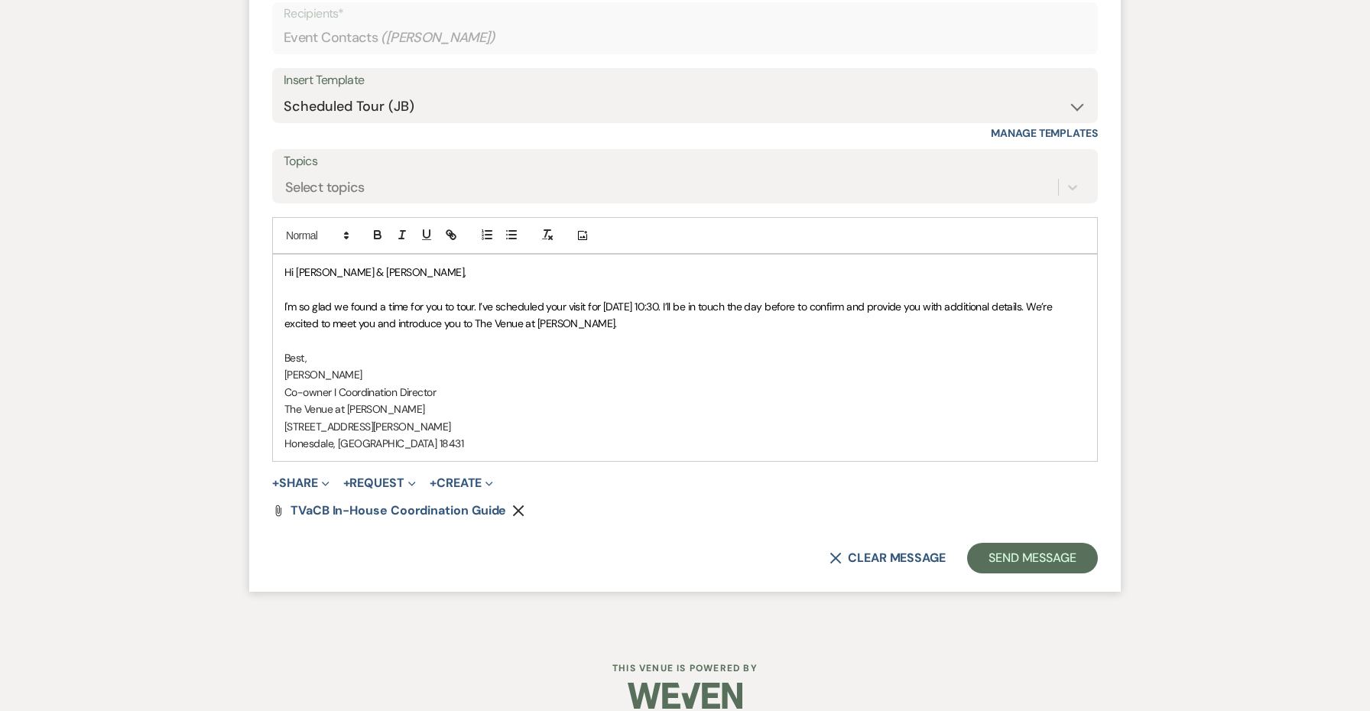
click at [318, 265] on span "Hi [PERSON_NAME] & [PERSON_NAME]," at bounding box center [375, 272] width 182 height 14
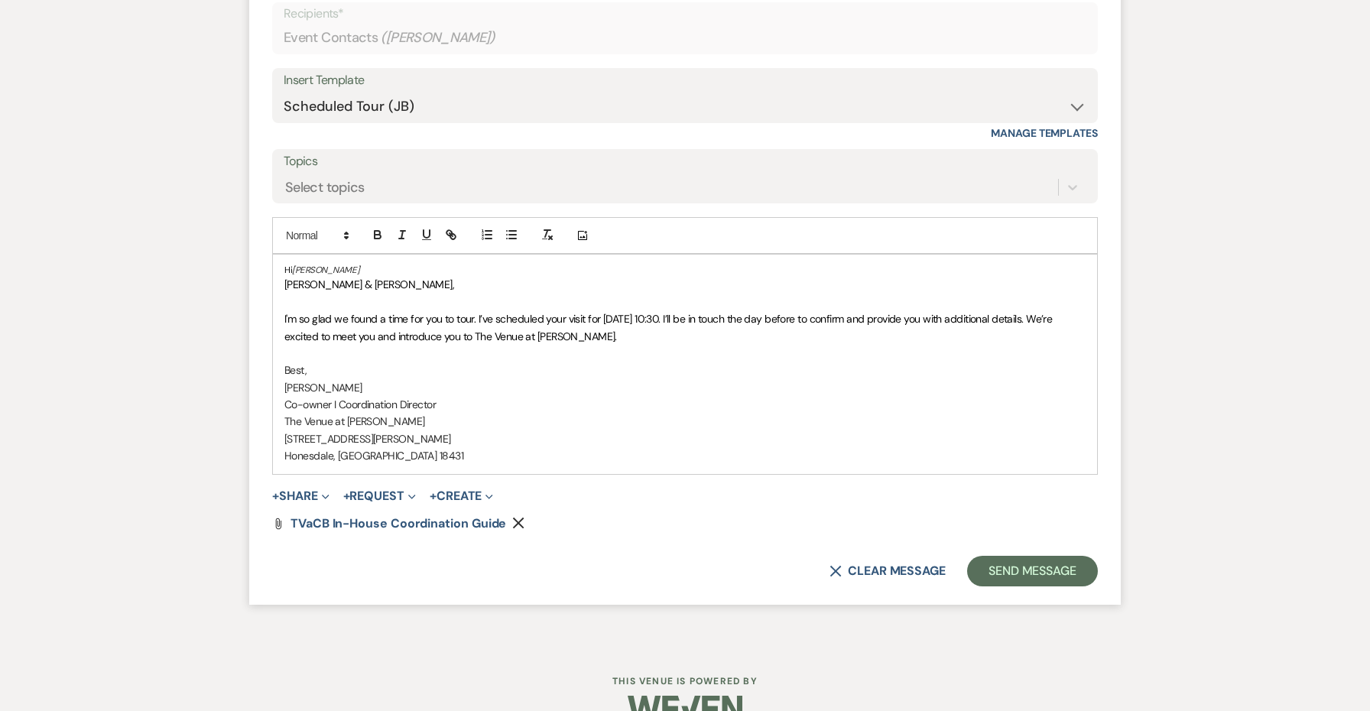
click at [281, 262] on div "Hi [PERSON_NAME] [PERSON_NAME] & [PERSON_NAME], I'm so glad we found a time for…" at bounding box center [685, 364] width 824 height 219
drag, startPoint x: 401, startPoint y: 259, endPoint x: 330, endPoint y: 261, distance: 70.4
click at [330, 276] on p "Hi [PERSON_NAME] & [PERSON_NAME]," at bounding box center [684, 284] width 801 height 17
drag, startPoint x: 286, startPoint y: 265, endPoint x: 272, endPoint y: 246, distance: 23.6
click at [272, 254] on div "Hi [PERSON_NAME] Hi [PERSON_NAME], I'm so glad we found a time for you to tour.…" at bounding box center [685, 364] width 826 height 221
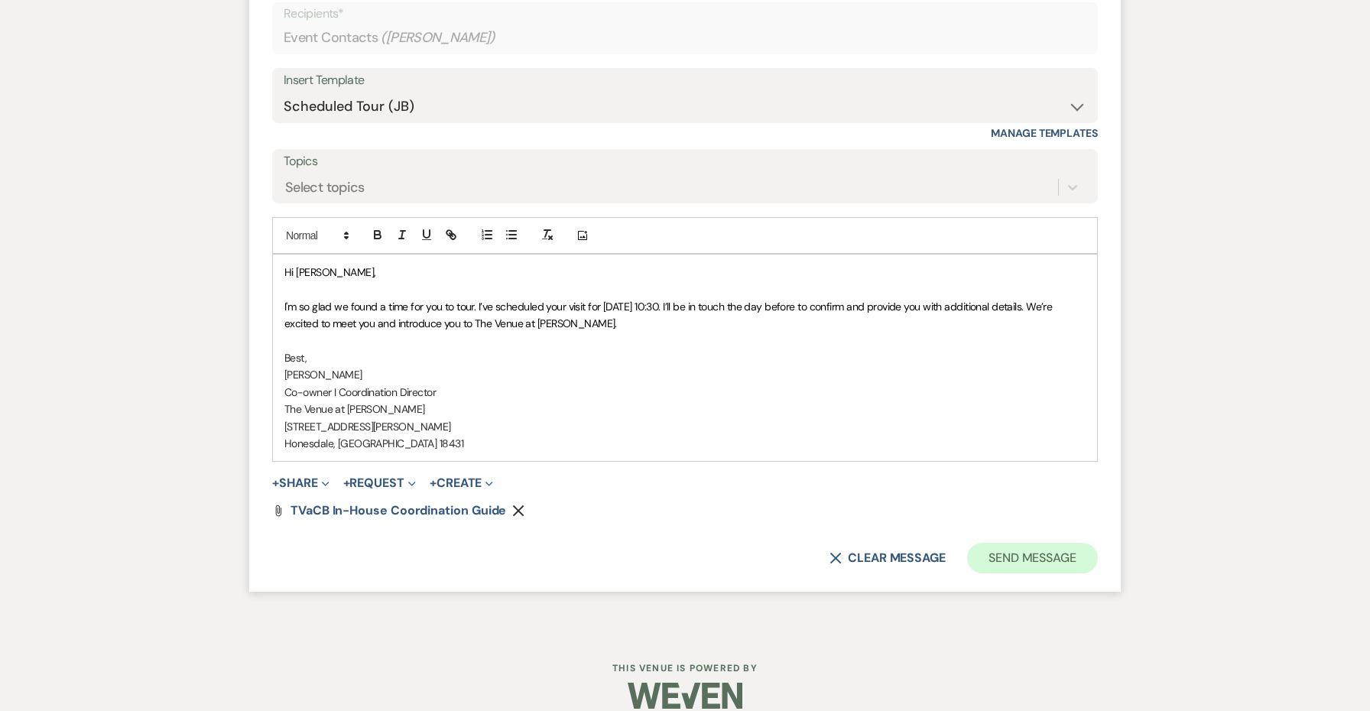
click at [1062, 543] on button "Send Message" at bounding box center [1032, 558] width 131 height 31
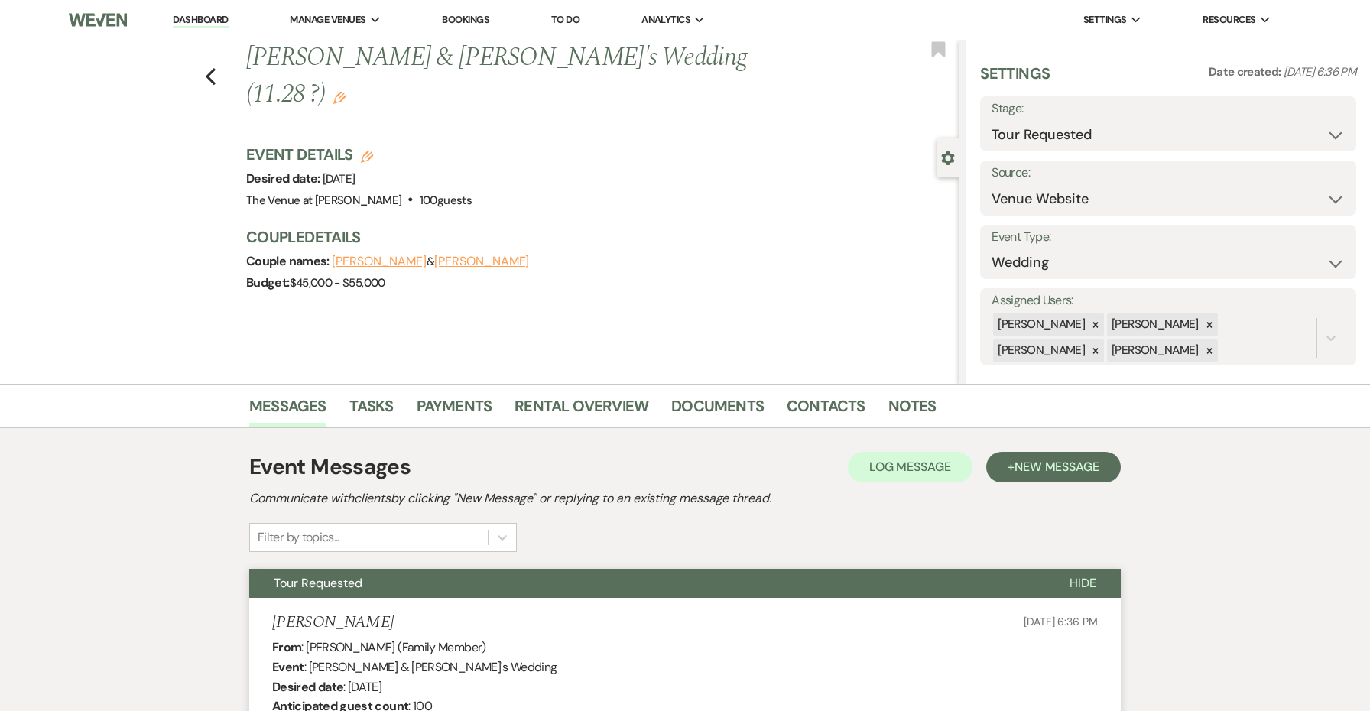
scroll to position [0, 0]
click at [346, 92] on use "button" at bounding box center [339, 98] width 12 height 12
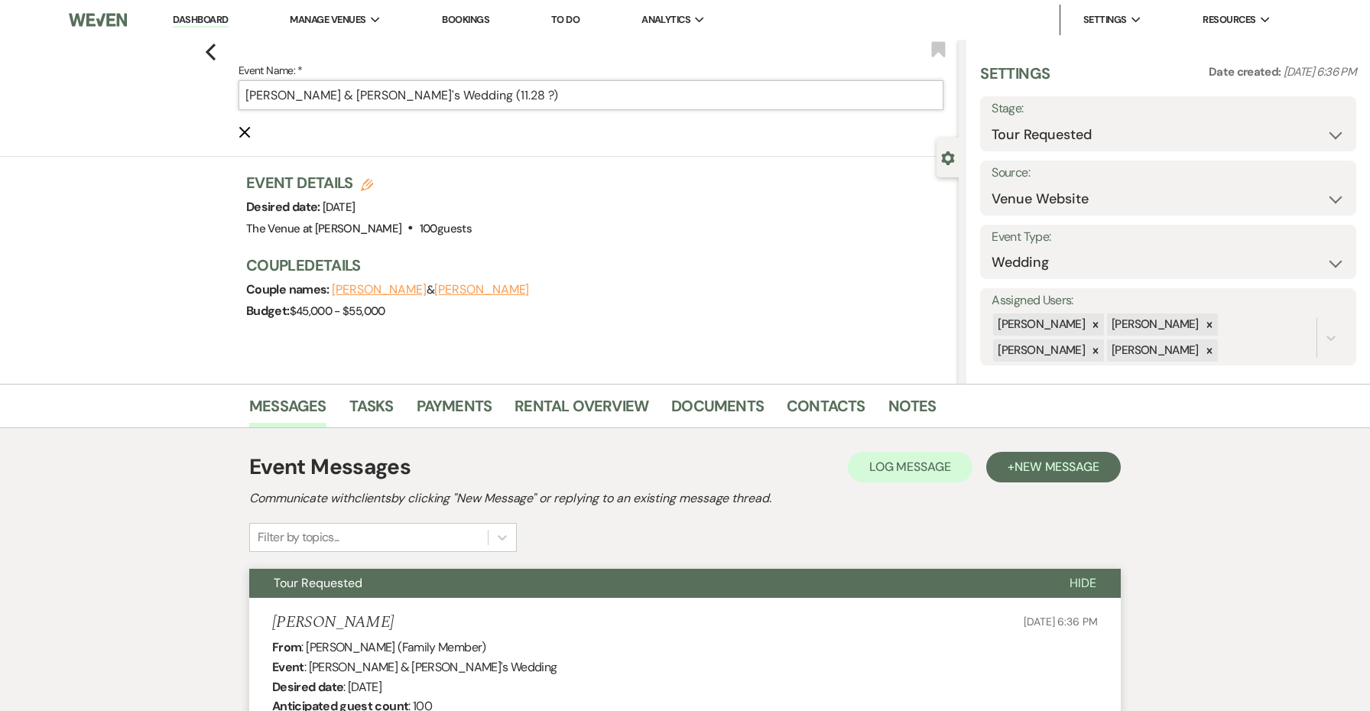
click at [459, 99] on input "[PERSON_NAME] & [PERSON_NAME]'s Wedding (11.28 ?)" at bounding box center [591, 95] width 705 height 30
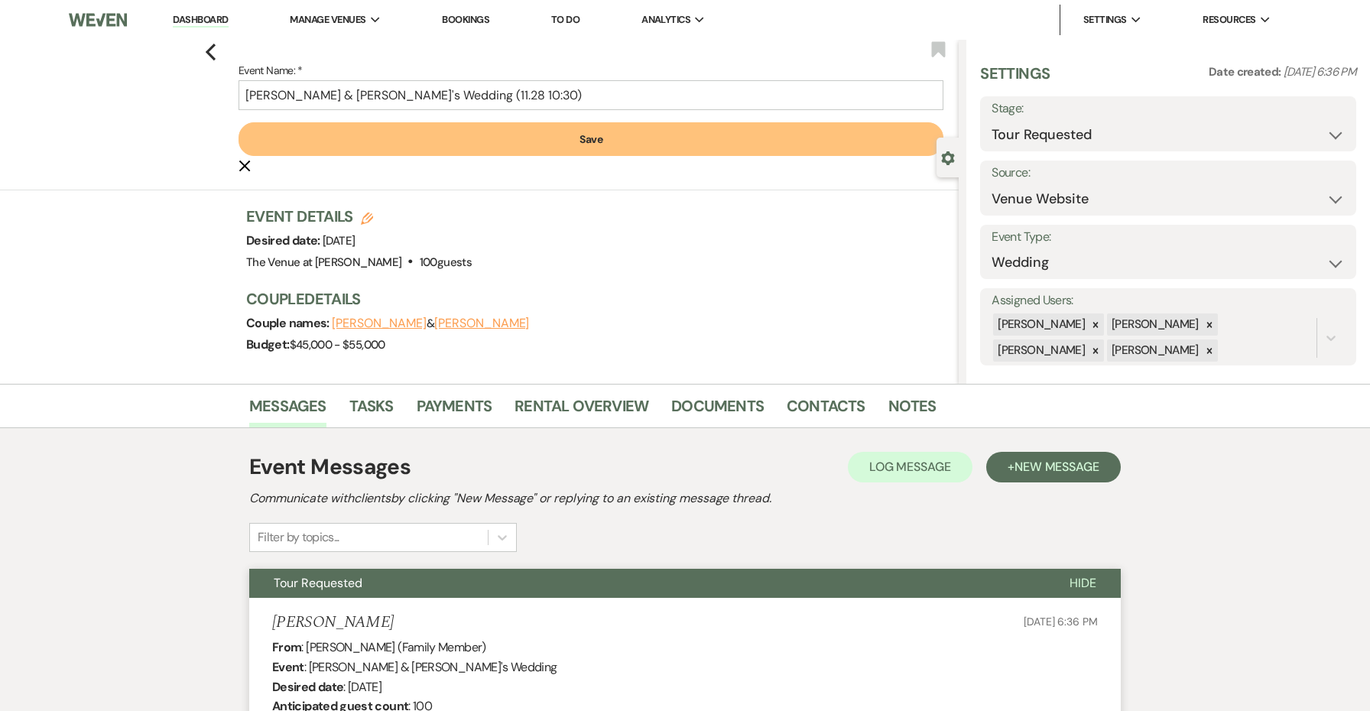
click at [512, 125] on button "Save" at bounding box center [591, 139] width 705 height 34
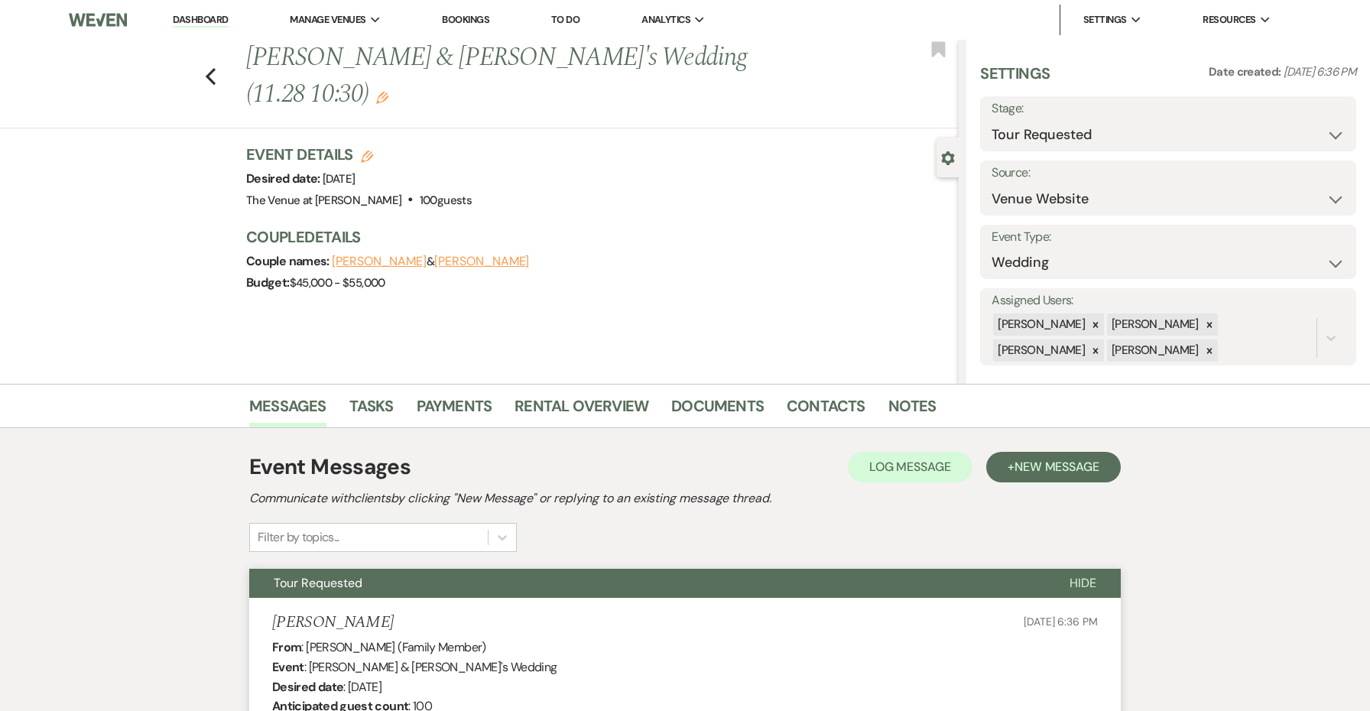
click at [1116, 154] on div "Settings Date created: [DATE] 6:36 PM Stage: Inquiry Follow Up Tour Requested T…" at bounding box center [1168, 214] width 376 height 303
click at [1305, 121] on button "Save" at bounding box center [1316, 124] width 80 height 31
click at [212, 68] on use "button" at bounding box center [211, 76] width 10 height 17
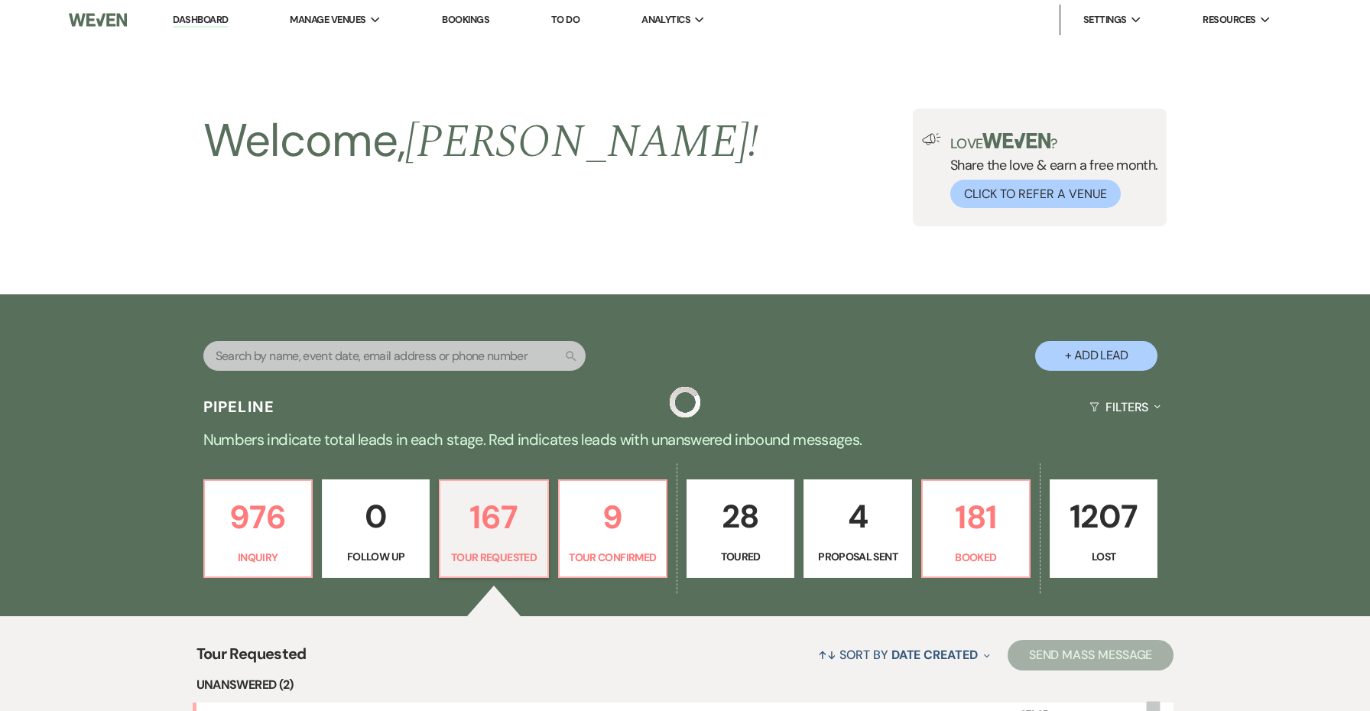
scroll to position [517, 0]
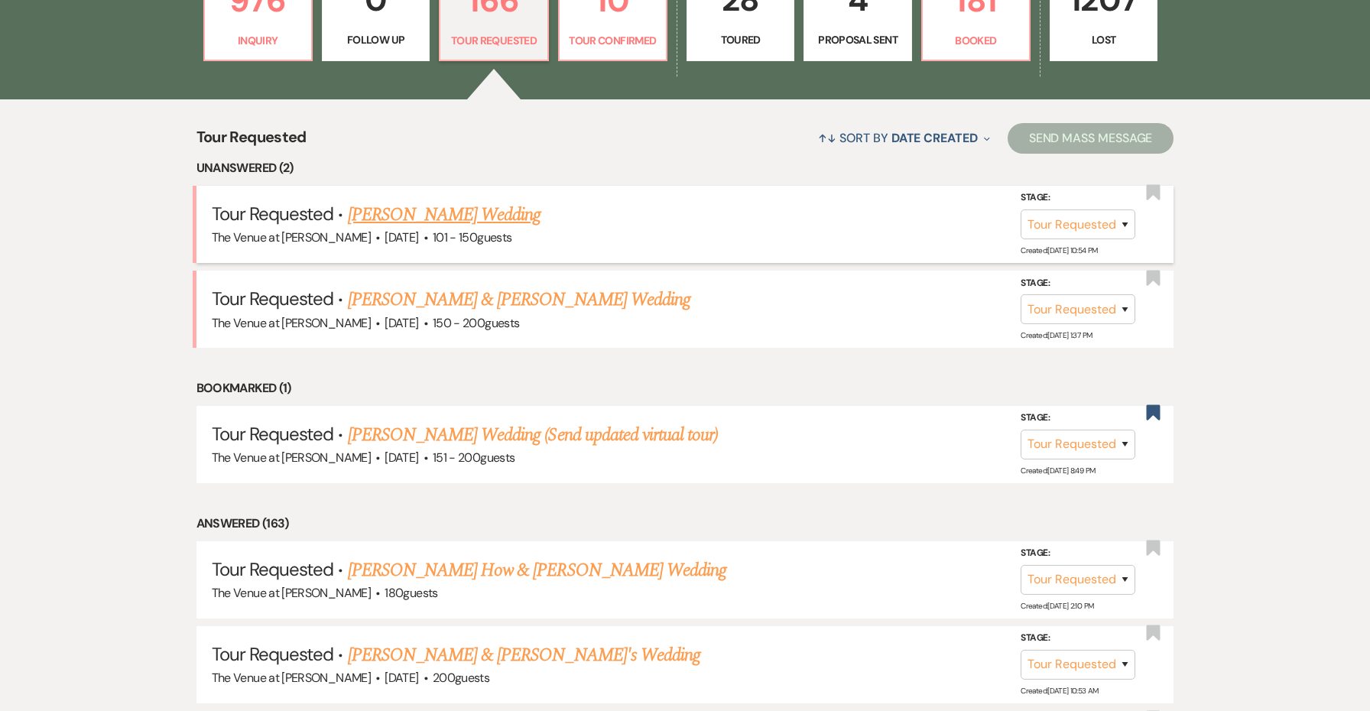
click at [421, 212] on link "[PERSON_NAME] Wedding" at bounding box center [444, 215] width 193 height 28
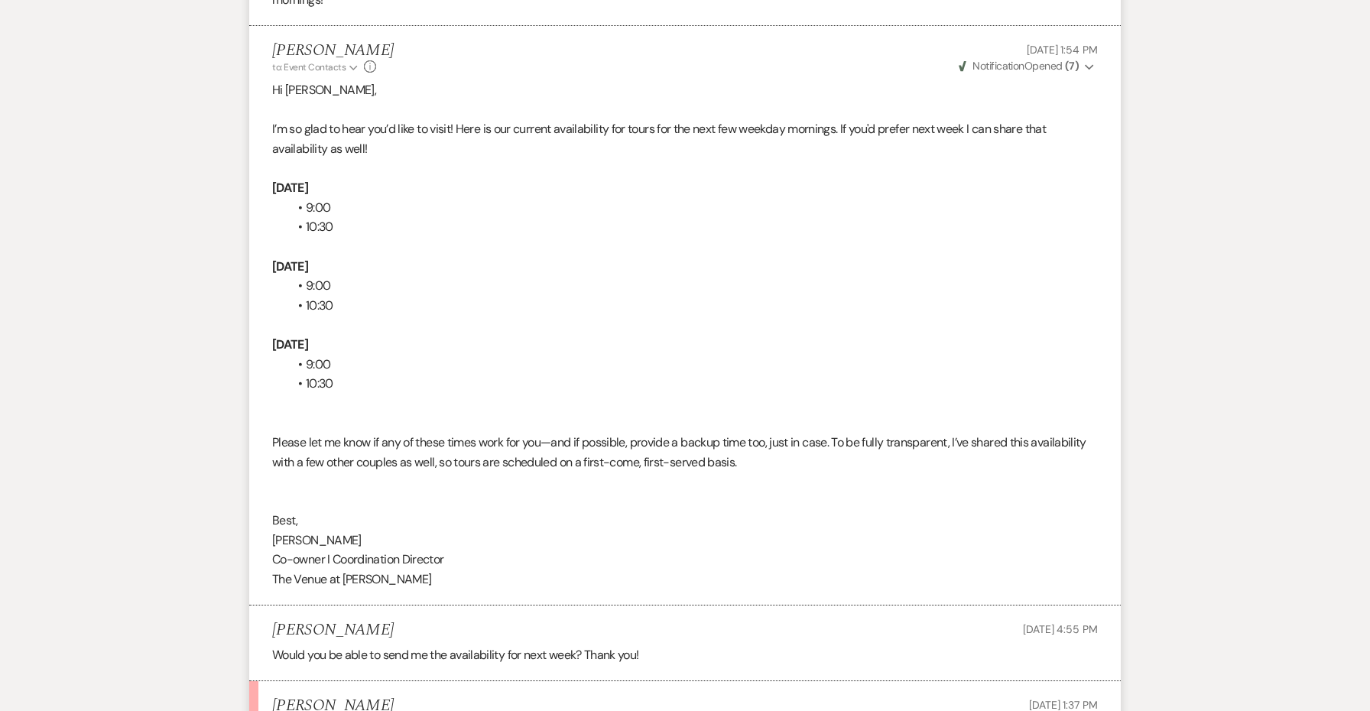
scroll to position [2741, 0]
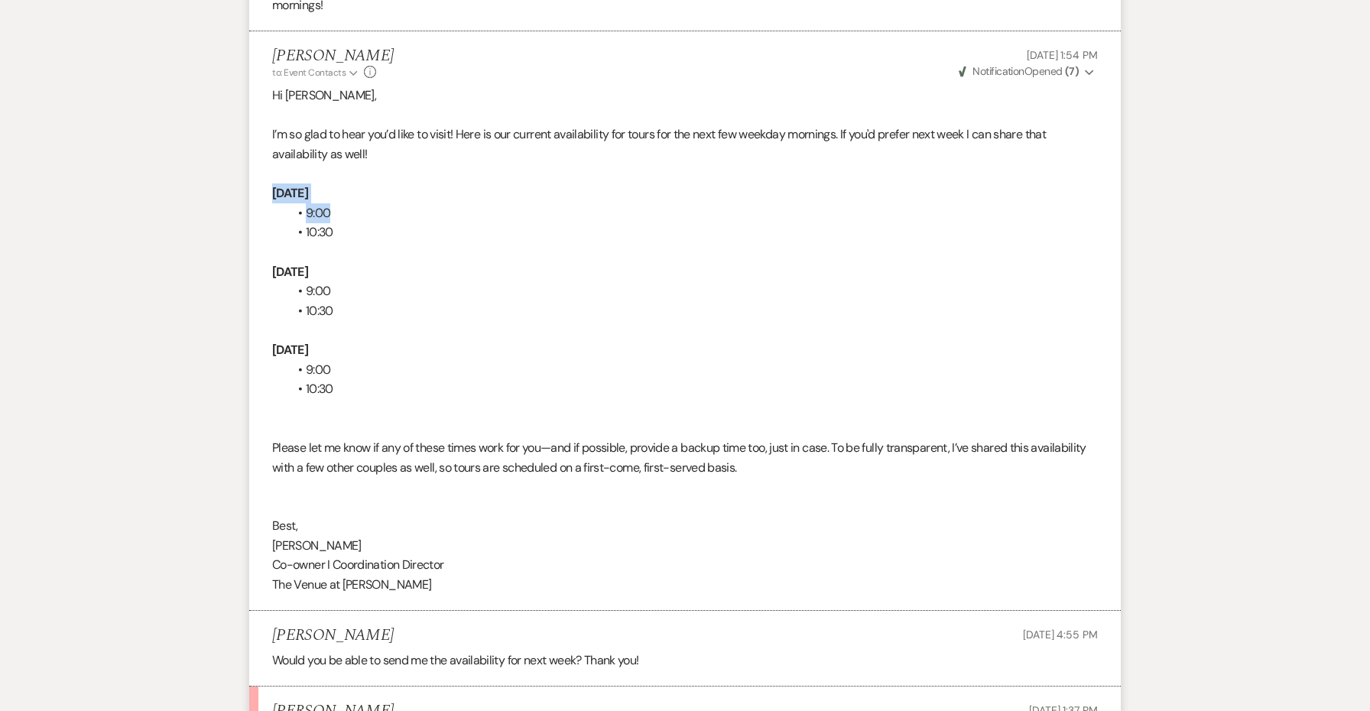
drag, startPoint x: 333, startPoint y: 164, endPoint x: 259, endPoint y: 136, distance: 79.4
click at [259, 136] on li "[PERSON_NAME] to: Event Contacts Expand Info [DATE] 1:54 PM Weven Check Notific…" at bounding box center [684, 320] width 871 height 579
copy div "[DATE] 9:00"
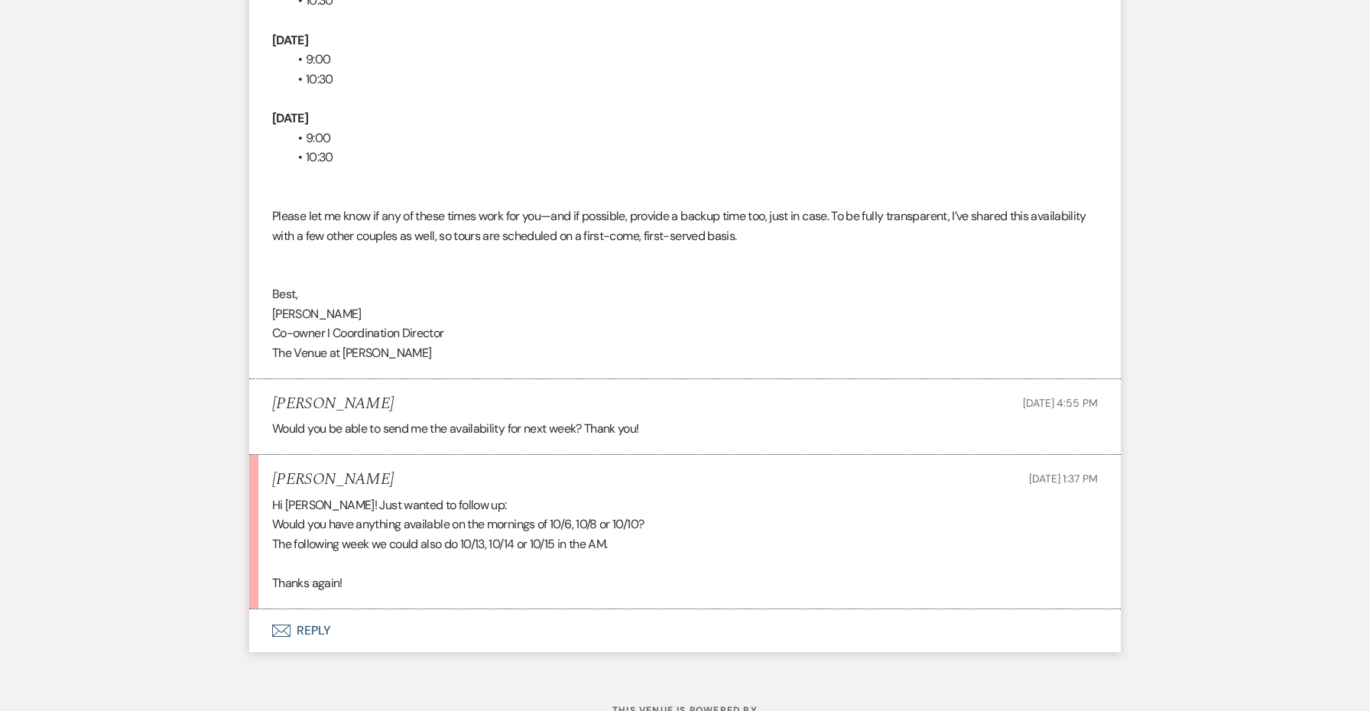
click at [323, 609] on button "Envelope Reply" at bounding box center [684, 630] width 871 height 43
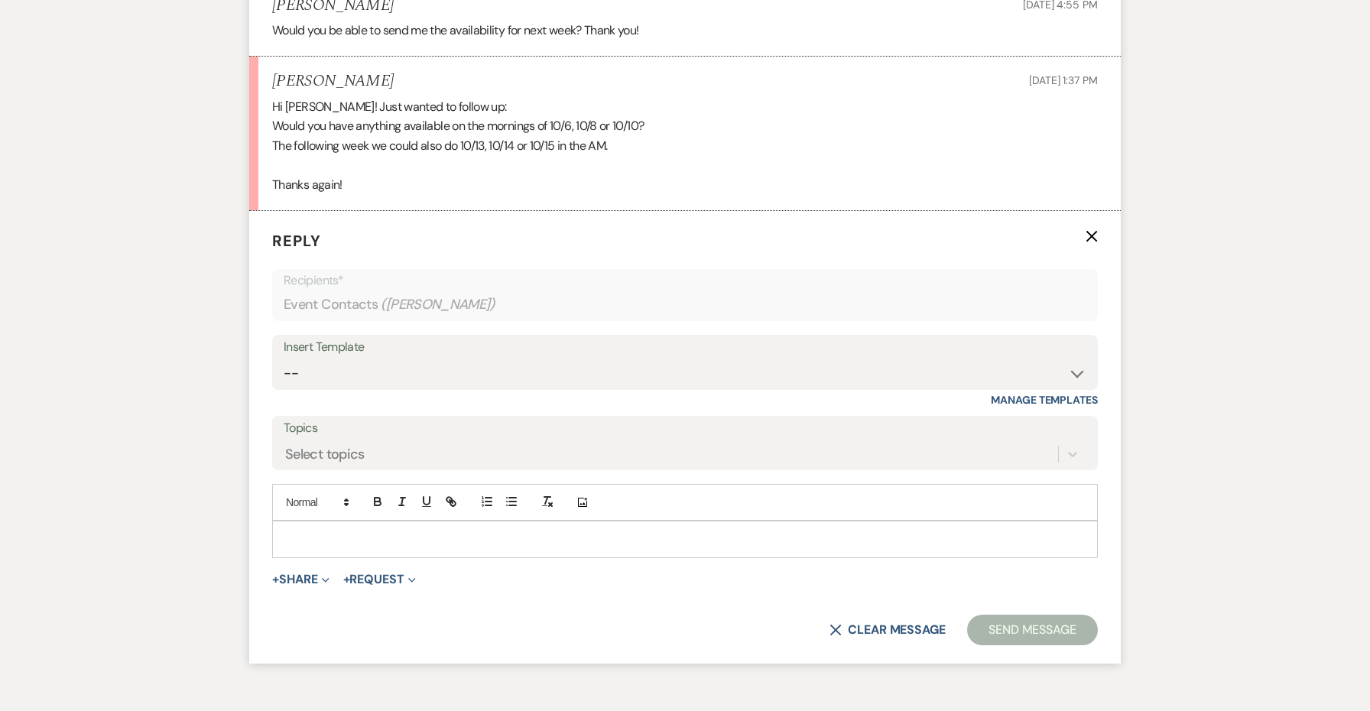
scroll to position [3390, 0]
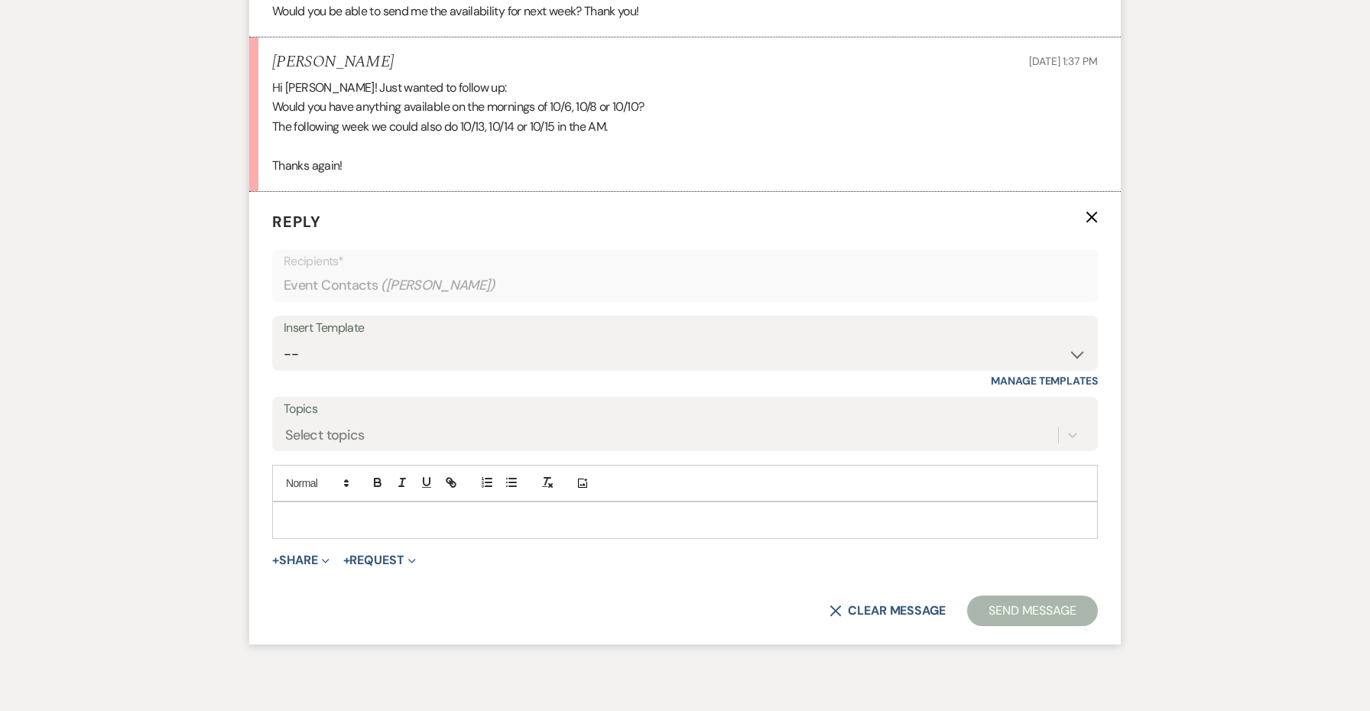
click at [346, 511] on p at bounding box center [684, 519] width 801 height 17
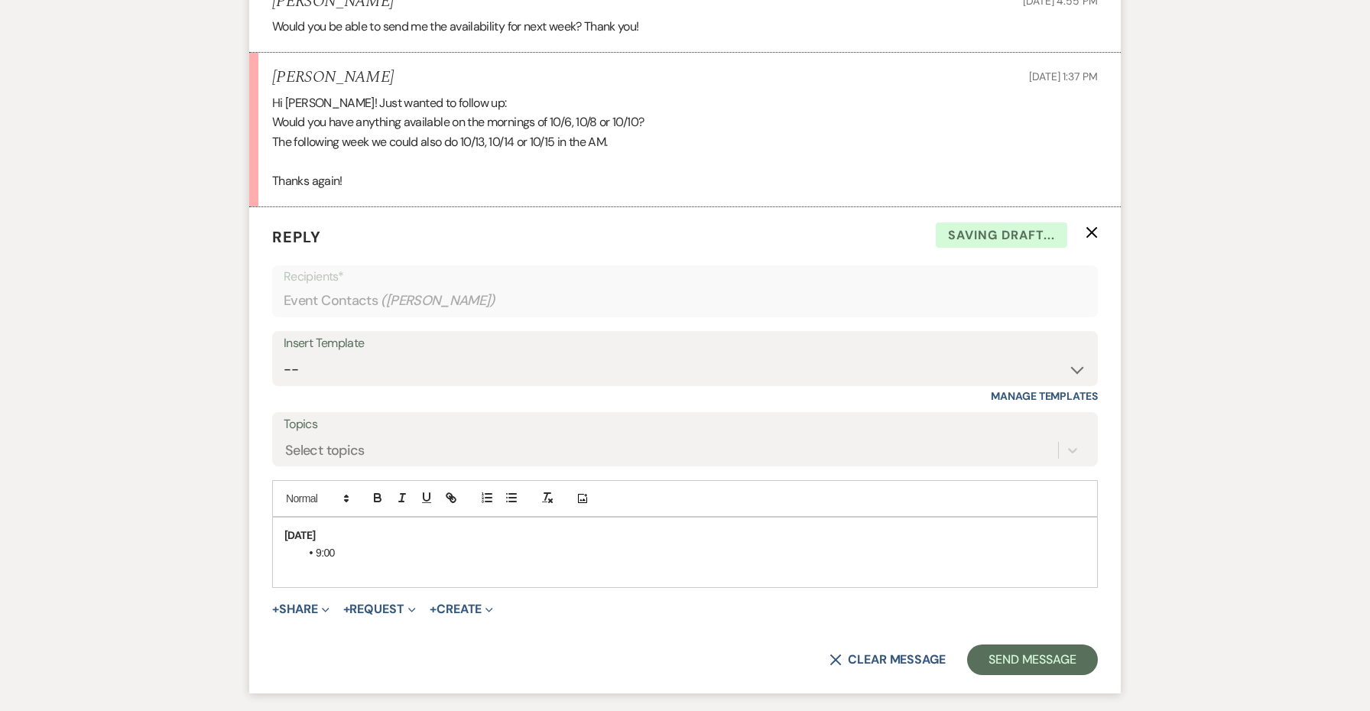
scroll to position [3371, 0]
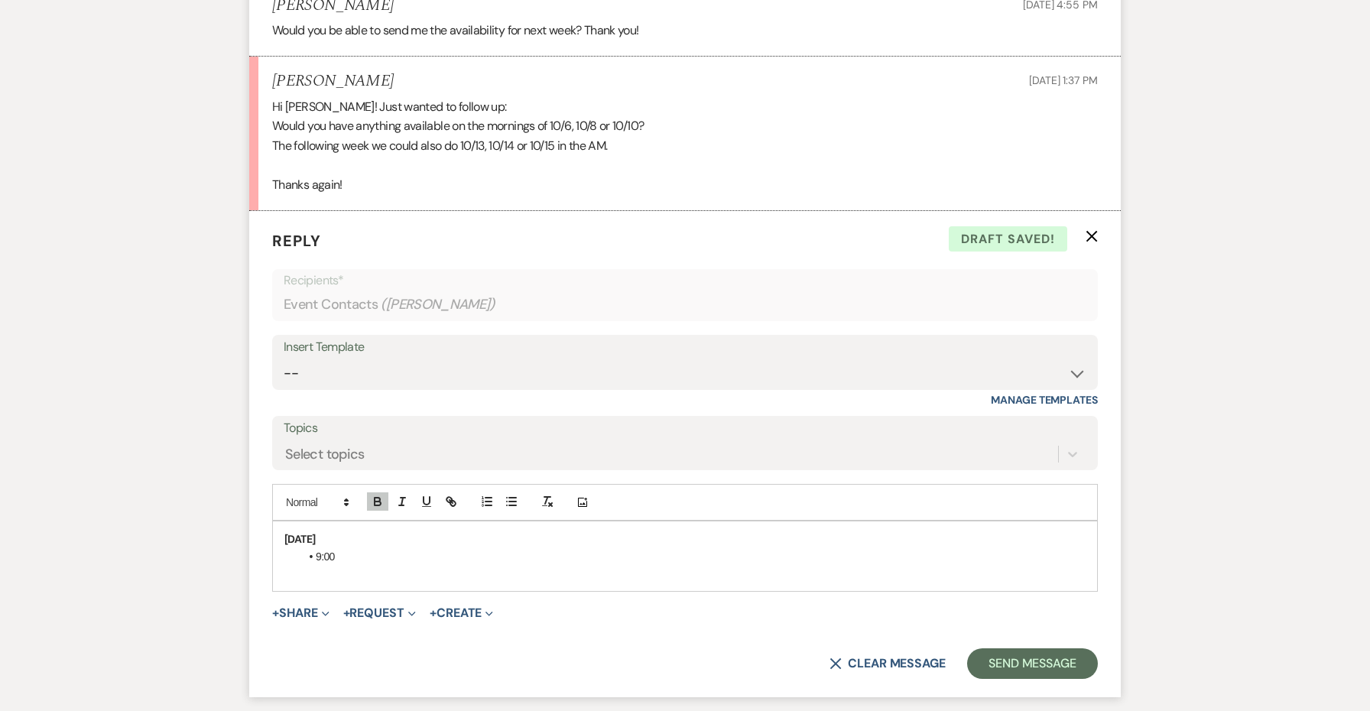
click at [316, 532] on strong "[DATE]" at bounding box center [299, 539] width 31 height 14
click at [303, 532] on strong "[DATE]" at bounding box center [299, 539] width 31 height 14
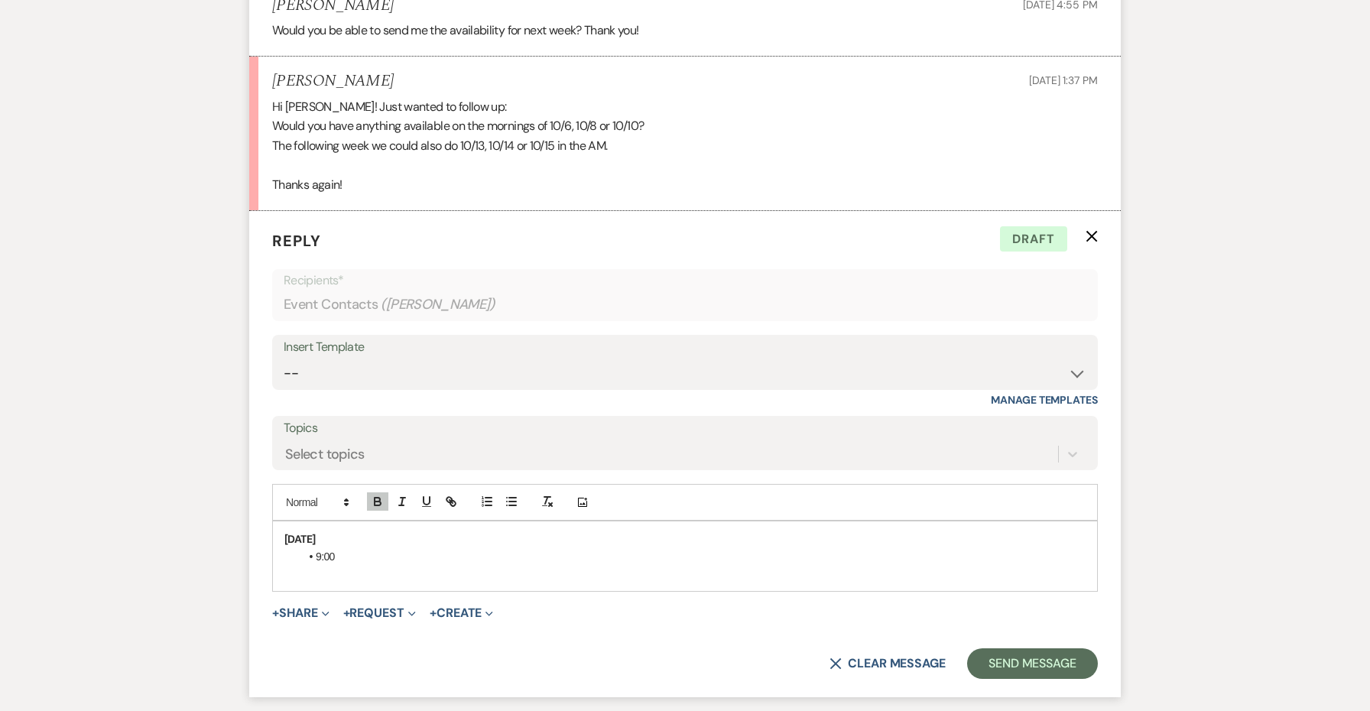
click at [303, 532] on strong "[DATE]" at bounding box center [299, 539] width 31 height 14
drag, startPoint x: 354, startPoint y: 494, endPoint x: 281, endPoint y: 472, distance: 75.9
click at [281, 521] on div "[DATE] 9:00" at bounding box center [685, 556] width 824 height 70
copy div "[DATE] 9:00"
click at [340, 565] on p at bounding box center [684, 573] width 801 height 17
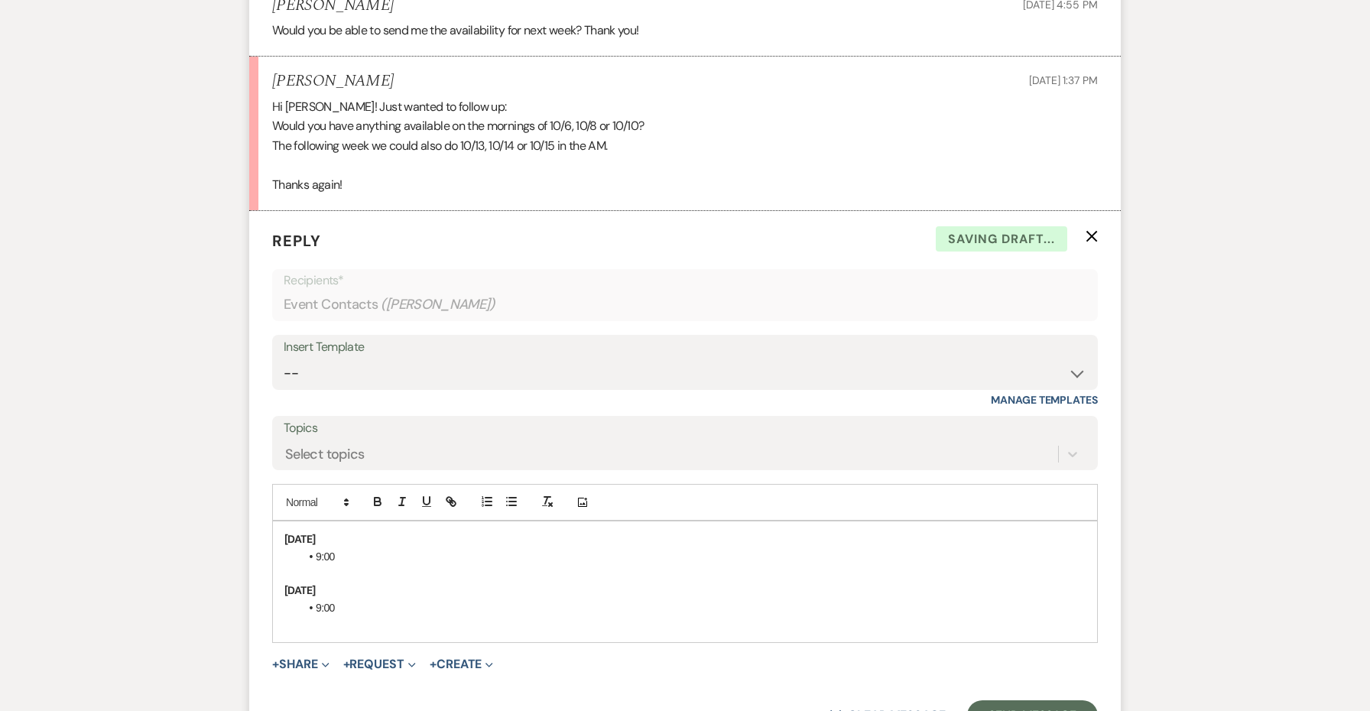
click at [297, 583] on strong "[DATE]" at bounding box center [299, 590] width 31 height 14
click at [402, 582] on p "[DATE]" at bounding box center [684, 590] width 801 height 17
click at [389, 616] on p at bounding box center [684, 624] width 801 height 17
click at [349, 599] on li "9:00" at bounding box center [693, 607] width 786 height 17
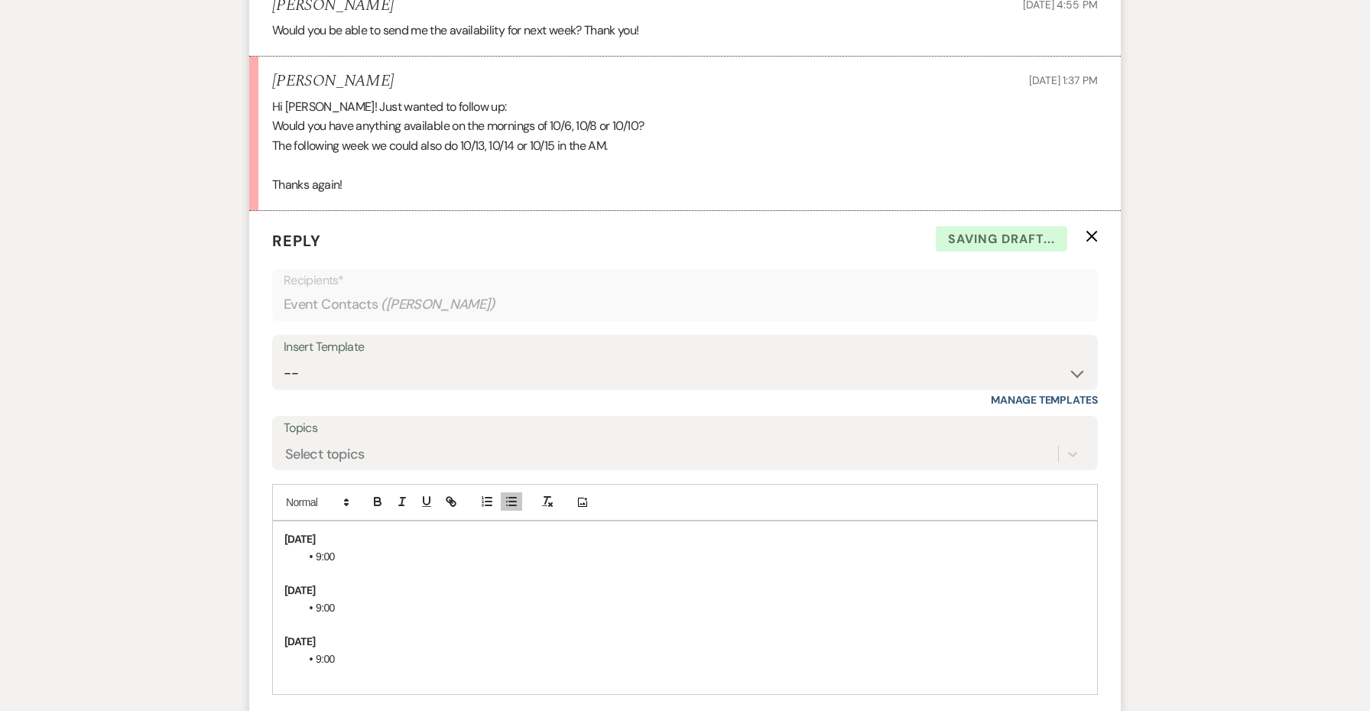
click at [300, 635] on strong "[DATE]" at bounding box center [299, 642] width 31 height 14
click at [368, 633] on p "[DATE]" at bounding box center [684, 641] width 801 height 17
click at [394, 548] on li "9:00" at bounding box center [693, 556] width 786 height 17
drag, startPoint x: 352, startPoint y: 531, endPoint x: 309, endPoint y: 513, distance: 46.3
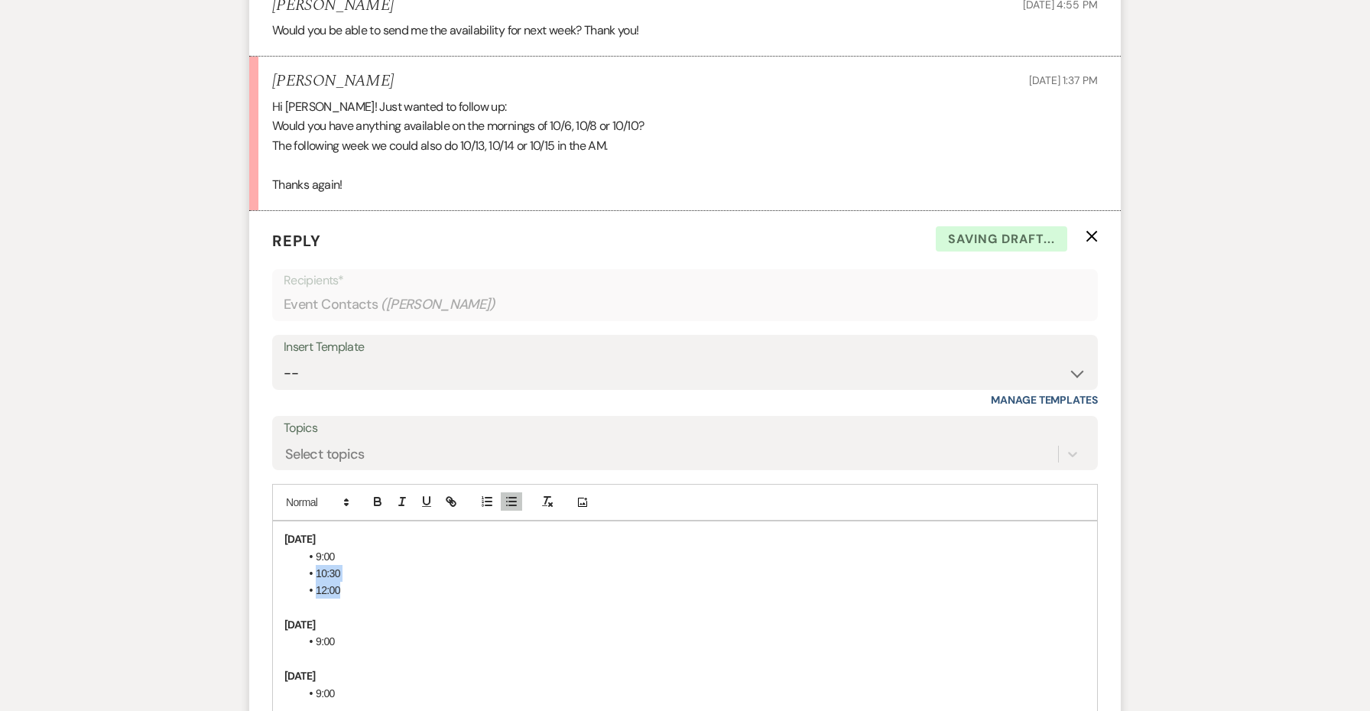
click at [309, 548] on ul "9:00 10:30 12:00" at bounding box center [693, 573] width 786 height 51
copy ul "10:30 12:00"
click at [342, 633] on li "9:00" at bounding box center [693, 641] width 786 height 17
drag, startPoint x: 346, startPoint y: 657, endPoint x: 310, endPoint y: 657, distance: 35.2
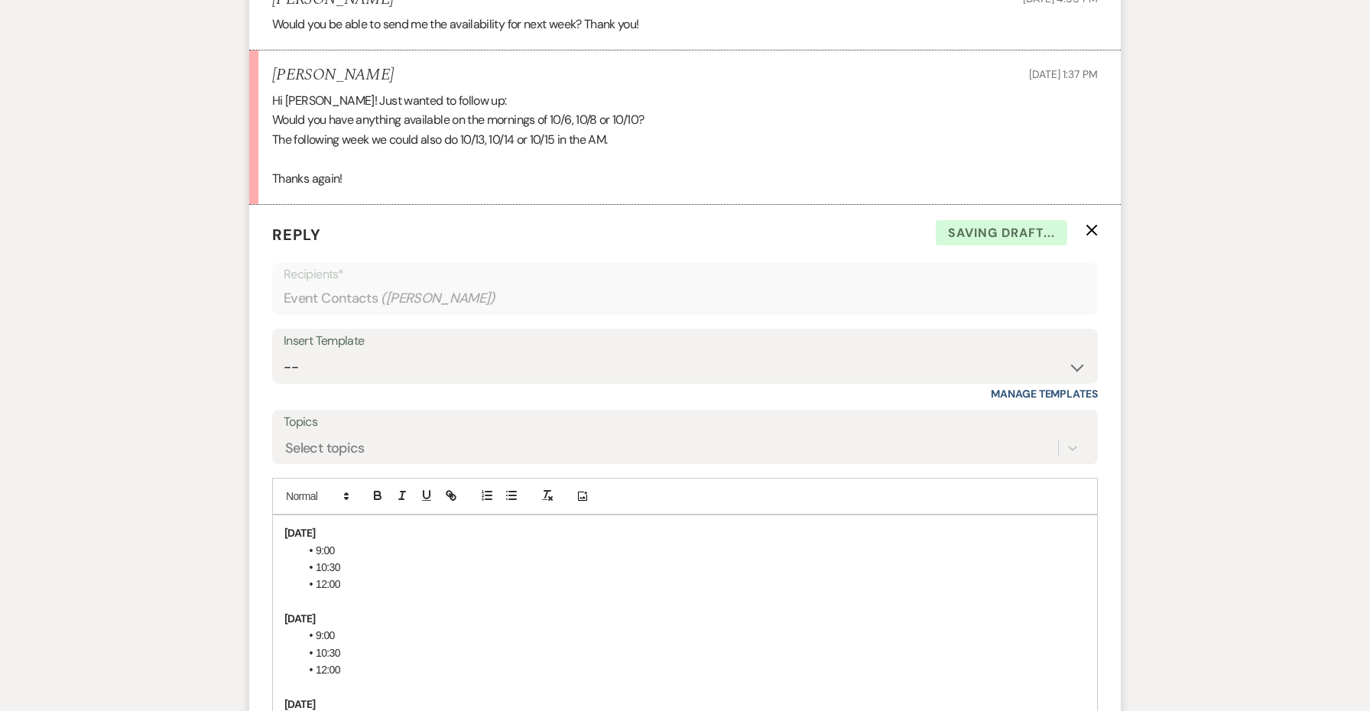
scroll to position [3419, 0]
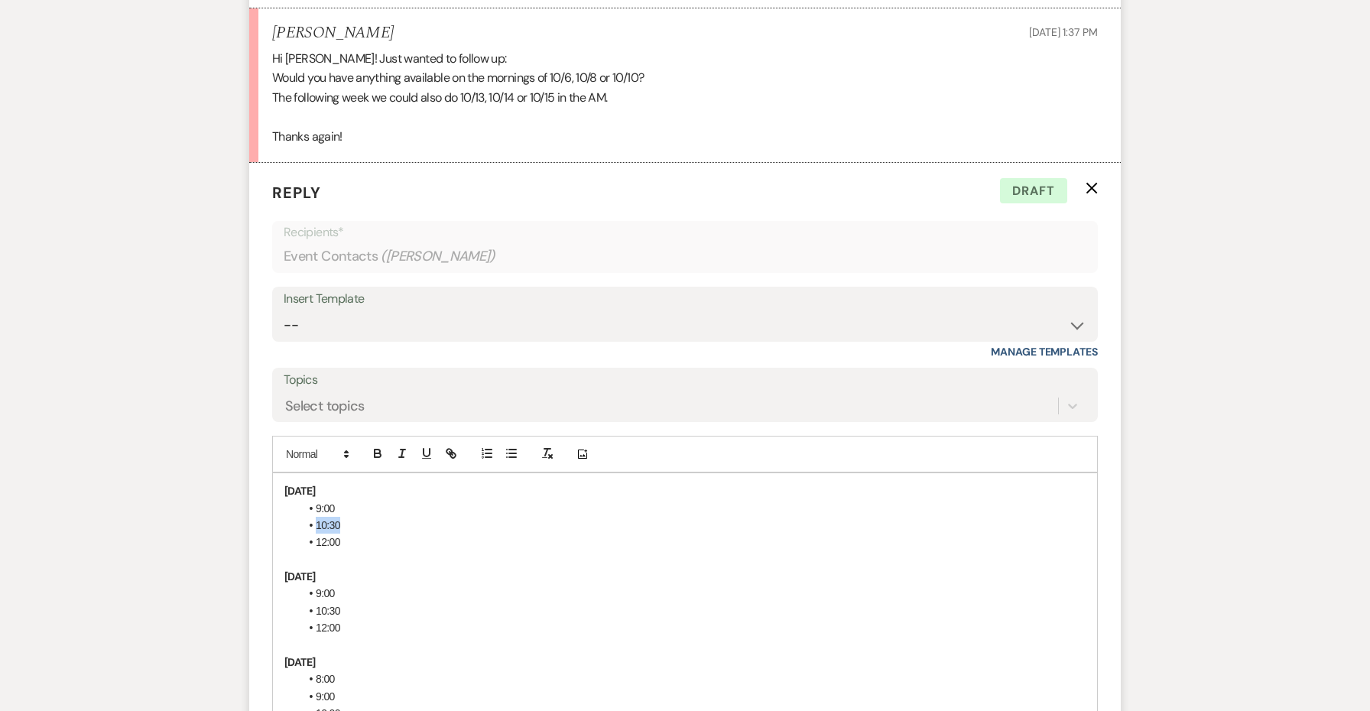
drag, startPoint x: 351, startPoint y: 457, endPoint x: 281, endPoint y: 457, distance: 70.3
click at [281, 473] on div "[DATE] 9:00 10:30 12:00 [DATE] 9:00 10:30 12:00 [DATE] 8:00 9:00 10:00 *We have…" at bounding box center [685, 619] width 824 height 292
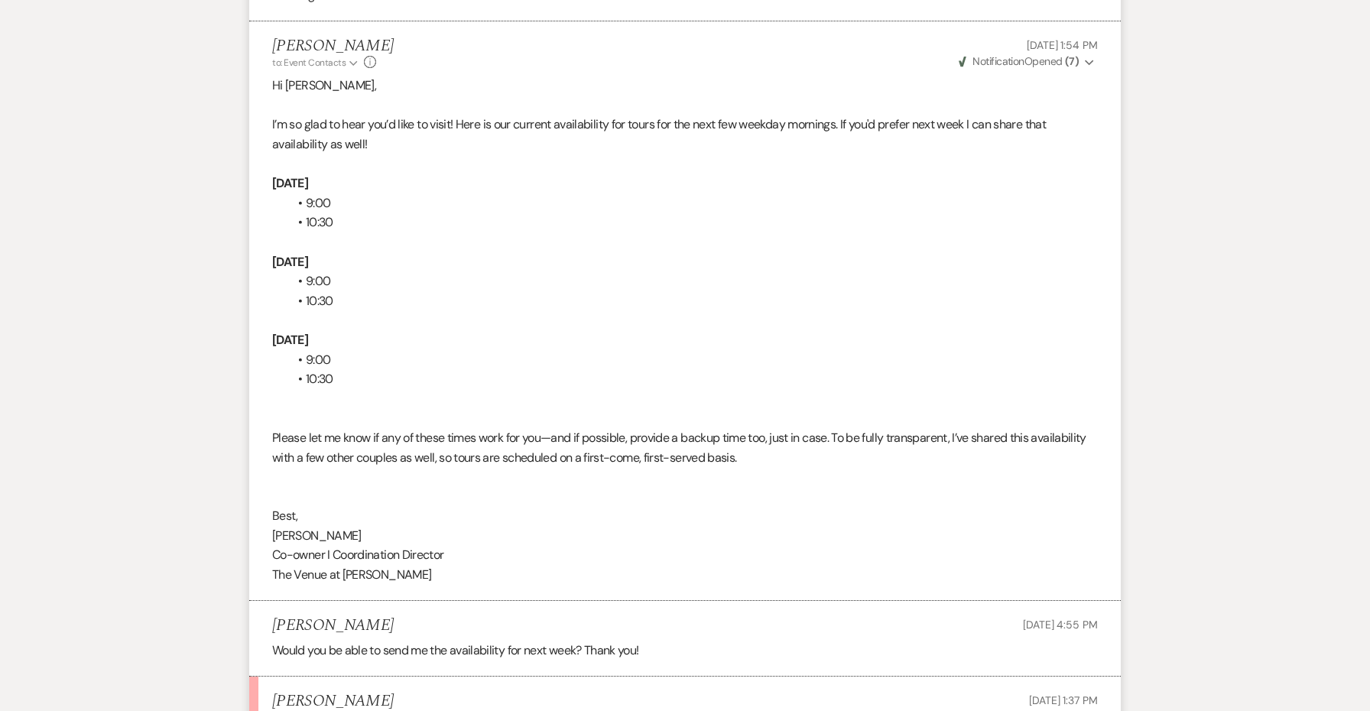
scroll to position [2628, 0]
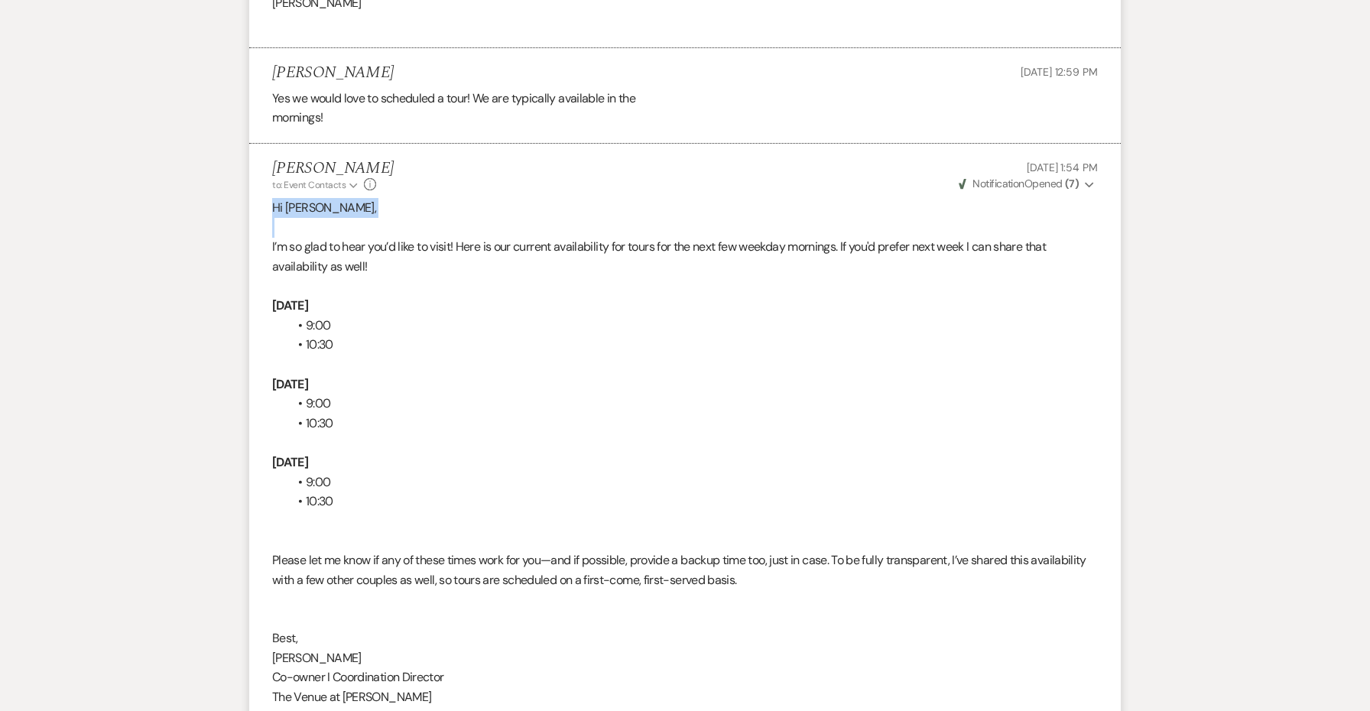
drag, startPoint x: 339, startPoint y: 170, endPoint x: 224, endPoint y: 159, distance: 115.2
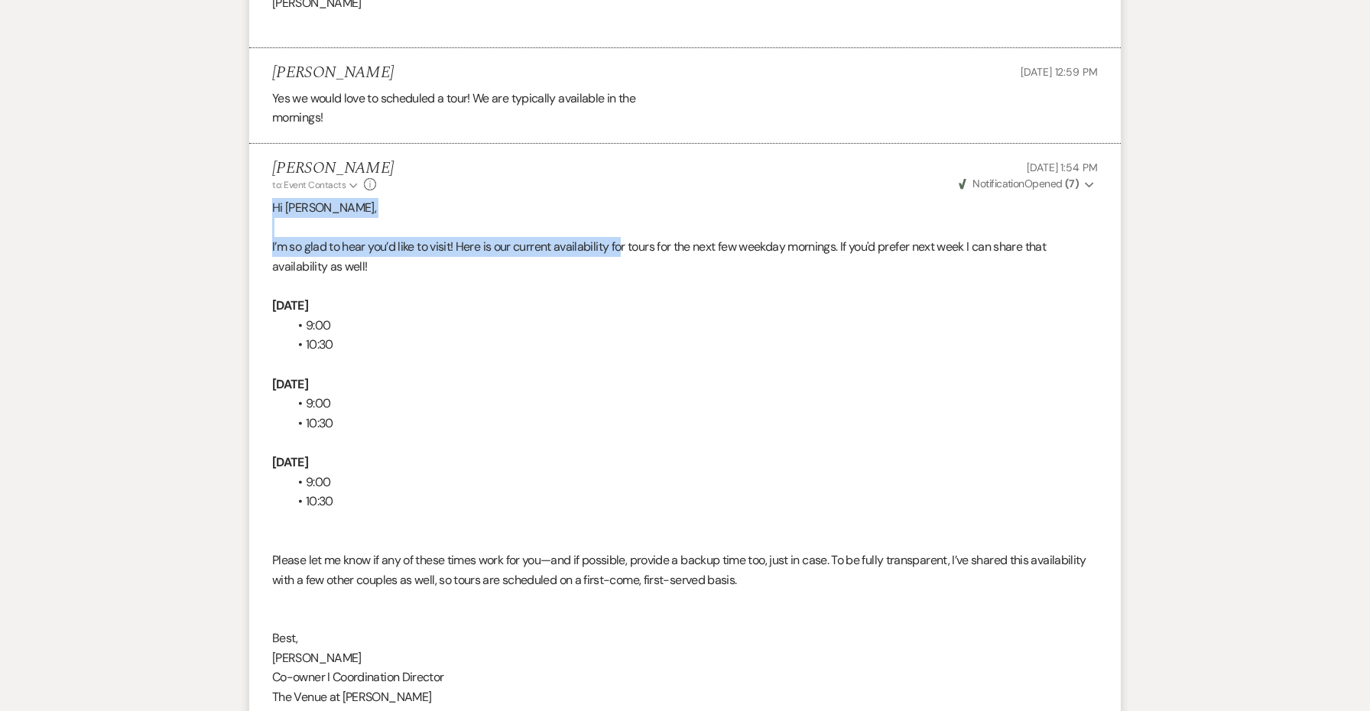
drag, startPoint x: 627, startPoint y: 201, endPoint x: 235, endPoint y: 161, distance: 393.5
copy div "Hi [PERSON_NAME], I’m so glad to hear you’d like to visit! Here is our current …"
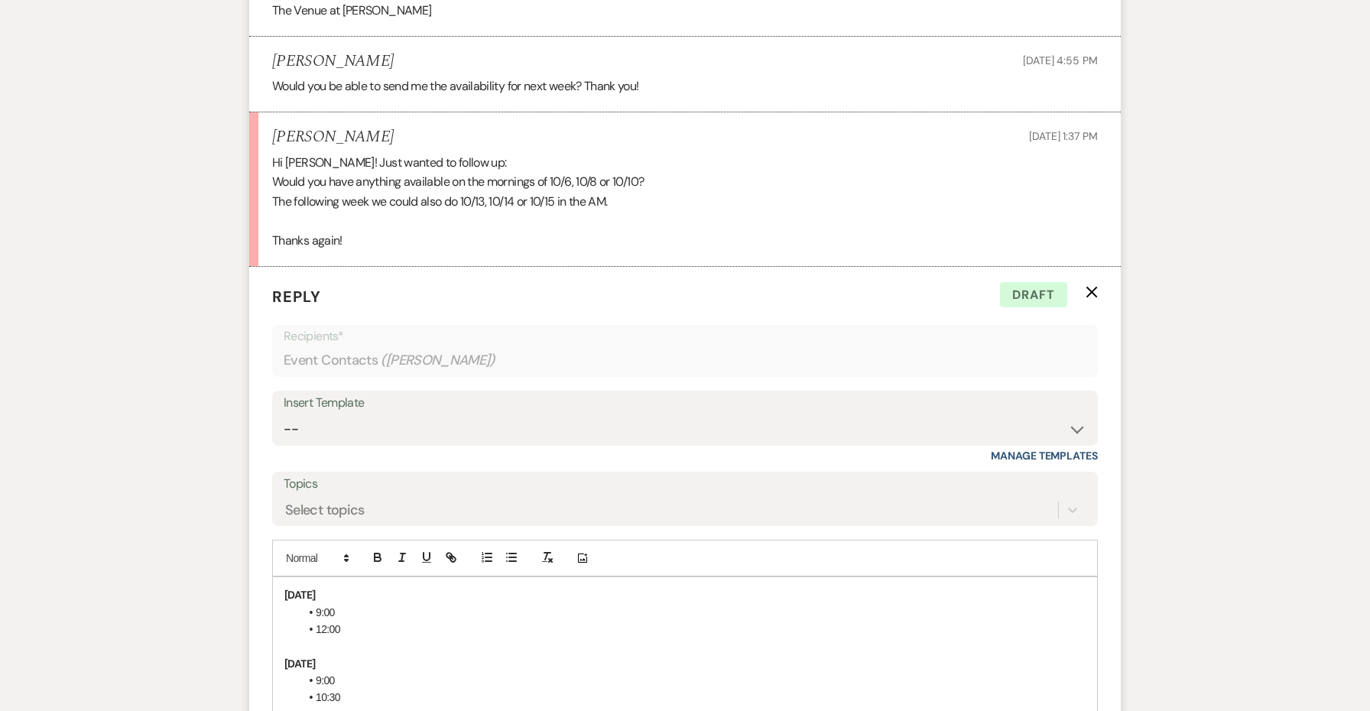
scroll to position [3331, 0]
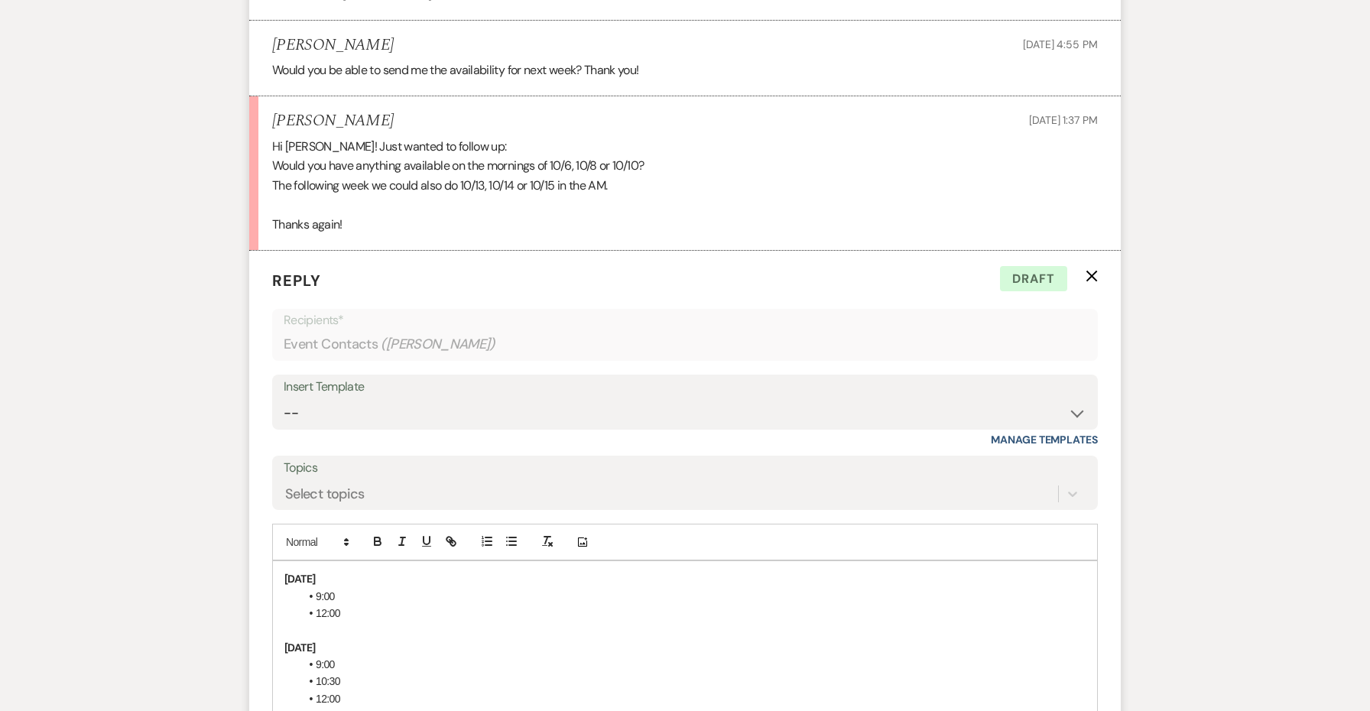
click at [272, 560] on div "[DATE] 9:00 12:00 [DATE] 9:00 10:30 12:00 [DATE] 8:00 9:00 10:00 *We have a wed…" at bounding box center [685, 698] width 826 height 277
click at [281, 561] on div "[DATE] 9:00 12:00 [DATE] 9:00 10:30 12:00 [DATE] 8:00 9:00 10:00 *We have a wed…" at bounding box center [685, 698] width 824 height 275
click at [649, 605] on p "I’m so glad to hear you’d like to visit! Here is our current availability fo" at bounding box center [684, 613] width 801 height 17
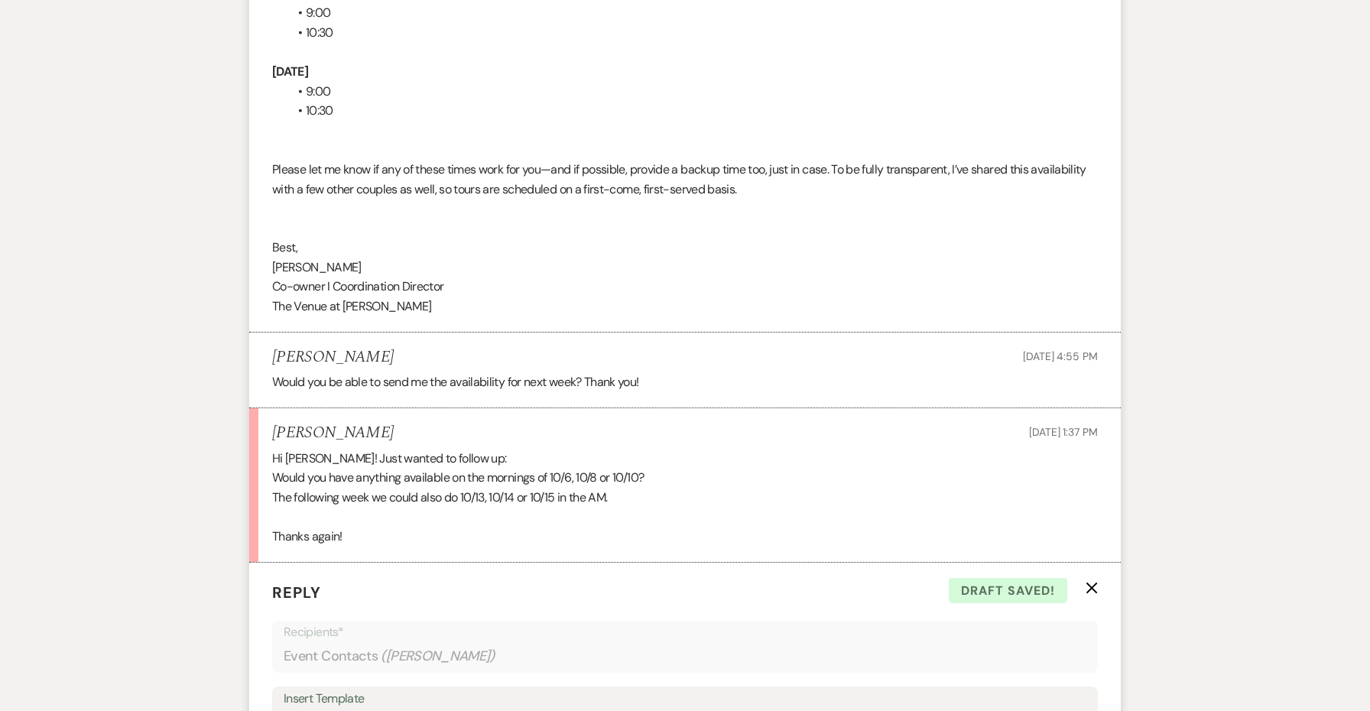
scroll to position [2996, 0]
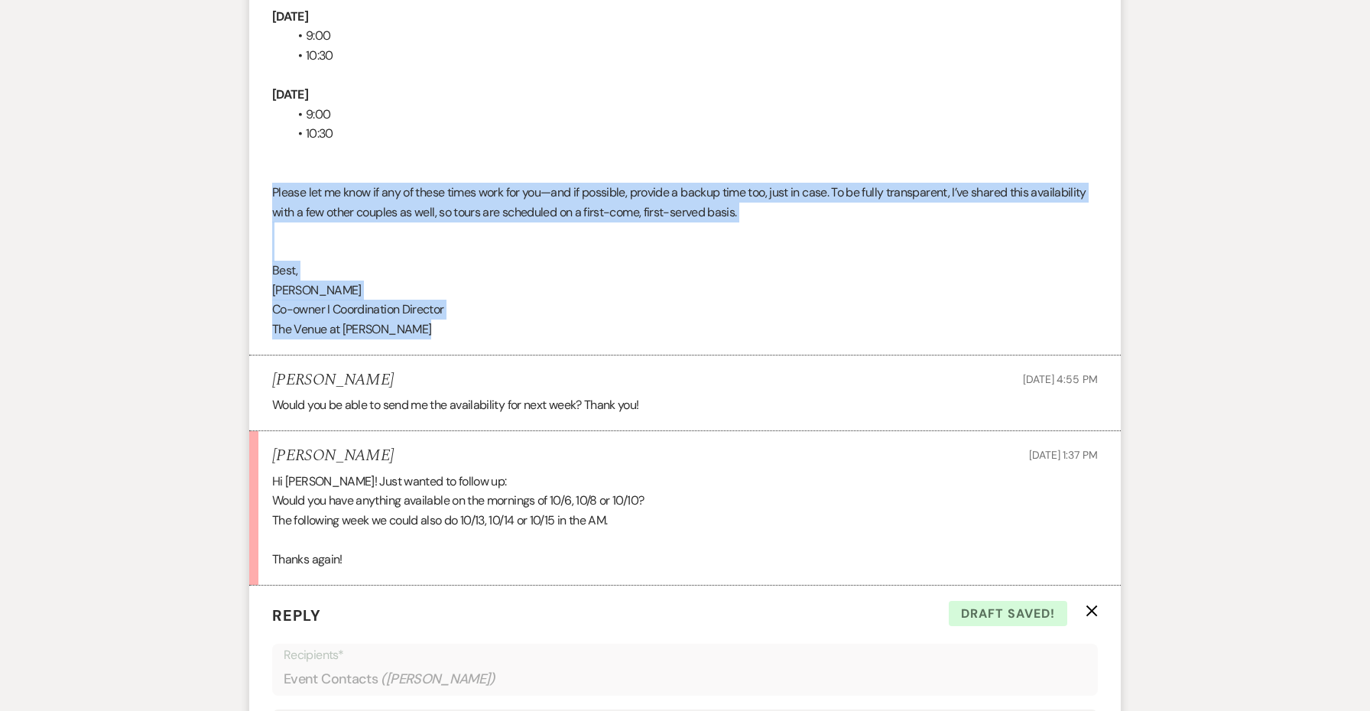
copy div "Please let me know if any of these times work for you—and if possible, provide …"
drag, startPoint x: 454, startPoint y: 269, endPoint x: 243, endPoint y: 138, distance: 248.2
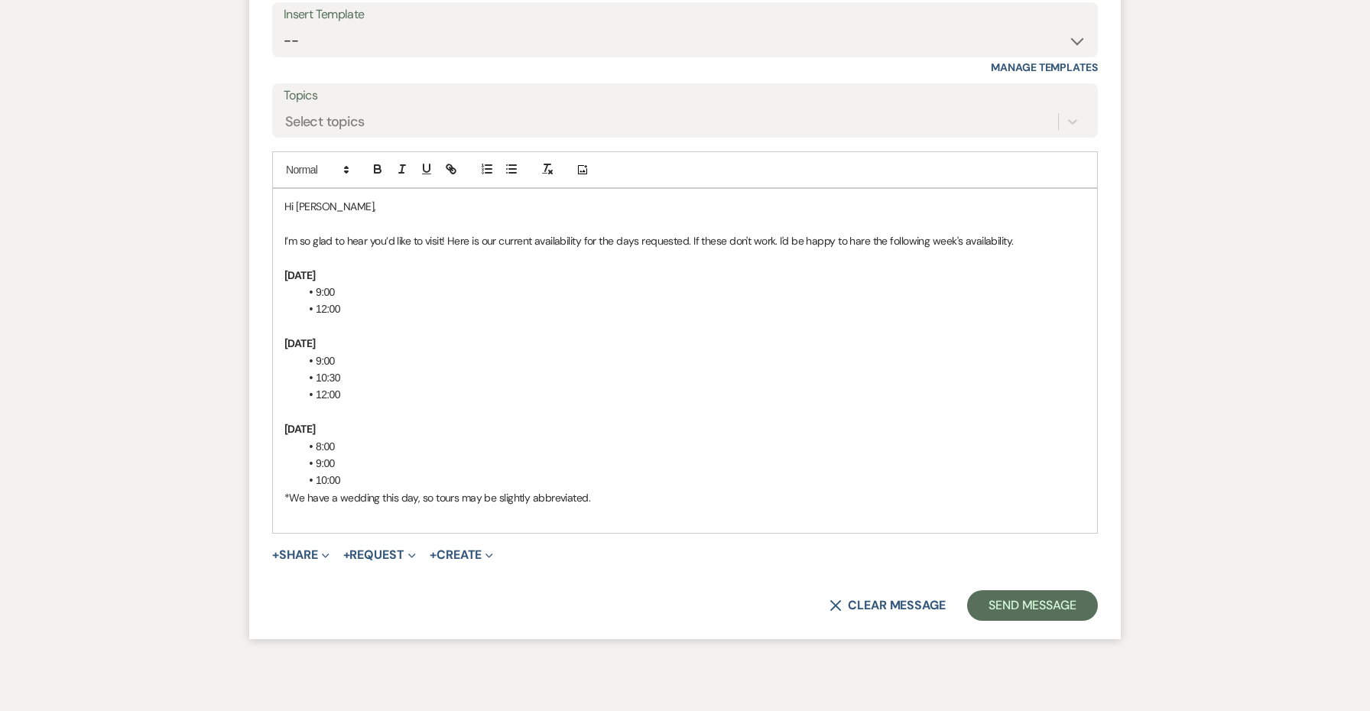
scroll to position [3700, 0]
click at [494, 465] on div "Hi [PERSON_NAME], I’m so glad to hear you’d like to visit! Here is our current …" at bounding box center [685, 363] width 824 height 343
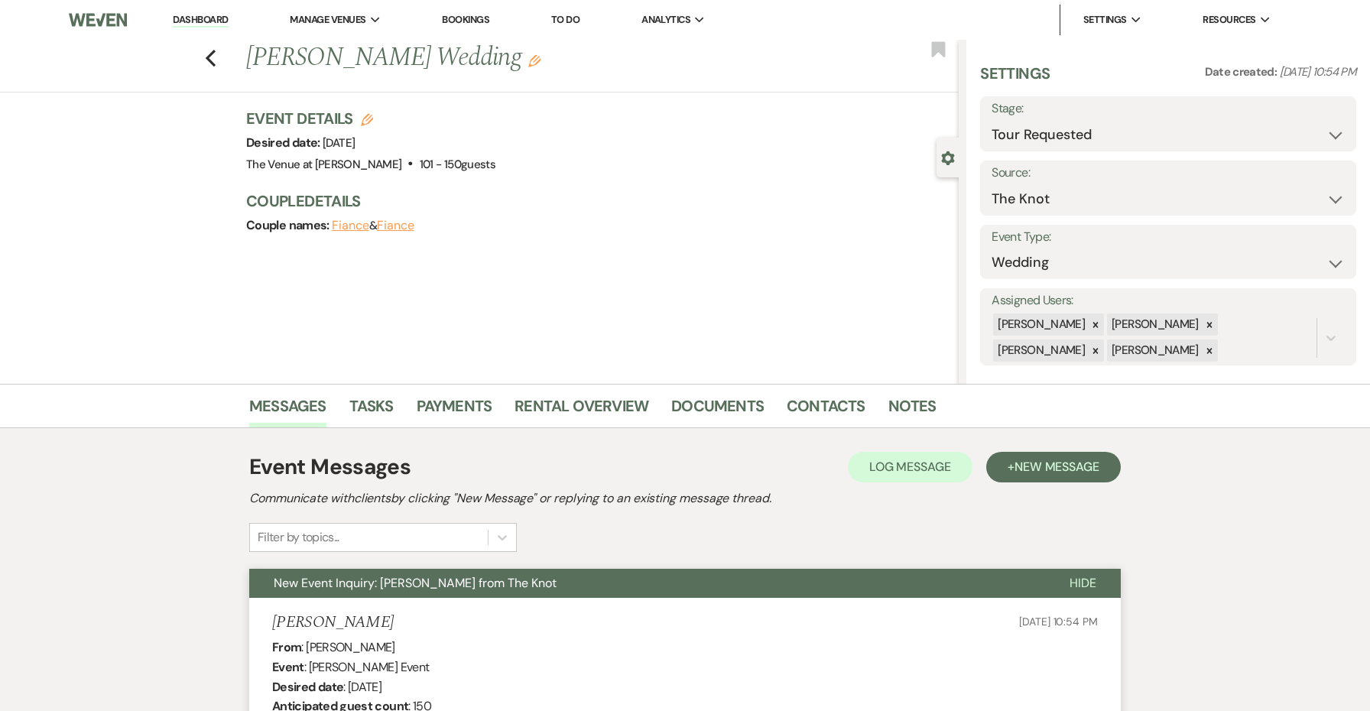
scroll to position [0, 0]
click at [210, 54] on use "button" at bounding box center [211, 58] width 10 height 17
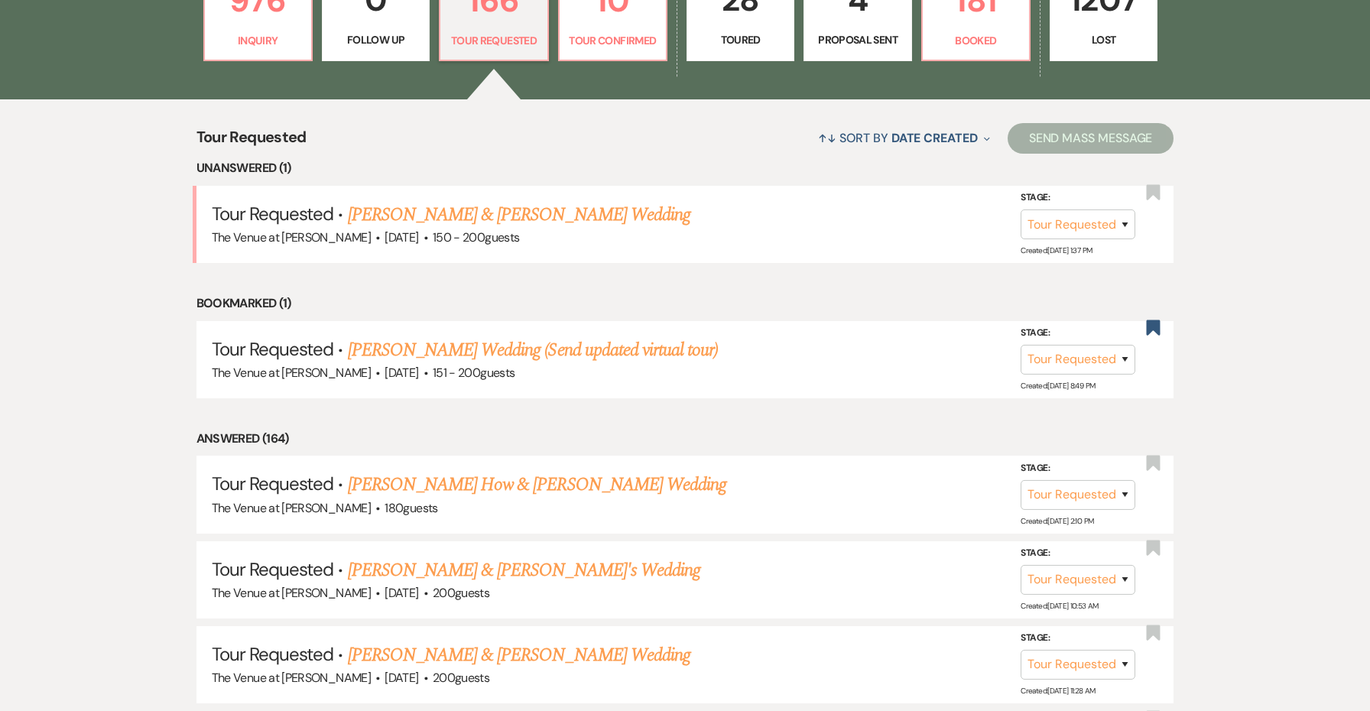
scroll to position [386, 0]
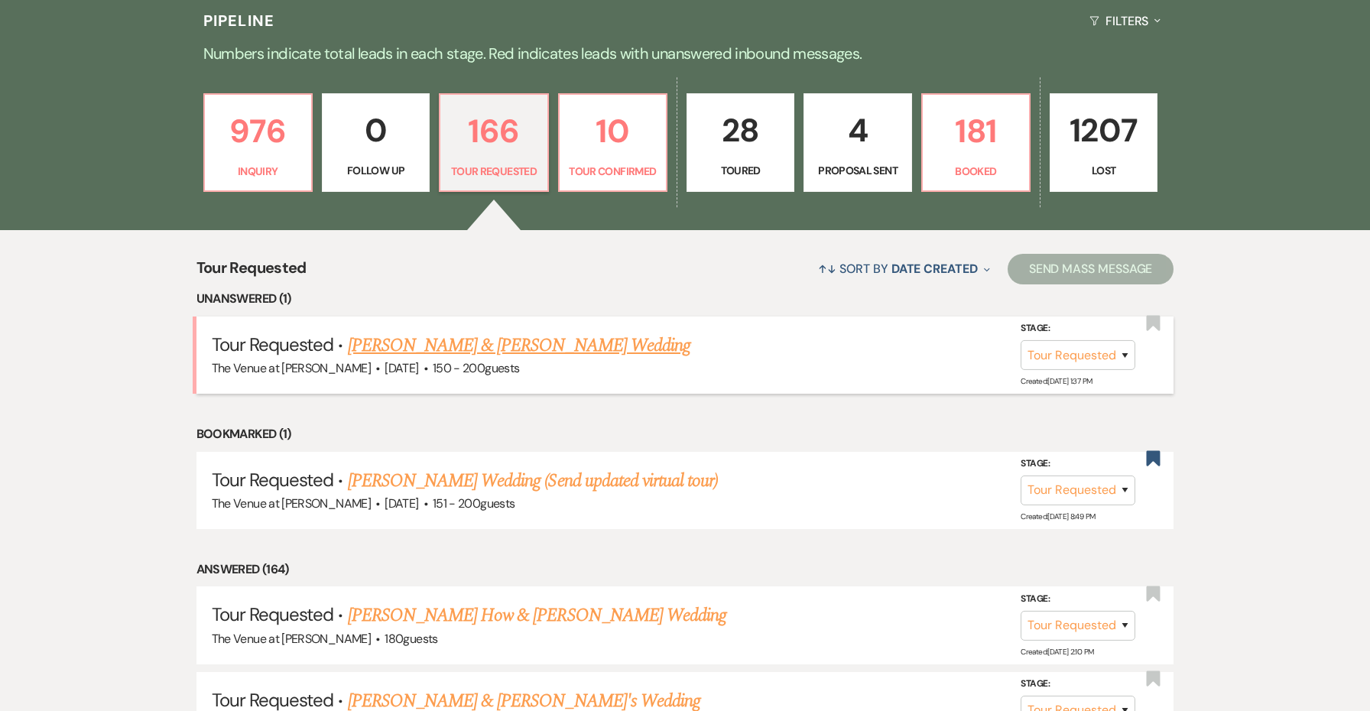
click at [518, 343] on link "[PERSON_NAME] & [PERSON_NAME] Wedding" at bounding box center [519, 346] width 342 height 28
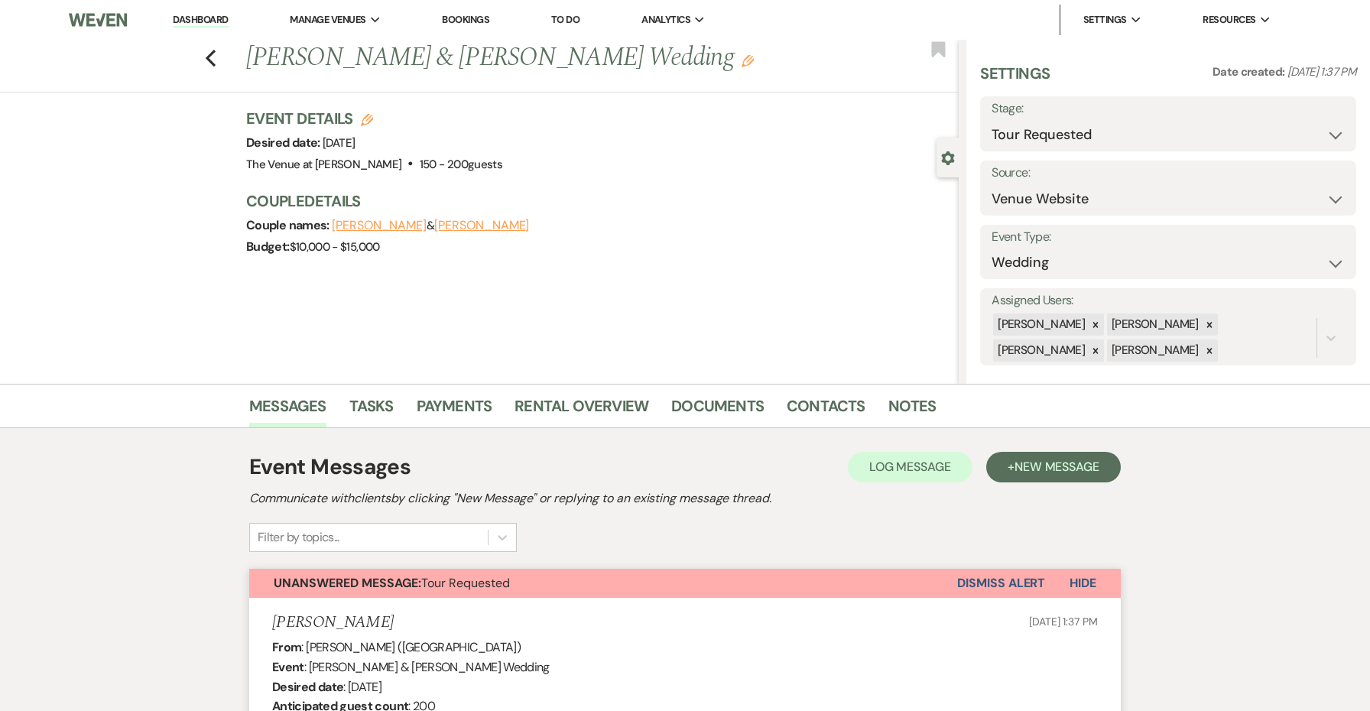
drag, startPoint x: 657, startPoint y: 61, endPoint x: 241, endPoint y: 58, distance: 415.9
click at [241, 58] on div "Previous [PERSON_NAME] & [PERSON_NAME] Wedding Edit" at bounding box center [599, 58] width 720 height 37
copy h1 "[PERSON_NAME] & [PERSON_NAME]"
click at [501, 498] on h2 "Communicate with clients by clicking "New Message" or replying to an existing m…" at bounding box center [684, 498] width 871 height 18
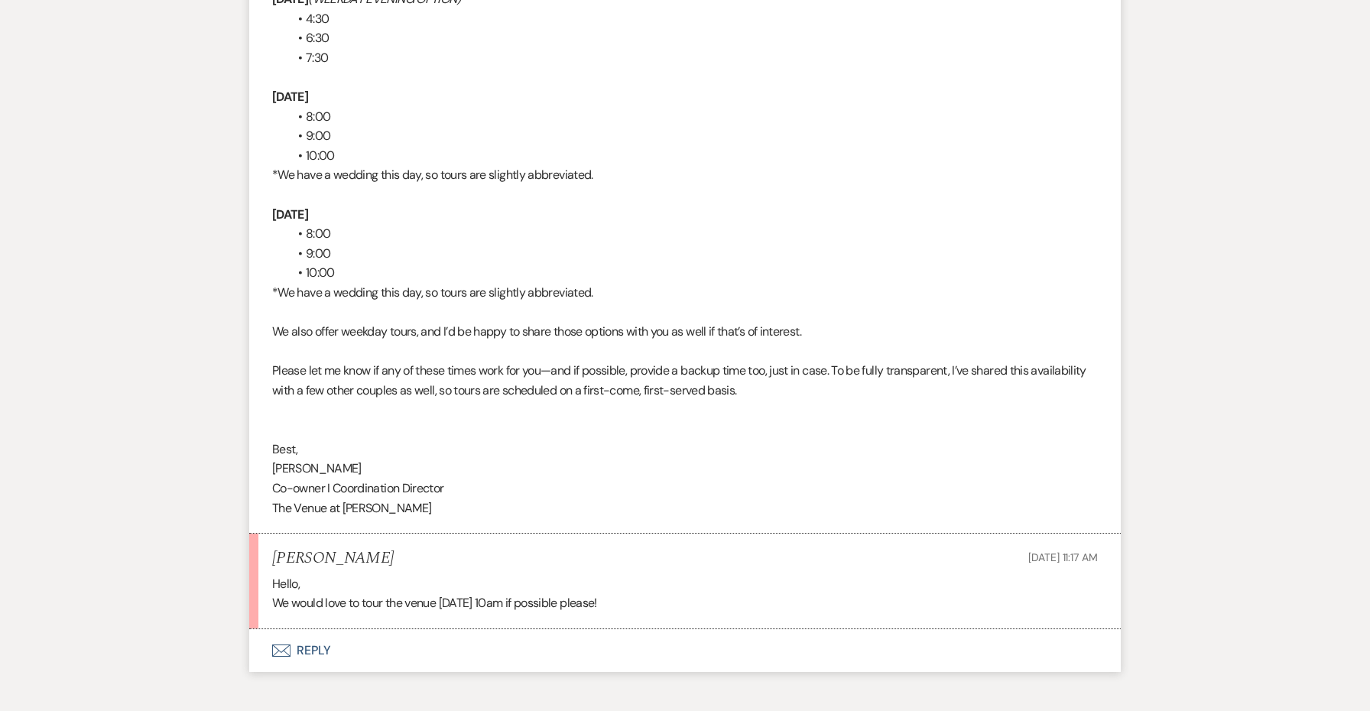
click at [312, 629] on button "Envelope Reply" at bounding box center [684, 650] width 871 height 43
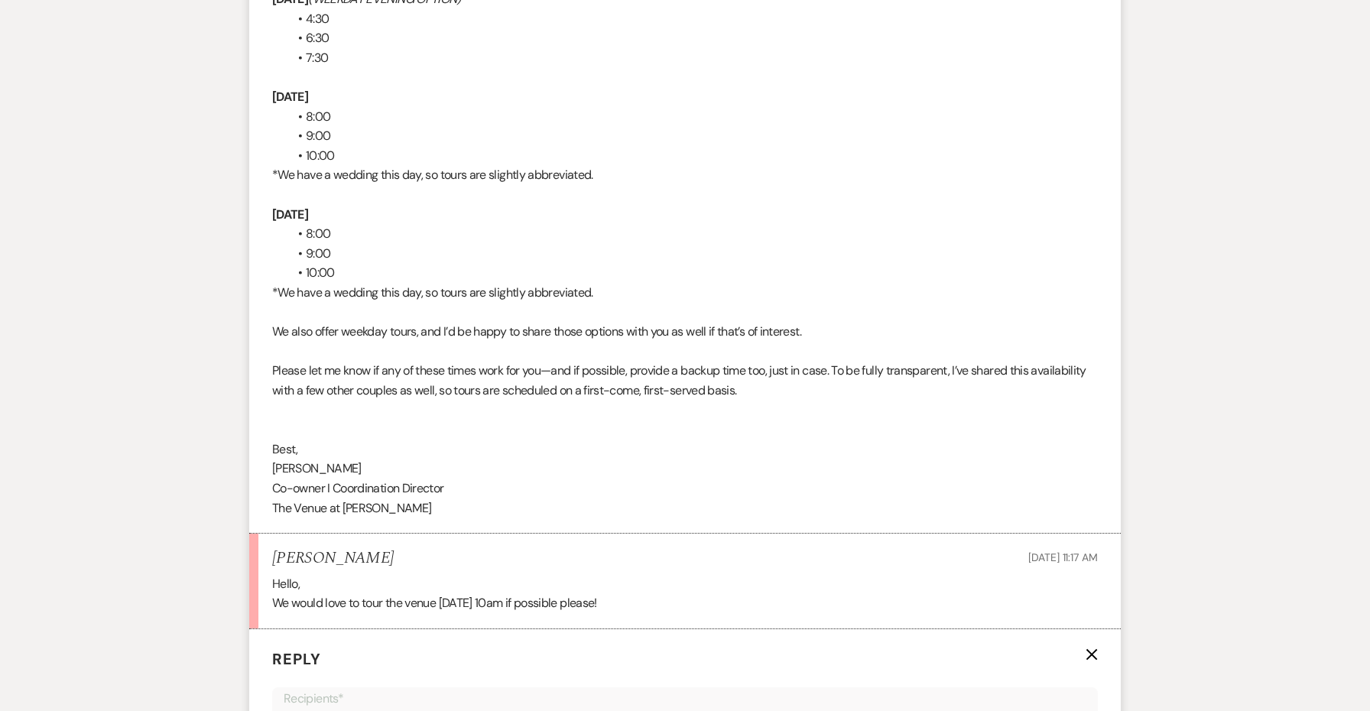
scroll to position [4325, 0]
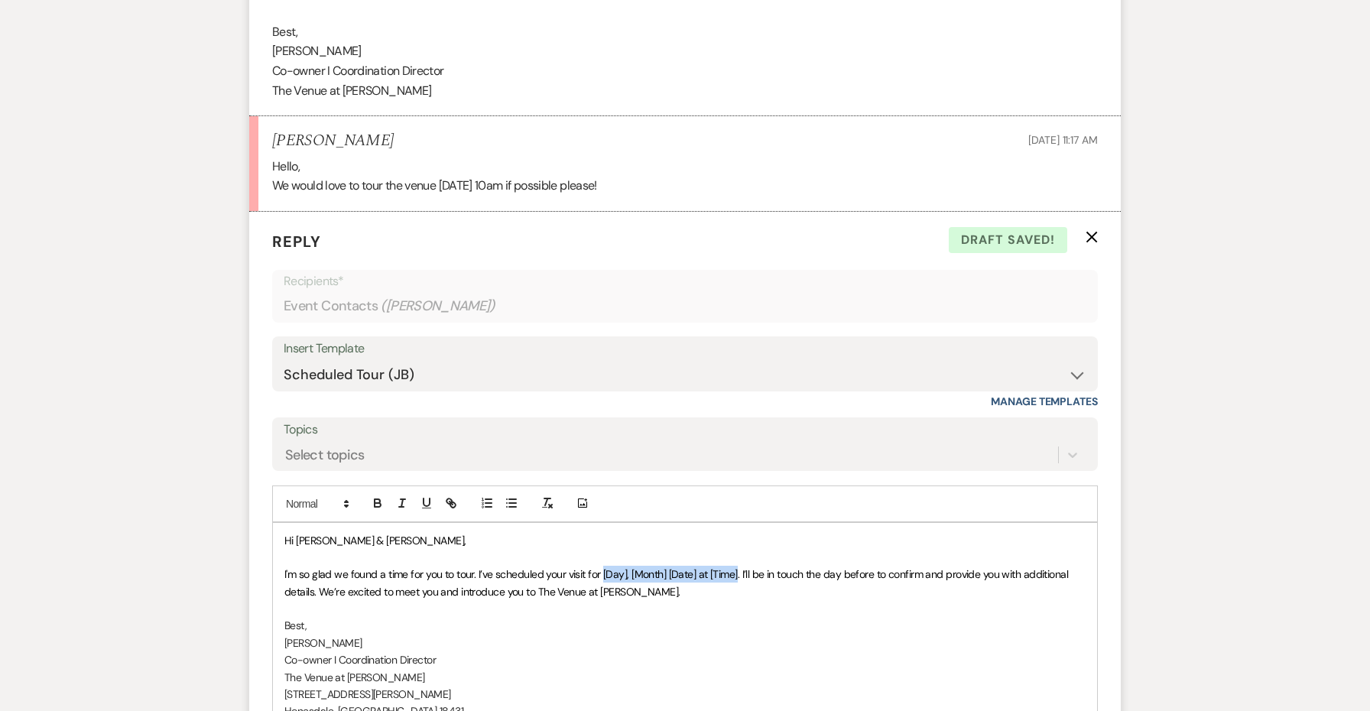
drag, startPoint x: 738, startPoint y: 490, endPoint x: 603, endPoint y: 490, distance: 135.3
click at [603, 567] on span "I'm so glad we found a time for you to tour. I’ve scheduled your visit for [Day…" at bounding box center [677, 582] width 787 height 31
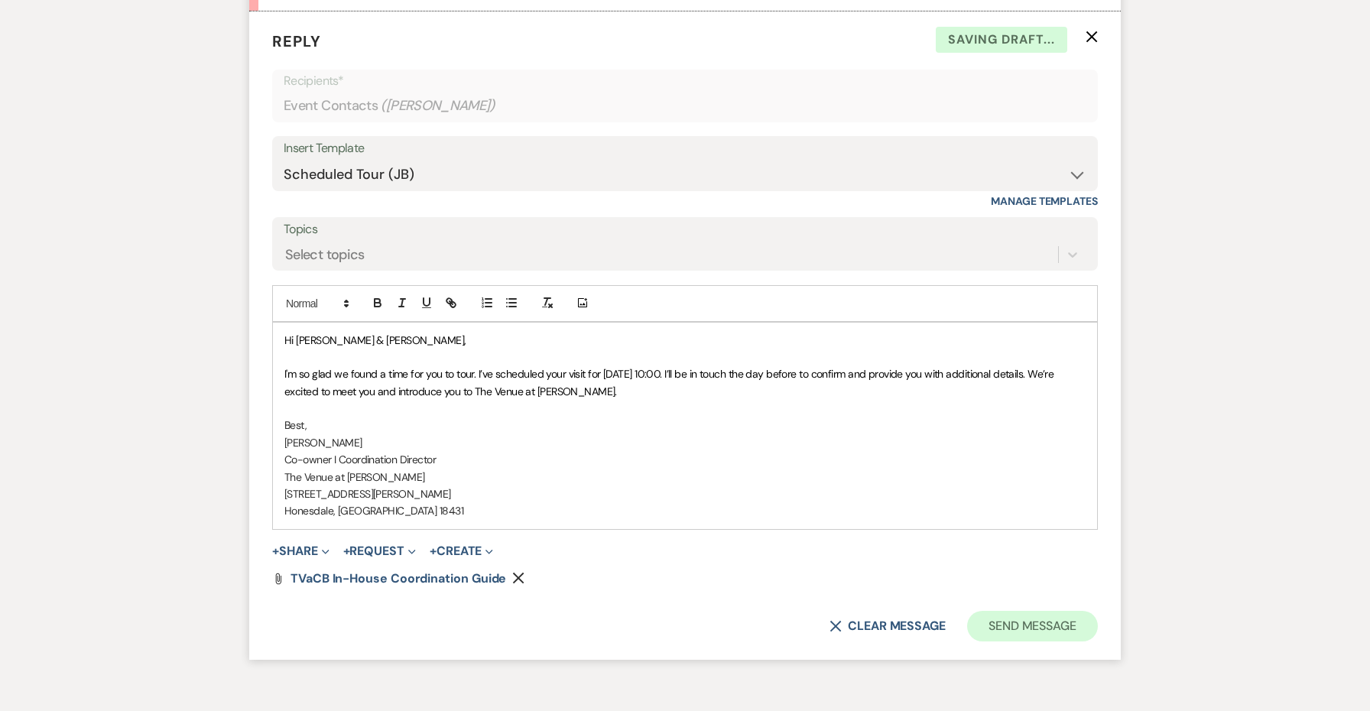
click at [1003, 611] on button "Send Message" at bounding box center [1032, 626] width 131 height 31
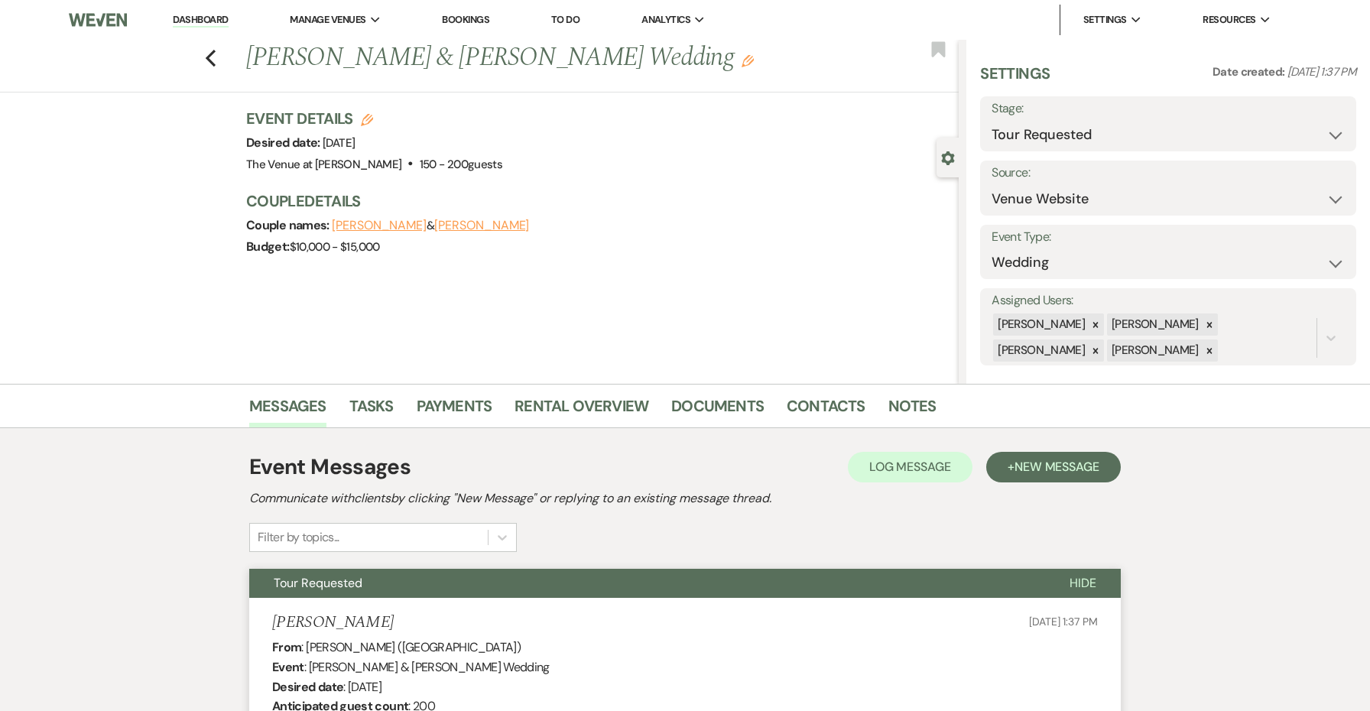
scroll to position [0, 0]
click at [754, 61] on icon "Edit" at bounding box center [748, 61] width 12 height 12
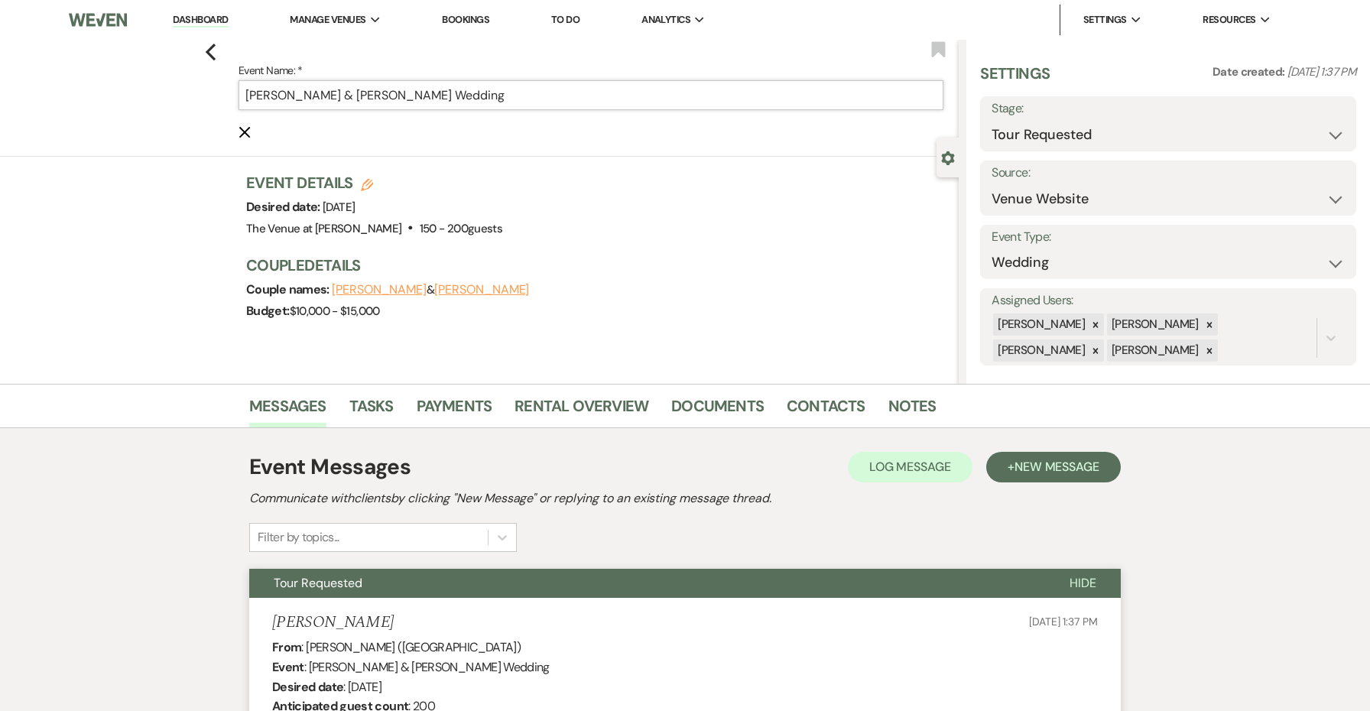
click at [744, 97] on input "[PERSON_NAME] & [PERSON_NAME] Wedding" at bounding box center [591, 95] width 705 height 30
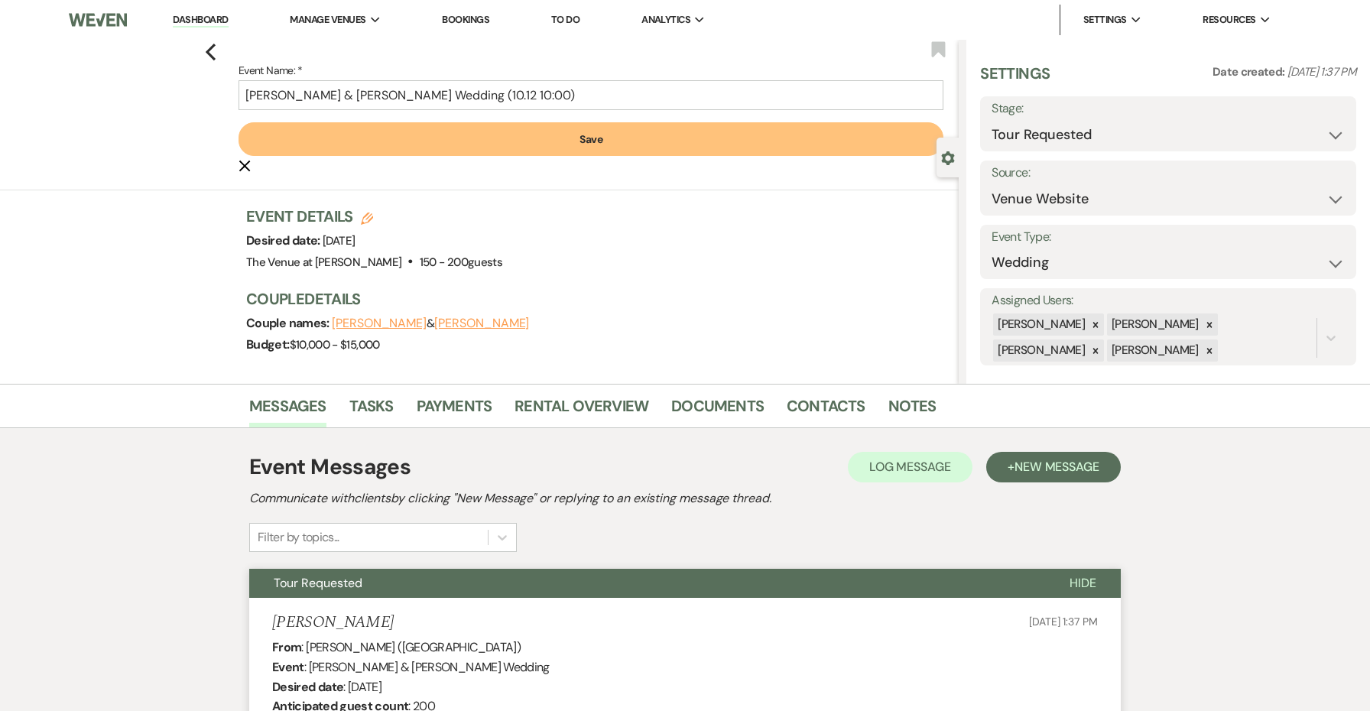
click at [784, 138] on button "Save" at bounding box center [591, 139] width 705 height 34
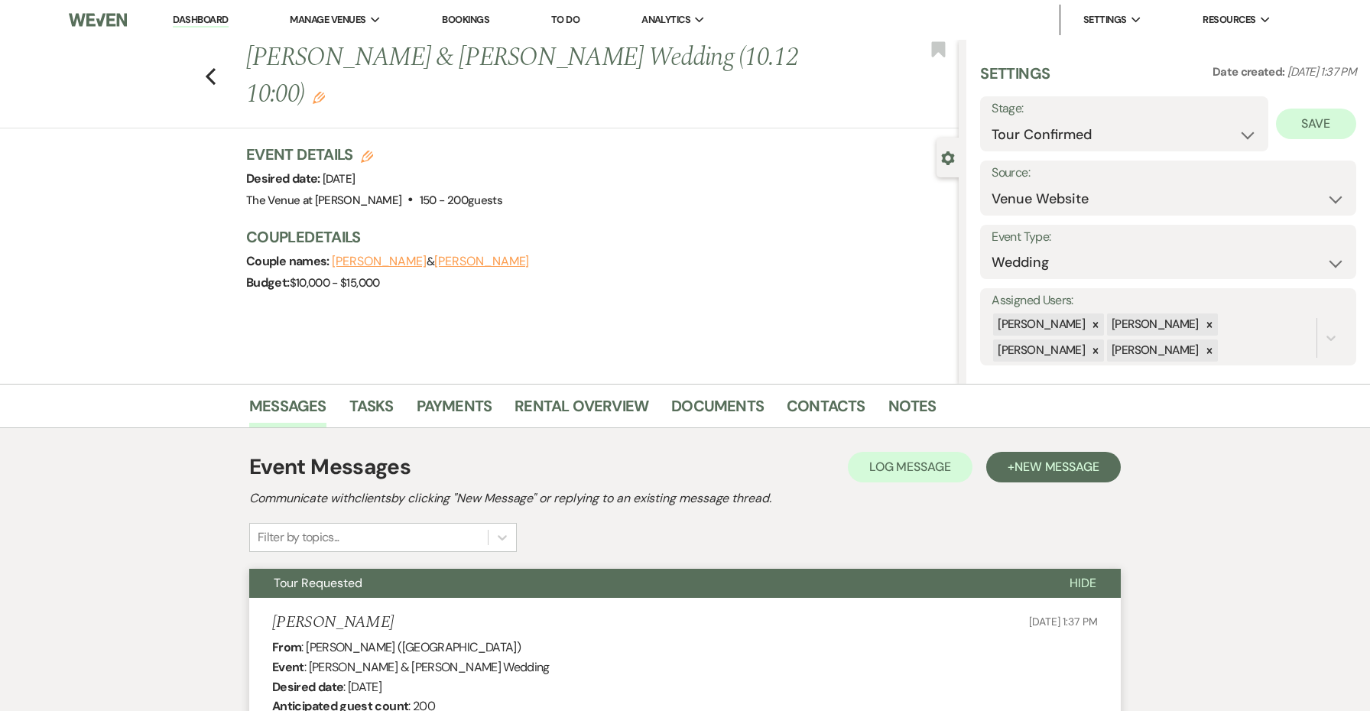
click at [1316, 115] on button "Save" at bounding box center [1316, 124] width 80 height 31
click at [212, 67] on icon "Previous" at bounding box center [210, 76] width 11 height 18
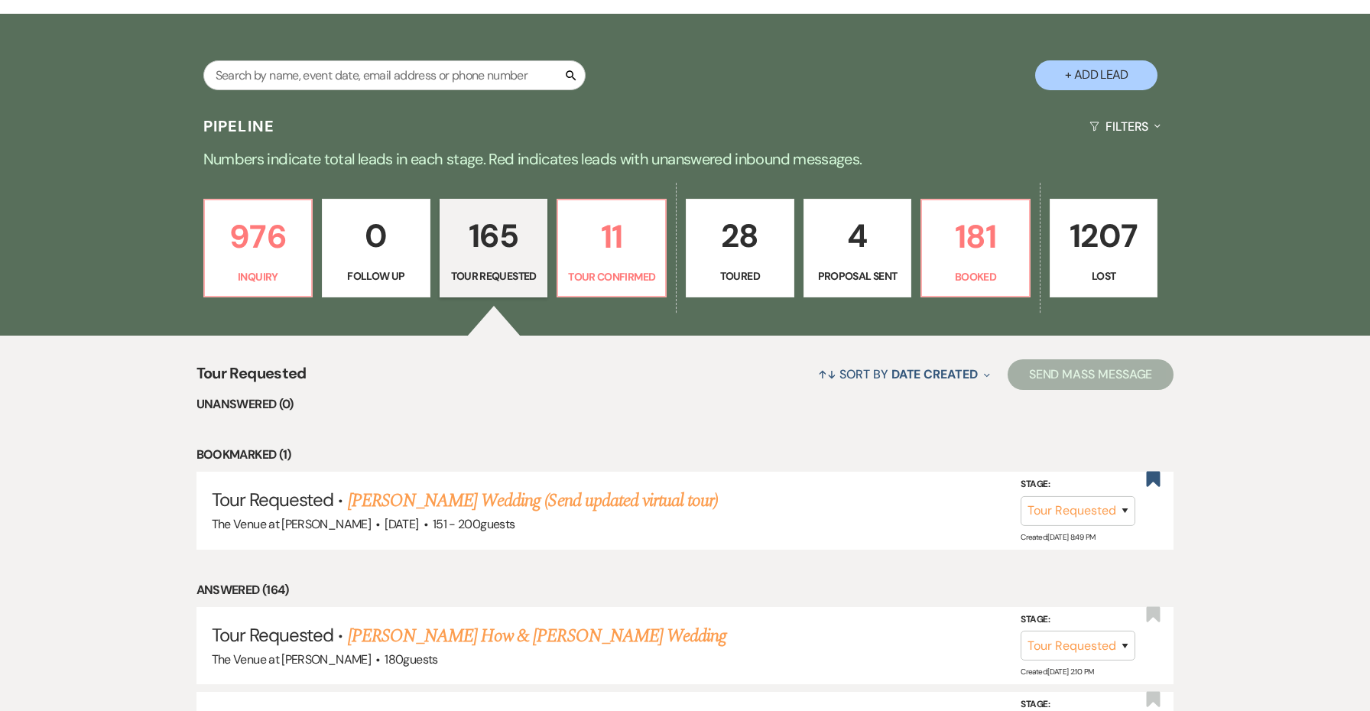
scroll to position [225, 0]
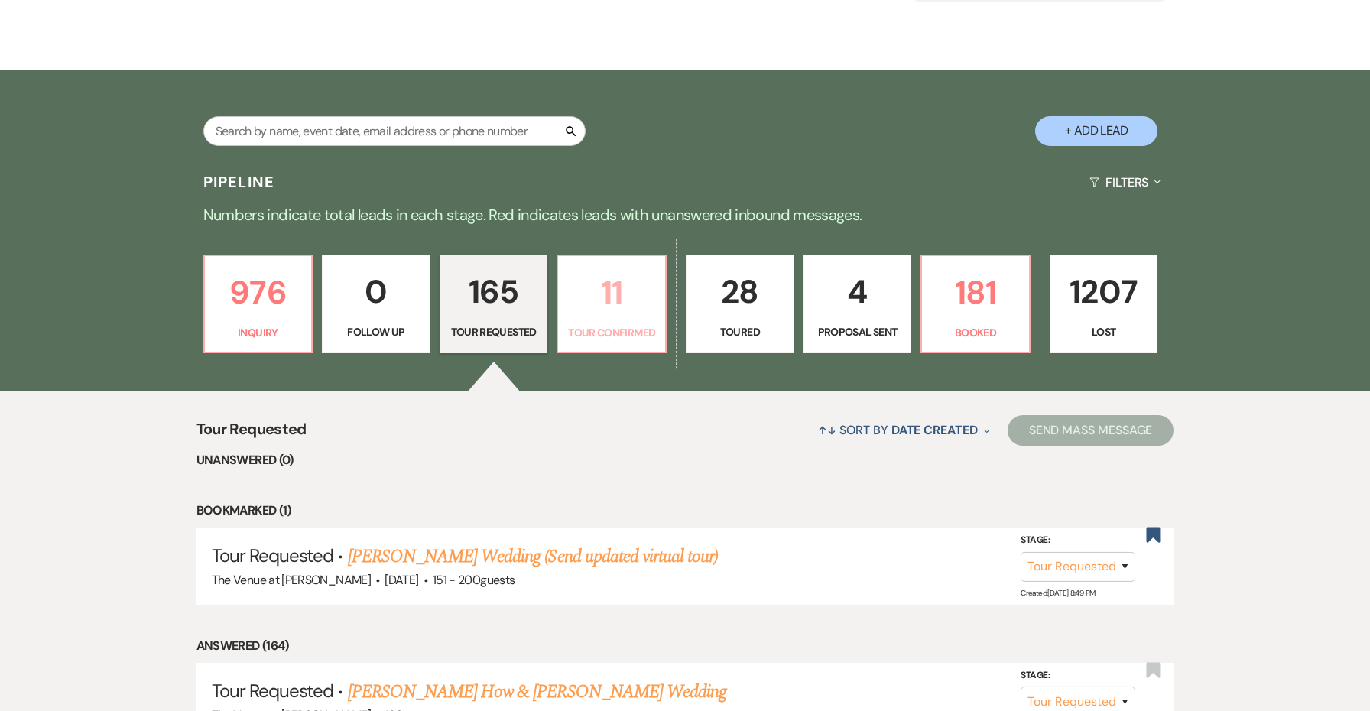
click at [587, 317] on p "11" at bounding box center [611, 292] width 89 height 51
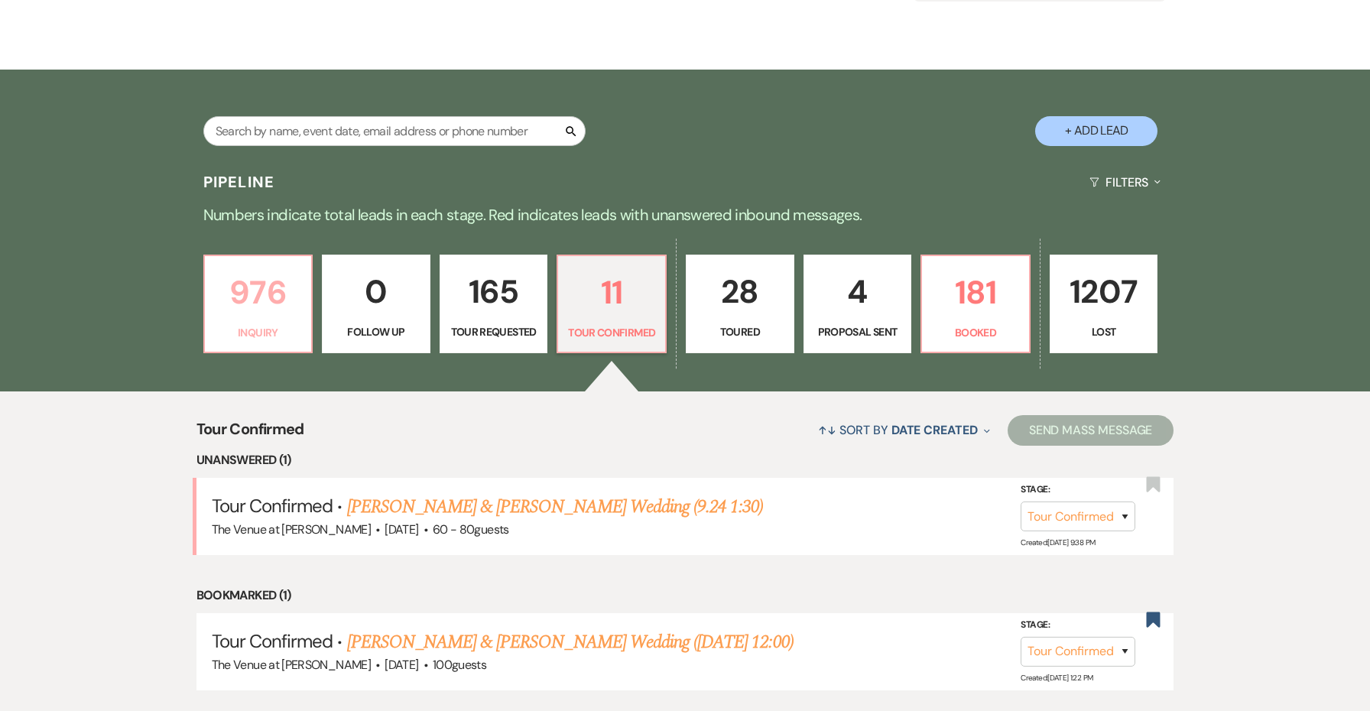
click at [288, 309] on p "976" at bounding box center [258, 292] width 89 height 51
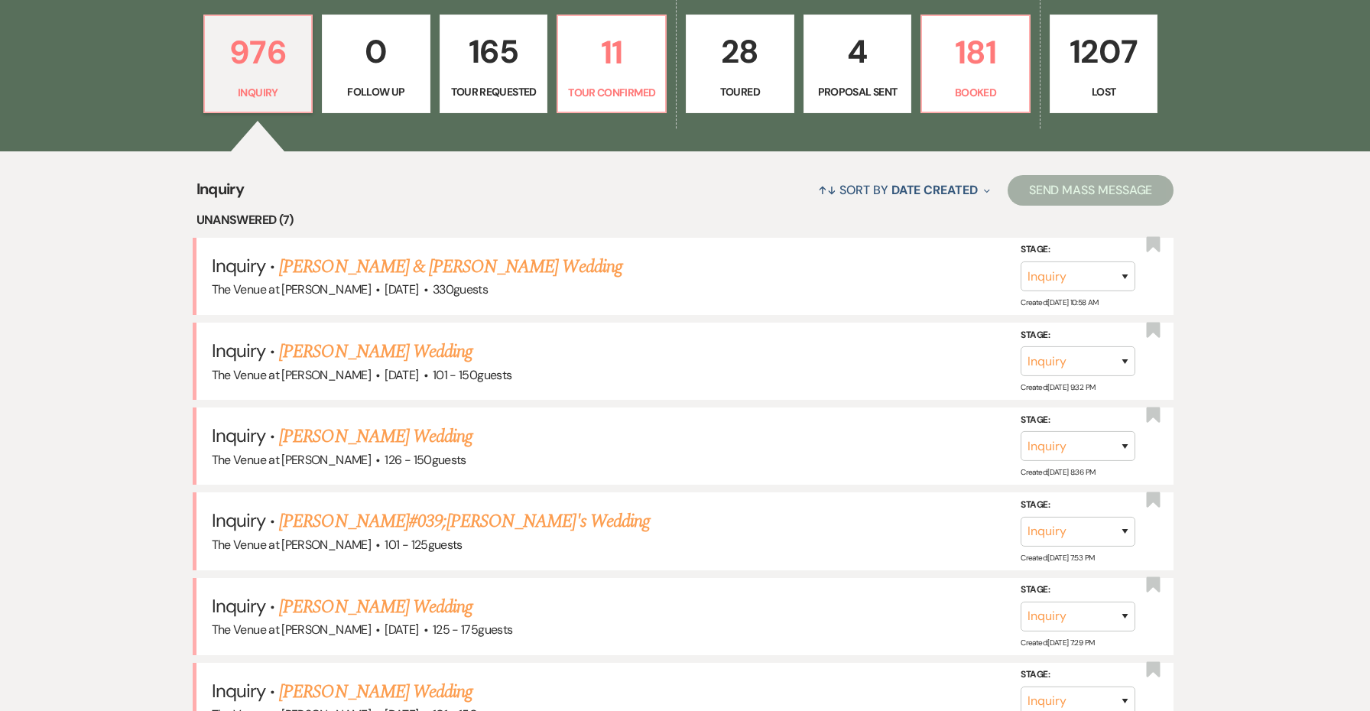
click at [276, 206] on div "↑↓ Sort By Date Created Expand Send Mass Message" at bounding box center [709, 190] width 930 height 41
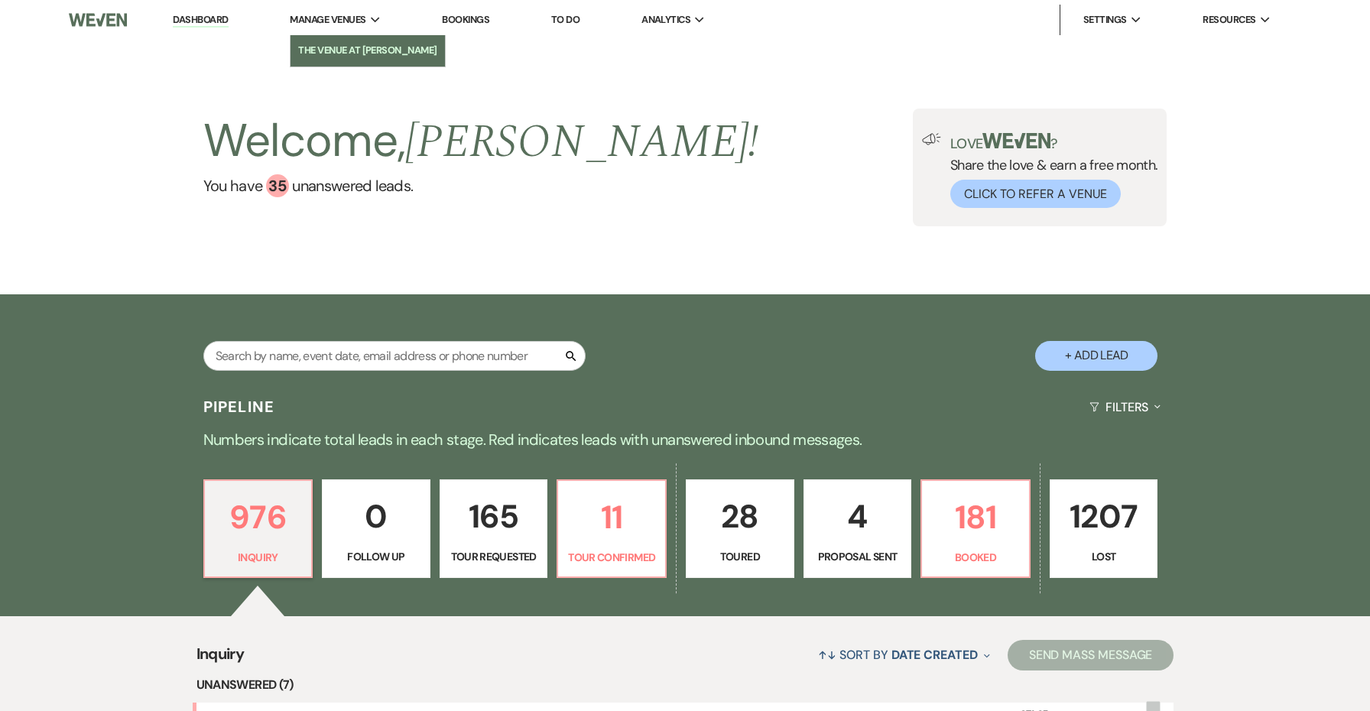
click at [347, 54] on li "The Venue at [PERSON_NAME]" at bounding box center [367, 50] width 139 height 15
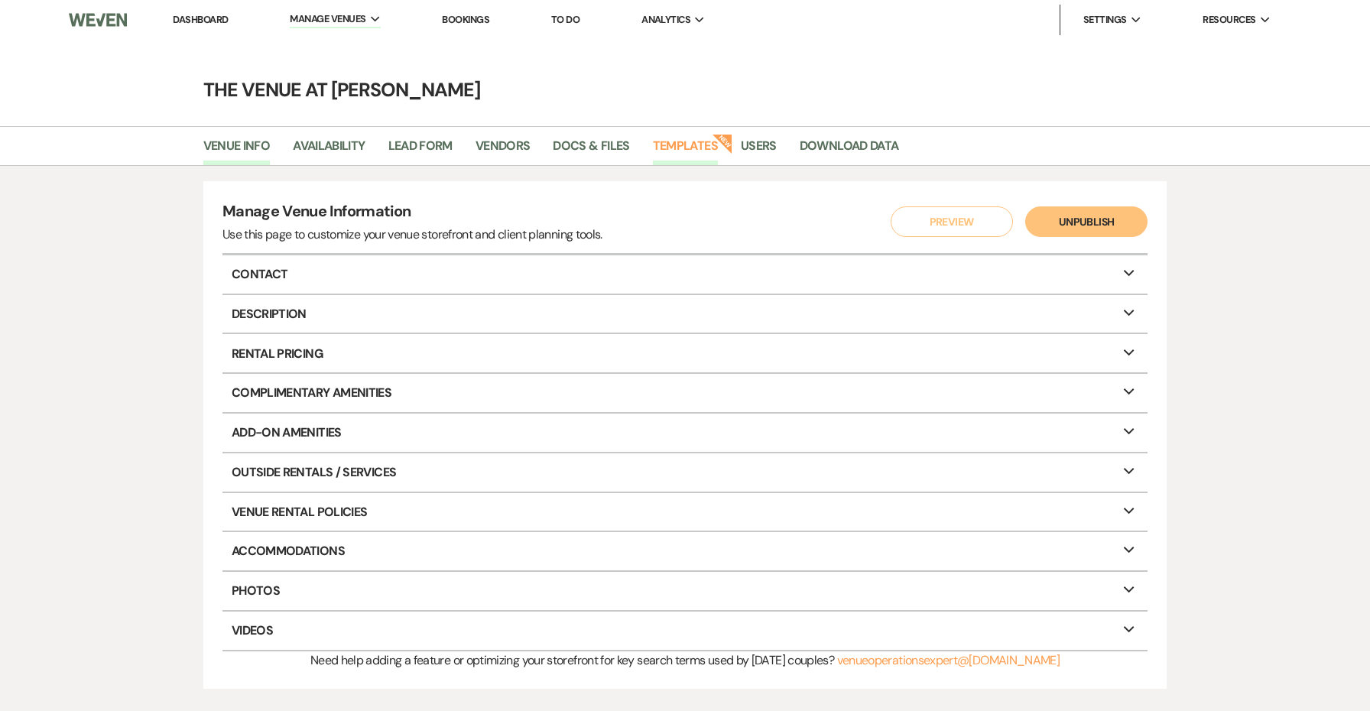
click at [690, 148] on link "Templates" at bounding box center [685, 150] width 65 height 29
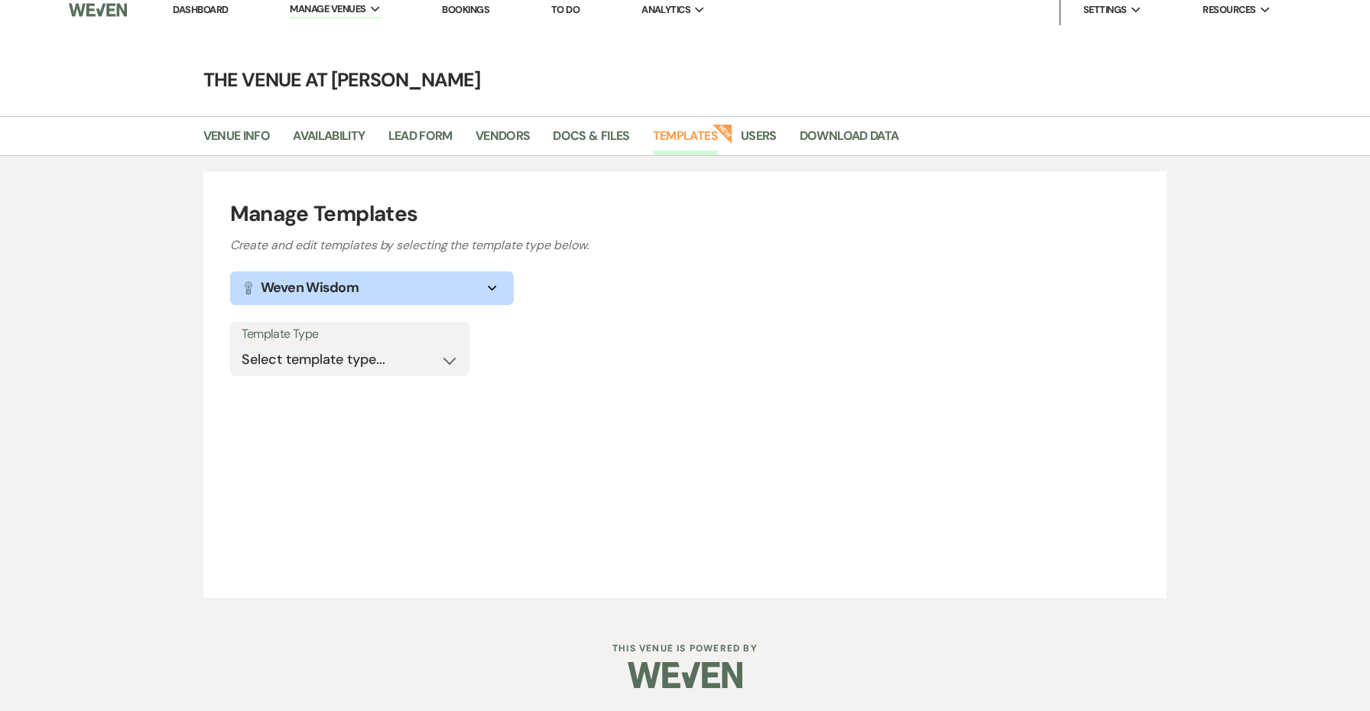
scroll to position [9, 0]
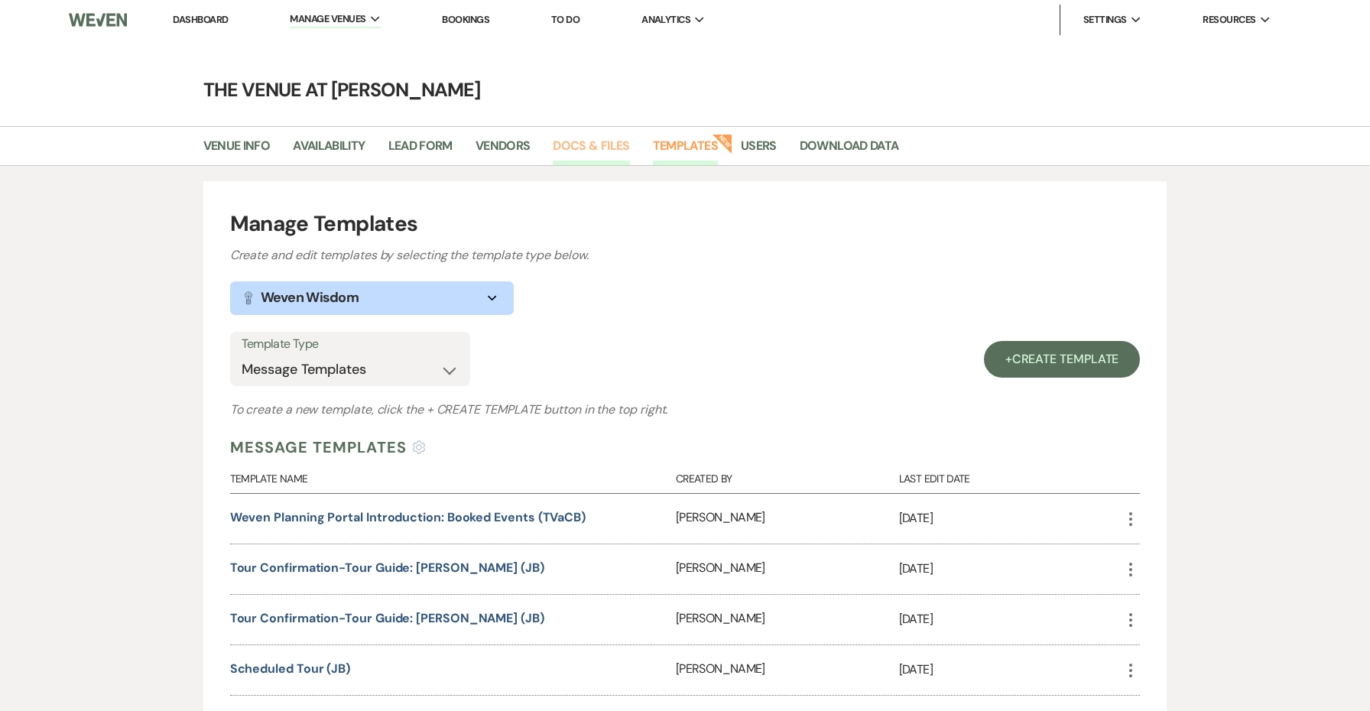
click at [576, 150] on link "Docs & Files" at bounding box center [591, 150] width 76 height 29
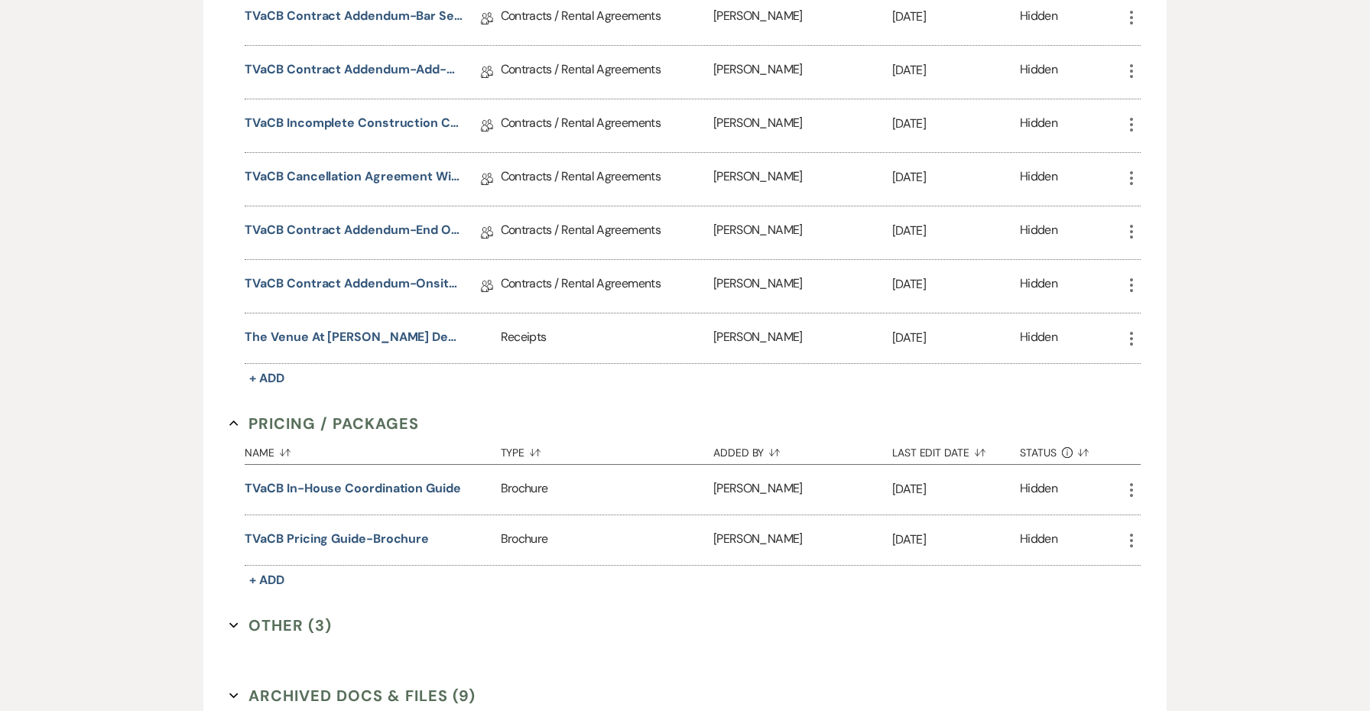
scroll to position [3264, 0]
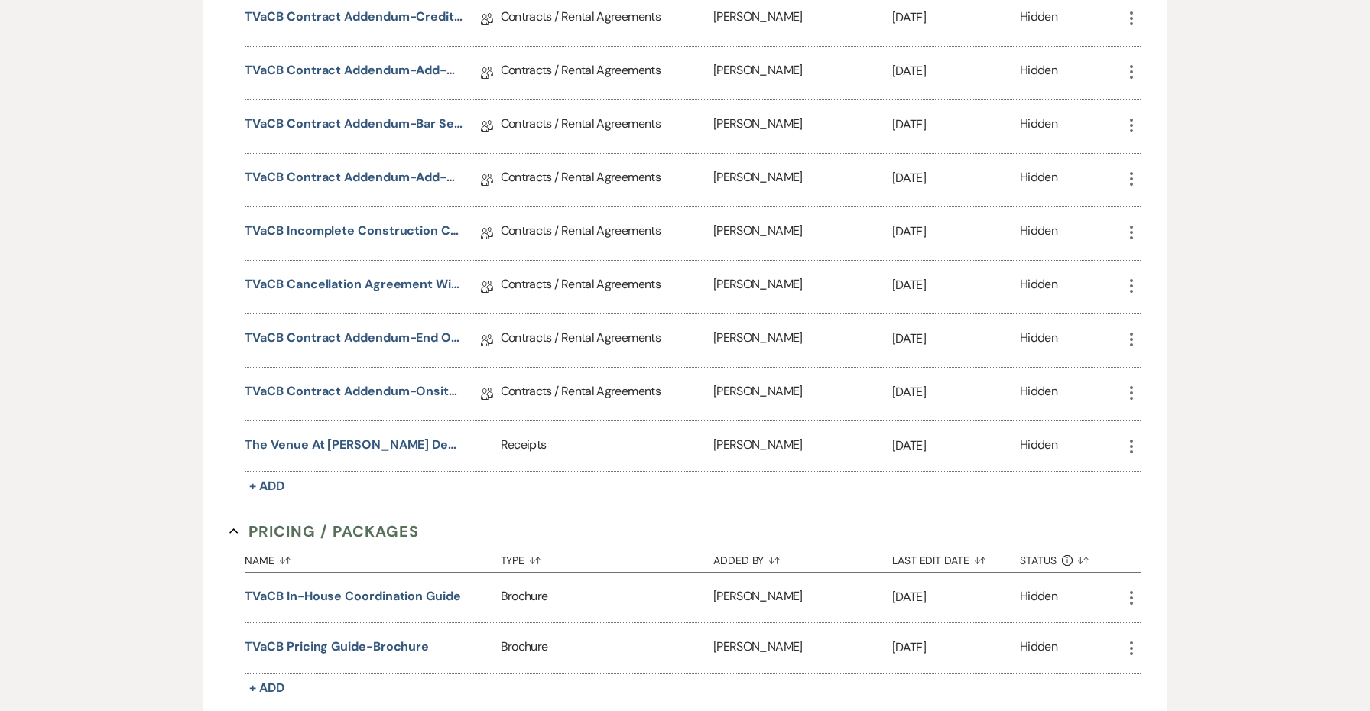
click at [411, 333] on link "TVaCB Contract Addendum-End of Event Support Service" at bounding box center [354, 341] width 218 height 24
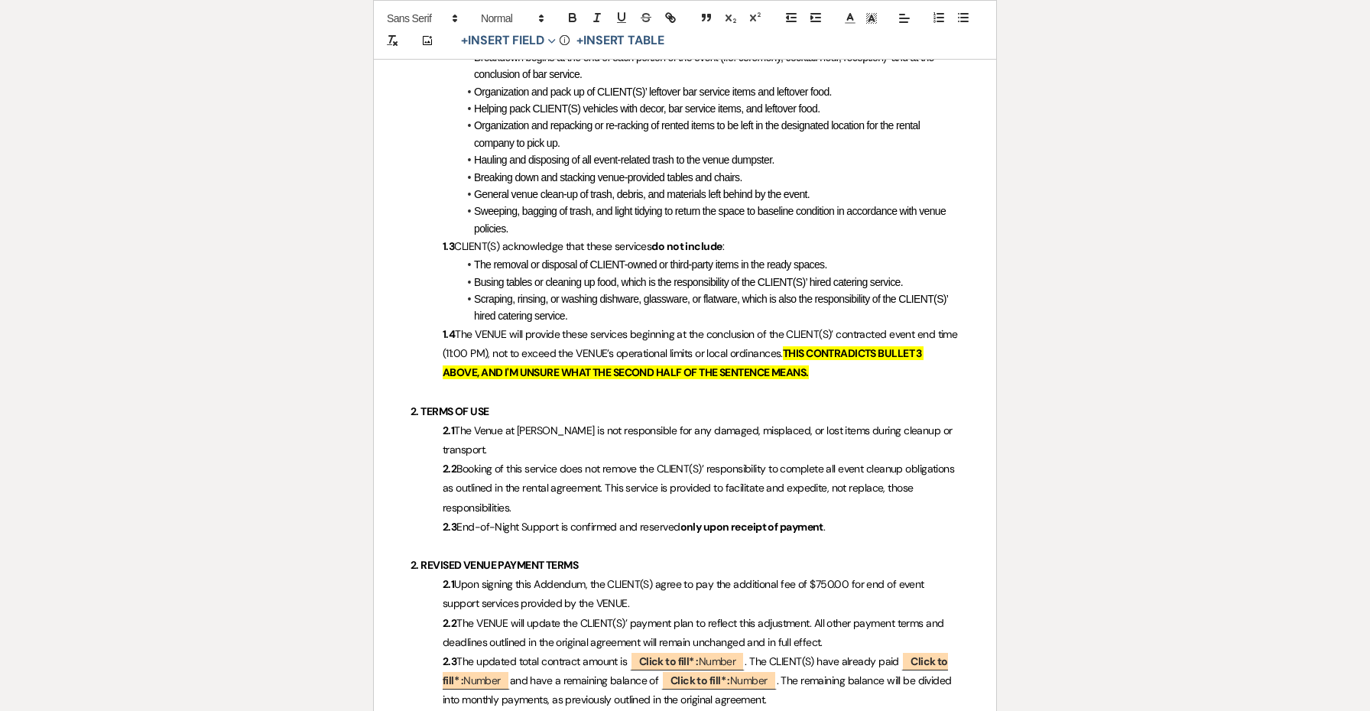
scroll to position [744, 0]
click at [618, 307] on li "Scraping, rinsing, or washing dishware, glassware, or flatware, which is also t…" at bounding box center [693, 309] width 534 height 34
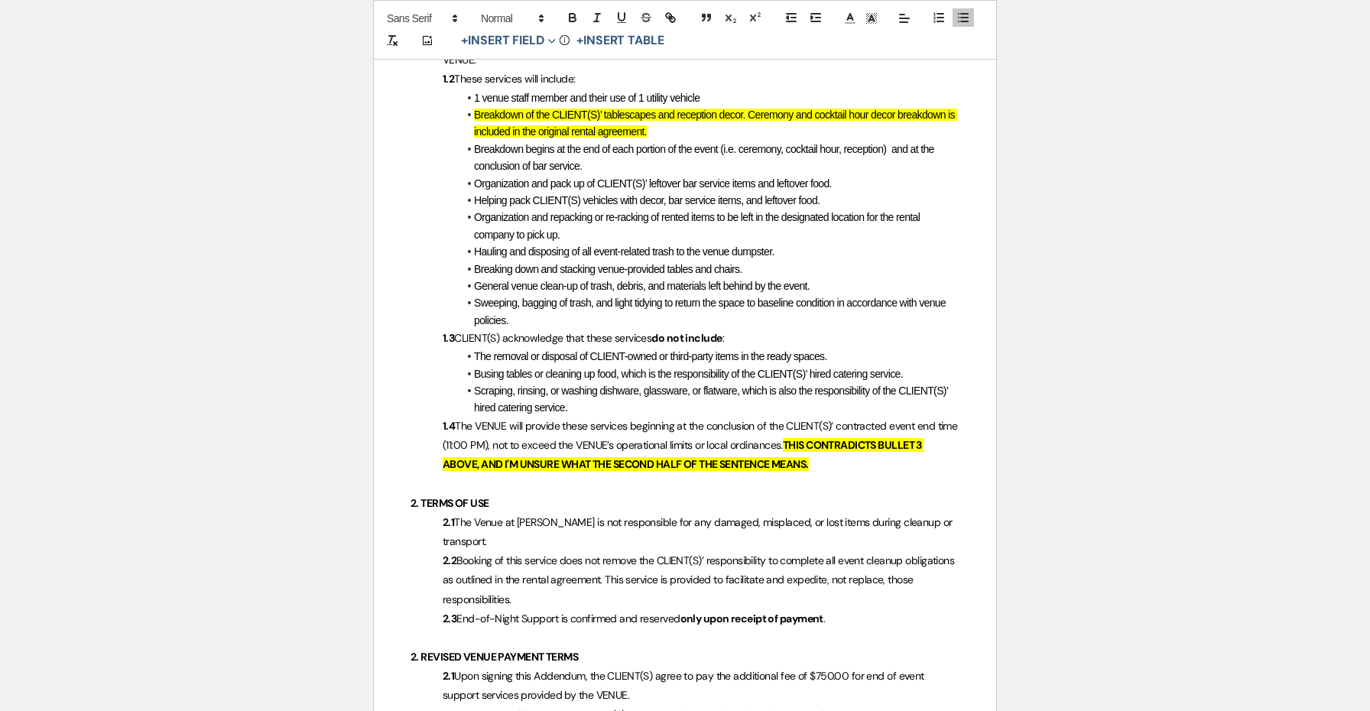
scroll to position [679, 0]
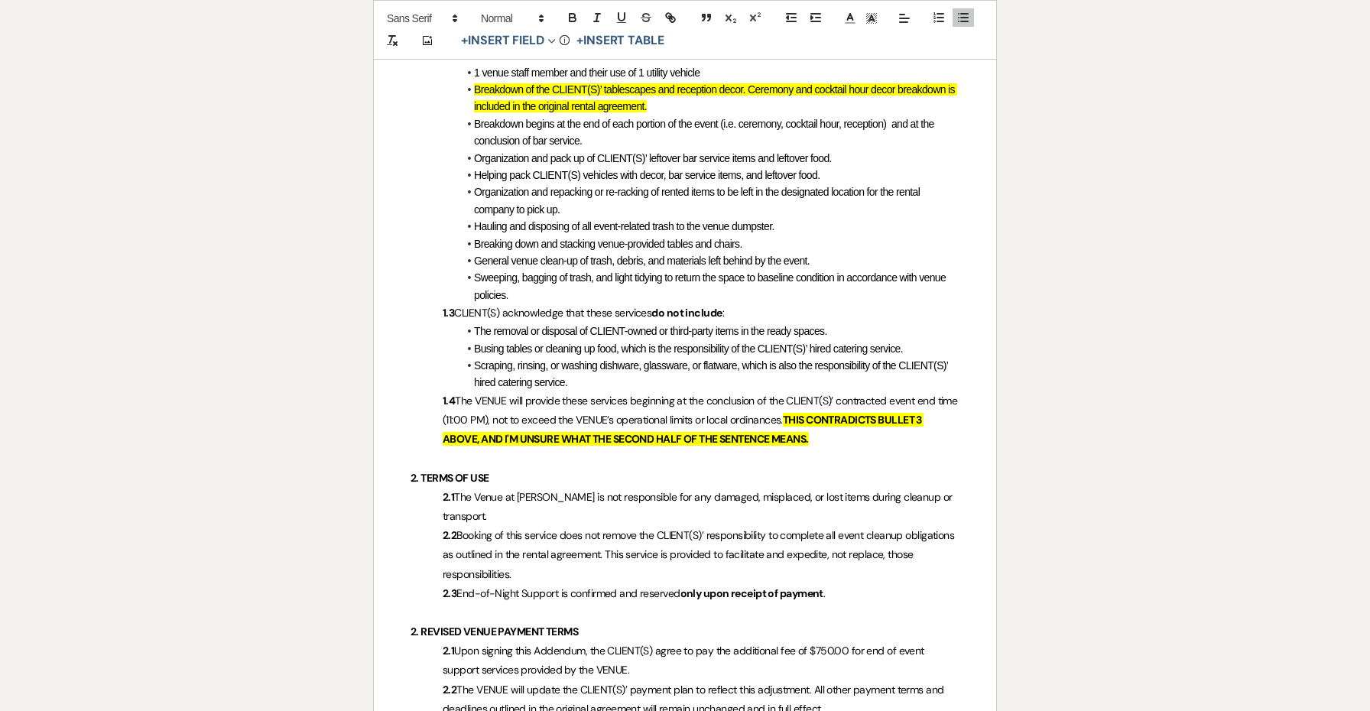
click at [784, 89] on span "Breakdown of the CLIENT(S)’ tablescapes and reception decor. Ceremony and cockt…" at bounding box center [715, 97] width 483 height 29
click at [761, 90] on span "Breakdown of the CLIENT(S)’ tablescapes and reception decor. Ceremony and cockt…" at bounding box center [715, 97] width 483 height 29
click at [751, 102] on li "Breakdown of the CLIENT(S)’ tablescapes and reception decor. Ceremony and cockt…" at bounding box center [693, 98] width 534 height 34
click at [626, 363] on li "Scraping, rinsing, or washing dishware, glassware, or flatware, which is also t…" at bounding box center [693, 374] width 534 height 34
click at [623, 359] on span "Scraping, rinsing, or washing dishware, glassware, or flatware, which is also t…" at bounding box center [712, 373] width 476 height 29
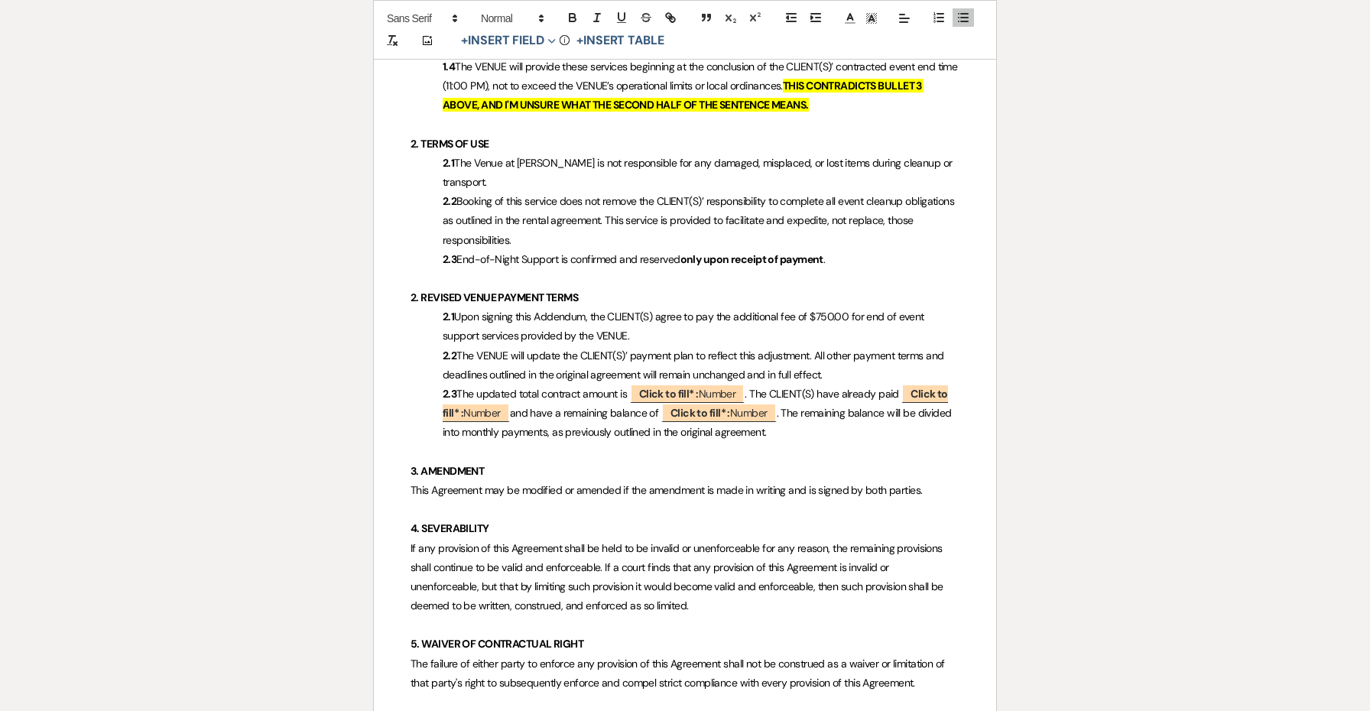
scroll to position [1020, 0]
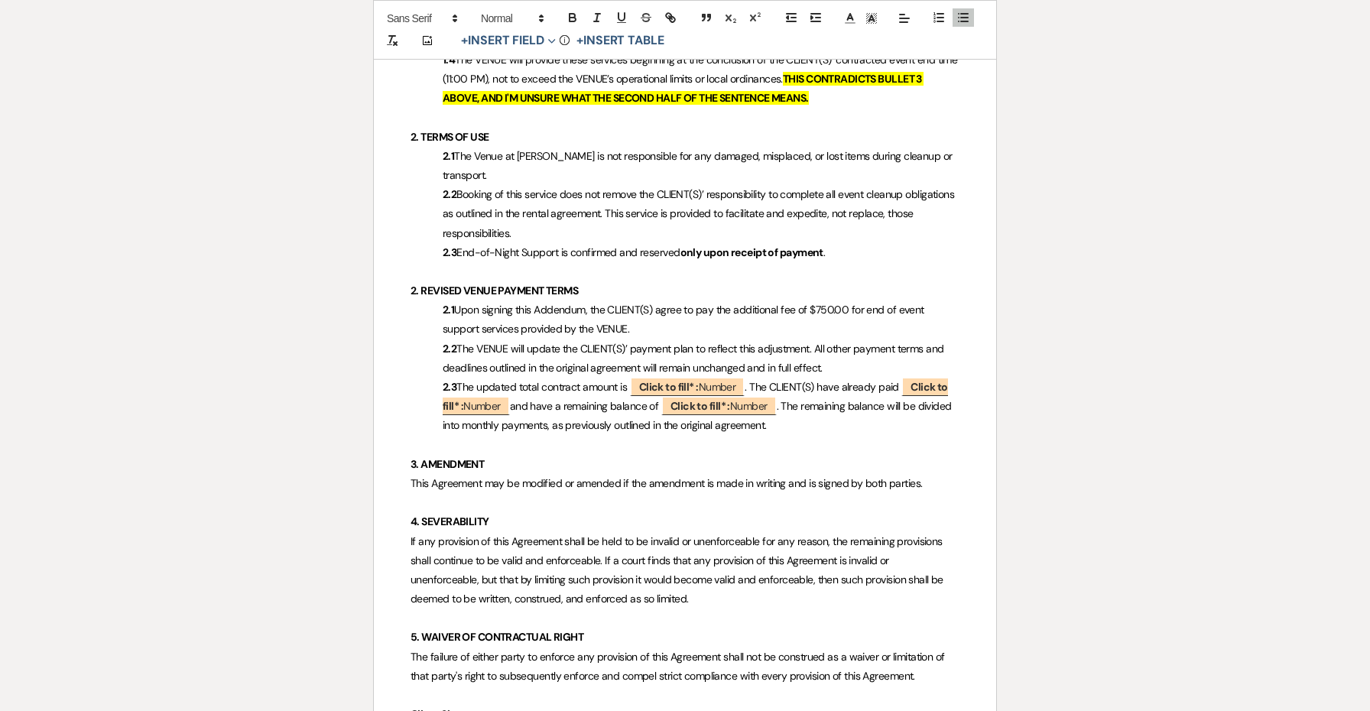
click at [728, 168] on p "2.1 The Venue at [PERSON_NAME] is not responsible for any damaged, misplaced, o…" at bounding box center [685, 166] width 549 height 38
click at [836, 93] on p "1.4 The VENUE will provide these services beginning at the conclusion of the CL…" at bounding box center [685, 79] width 549 height 58
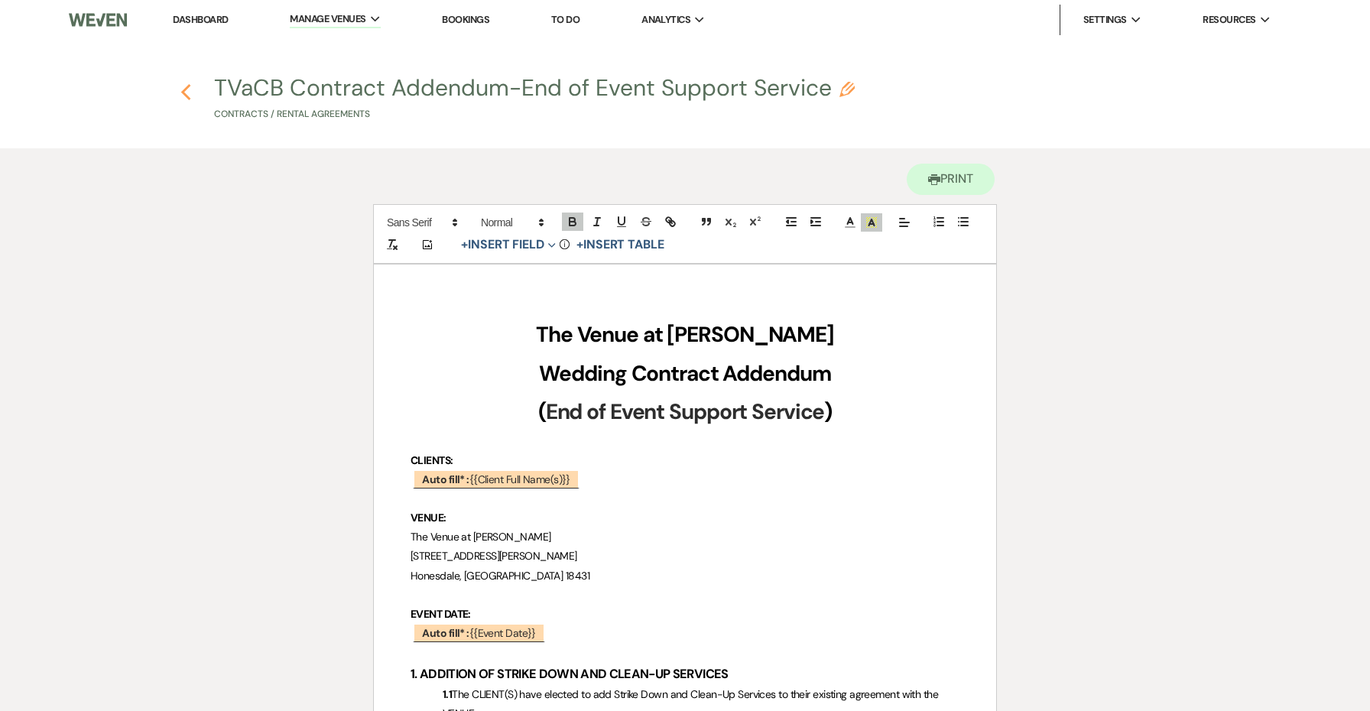
scroll to position [0, 0]
click at [189, 89] on icon "Previous" at bounding box center [185, 92] width 11 height 18
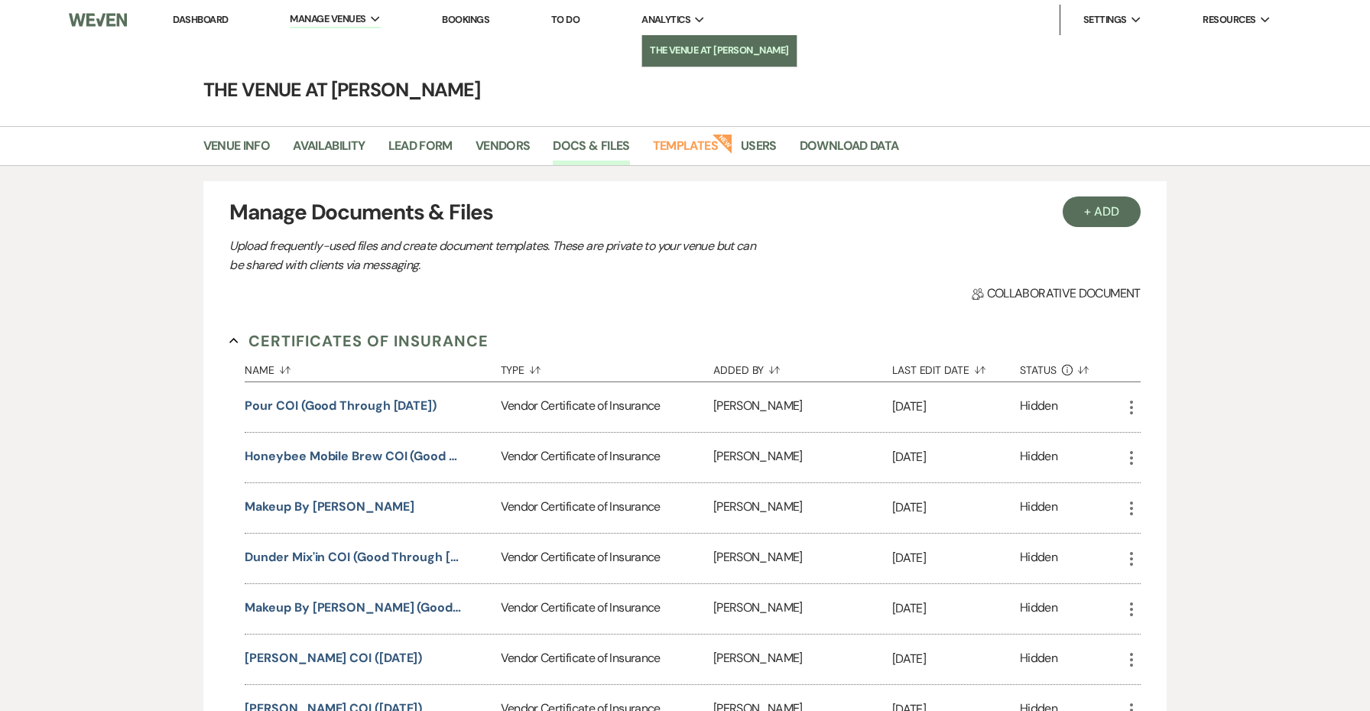
click at [677, 48] on li "The Venue at [PERSON_NAME]" at bounding box center [719, 50] width 139 height 15
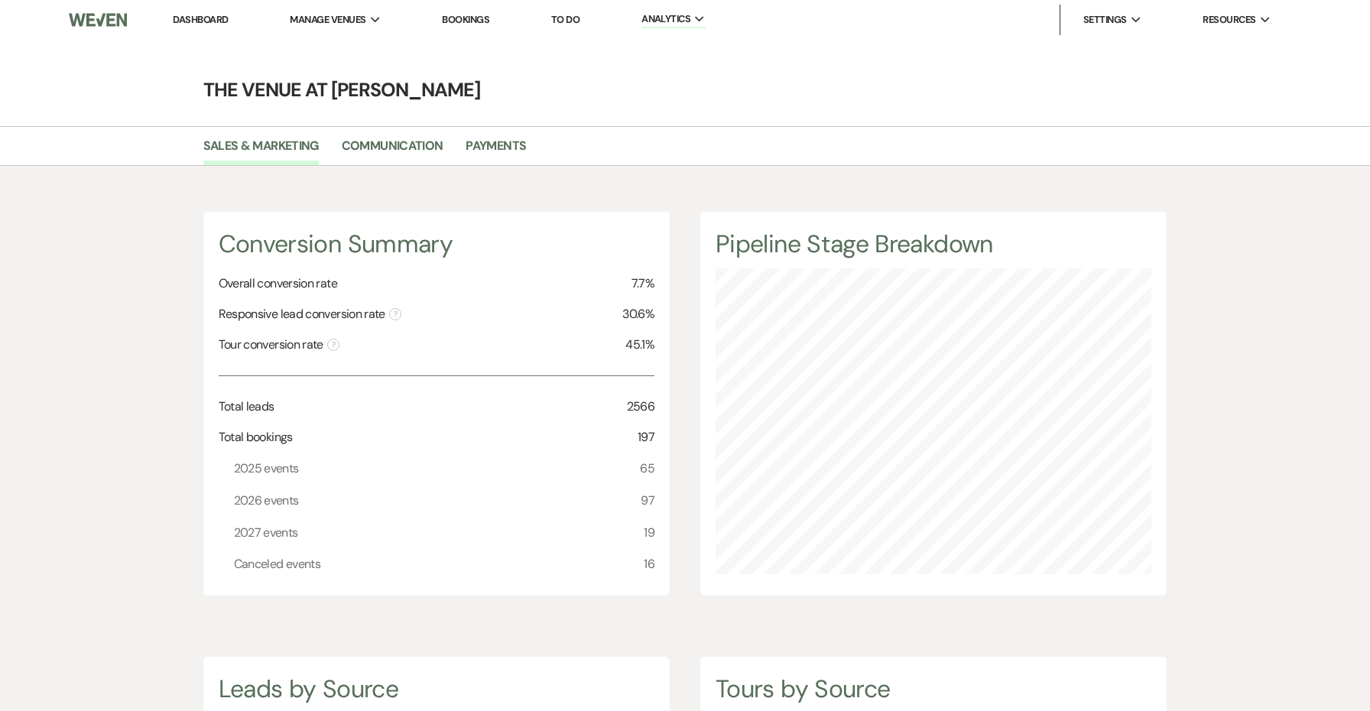
scroll to position [711, 1370]
click at [216, 19] on link "Dashboard" at bounding box center [200, 19] width 55 height 13
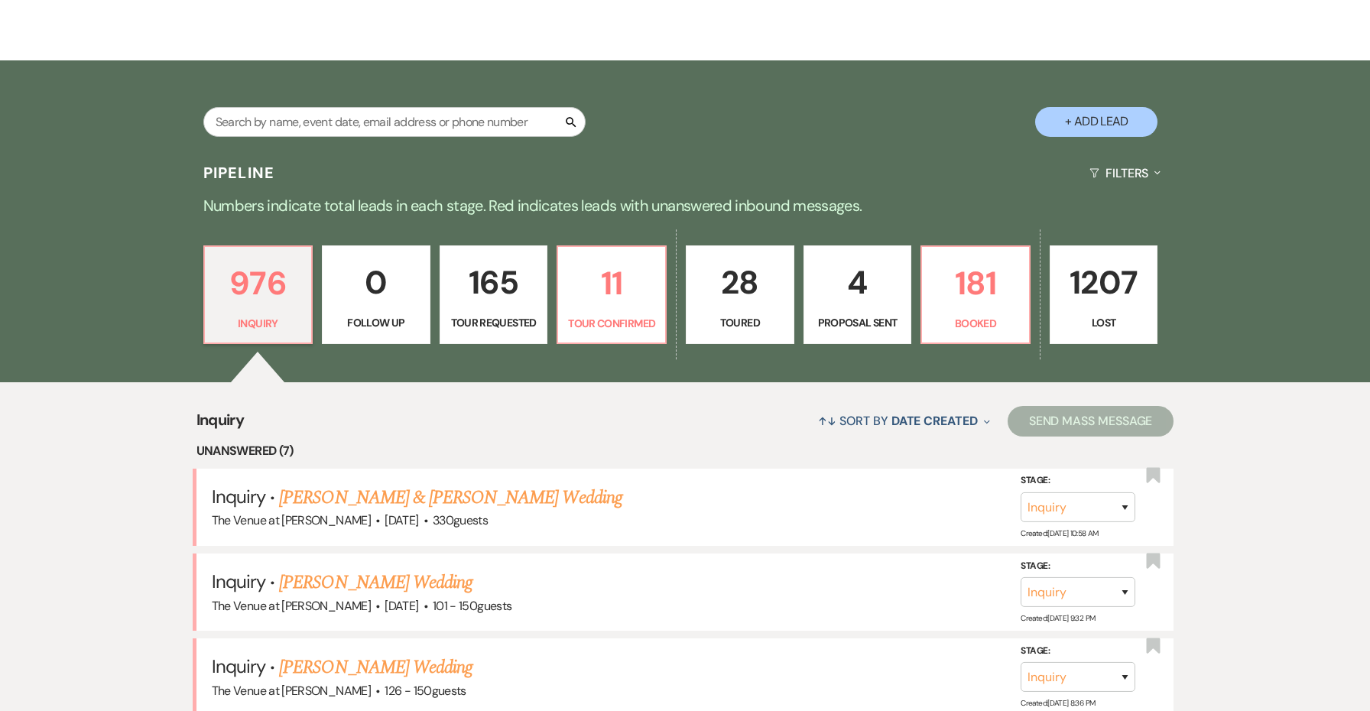
scroll to position [262, 0]
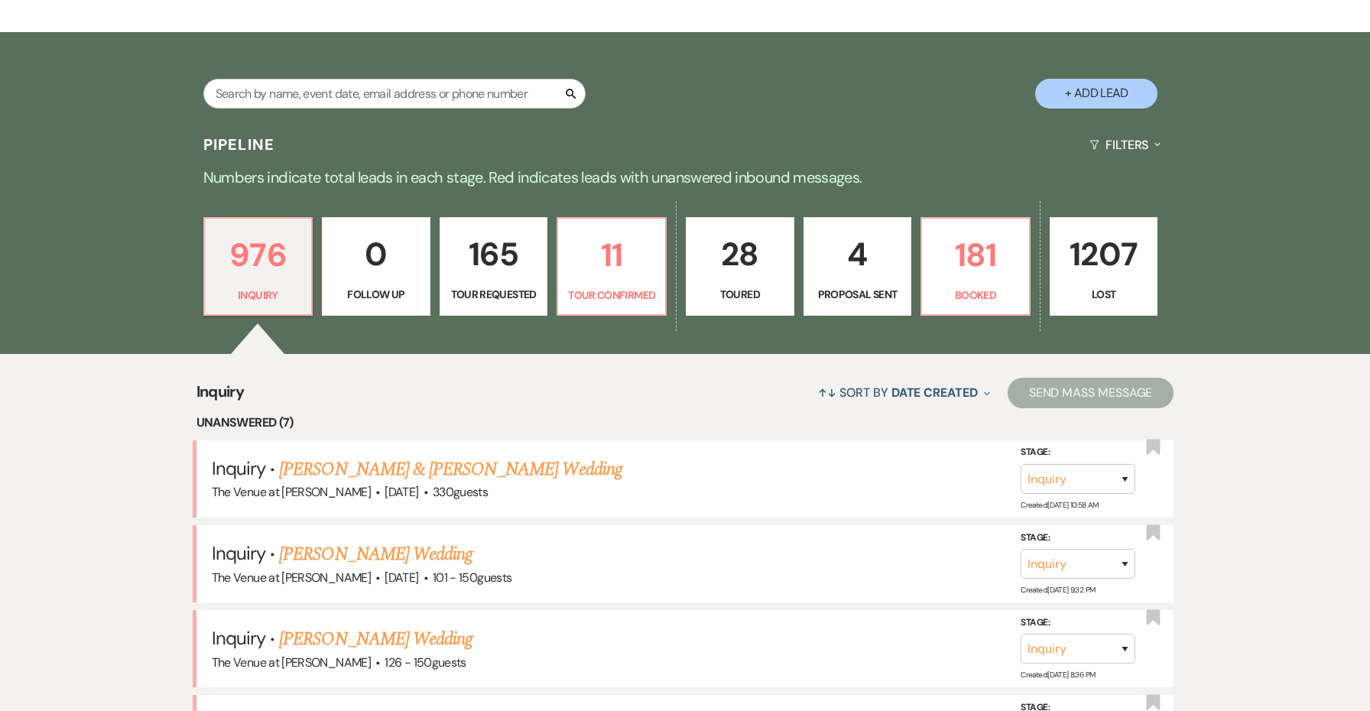
click at [836, 263] on p "4" at bounding box center [857, 254] width 89 height 51
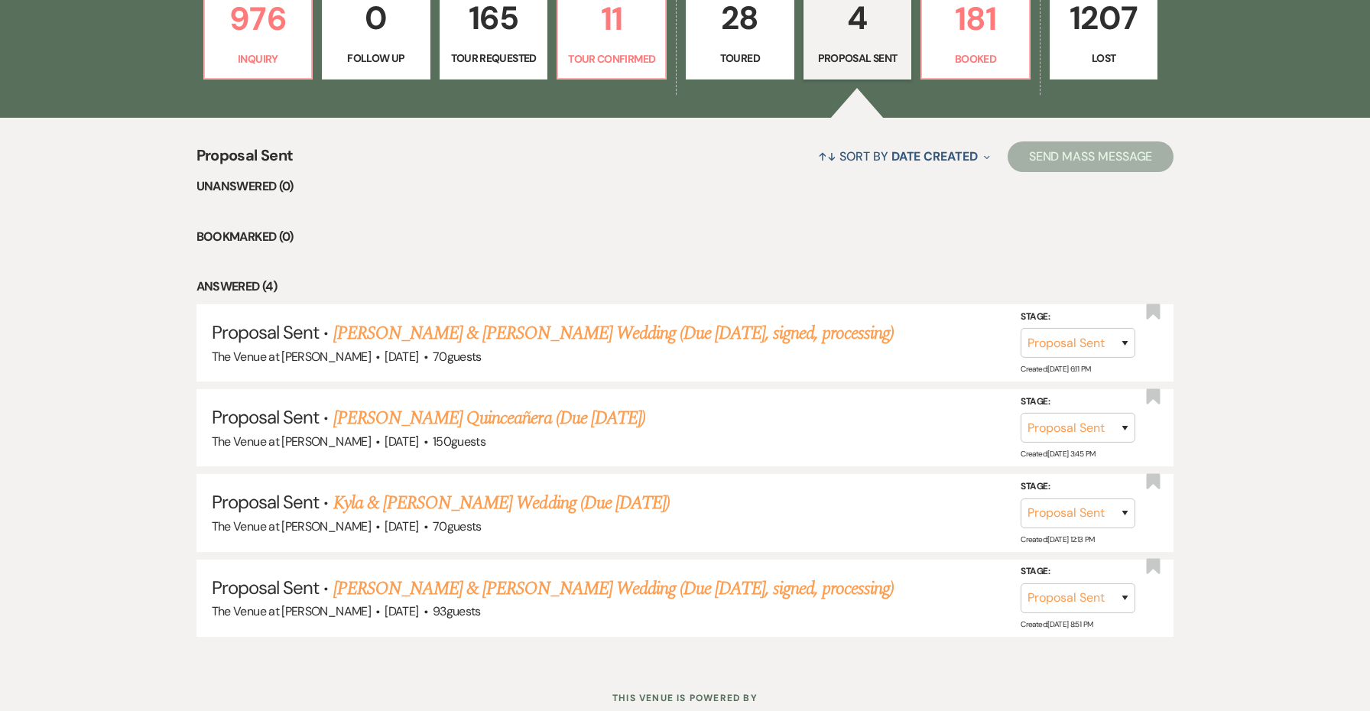
scroll to position [499, 0]
click at [765, 49] on p "Toured" at bounding box center [740, 57] width 89 height 17
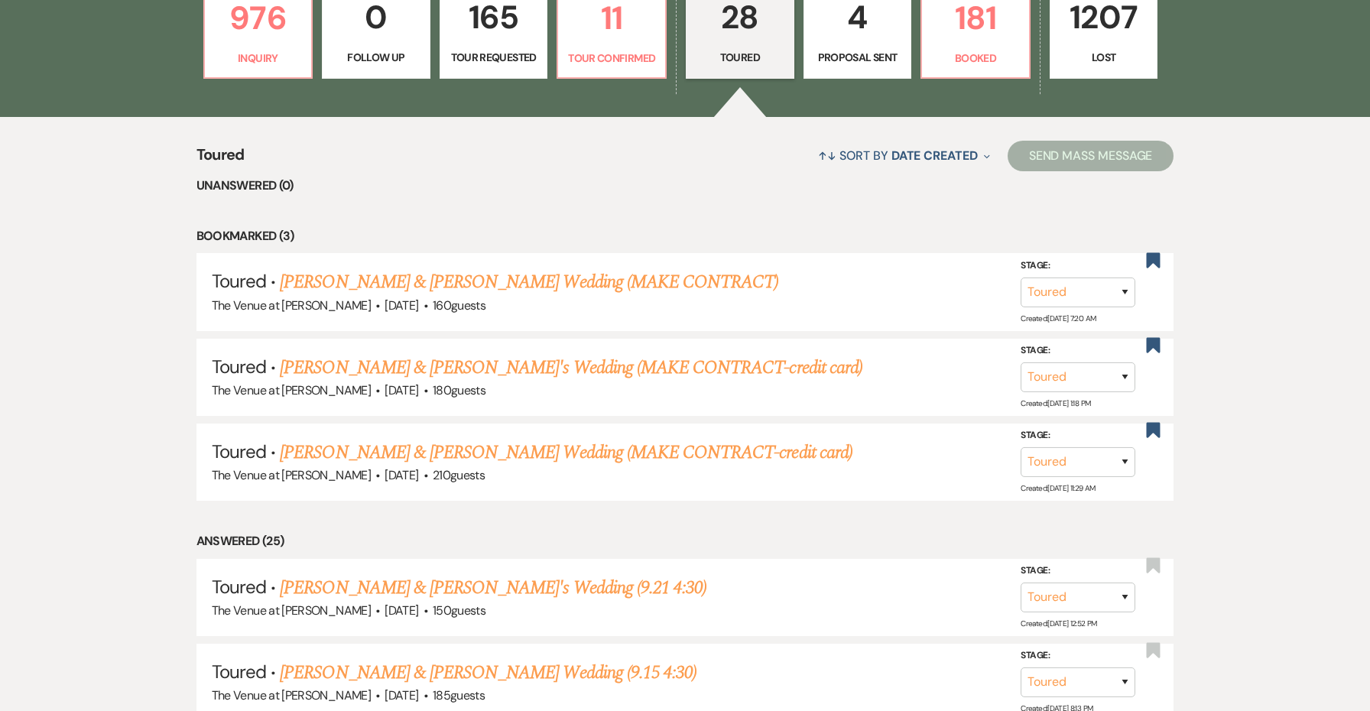
click at [883, 45] on link "4 Proposal Sent" at bounding box center [857, 29] width 109 height 99
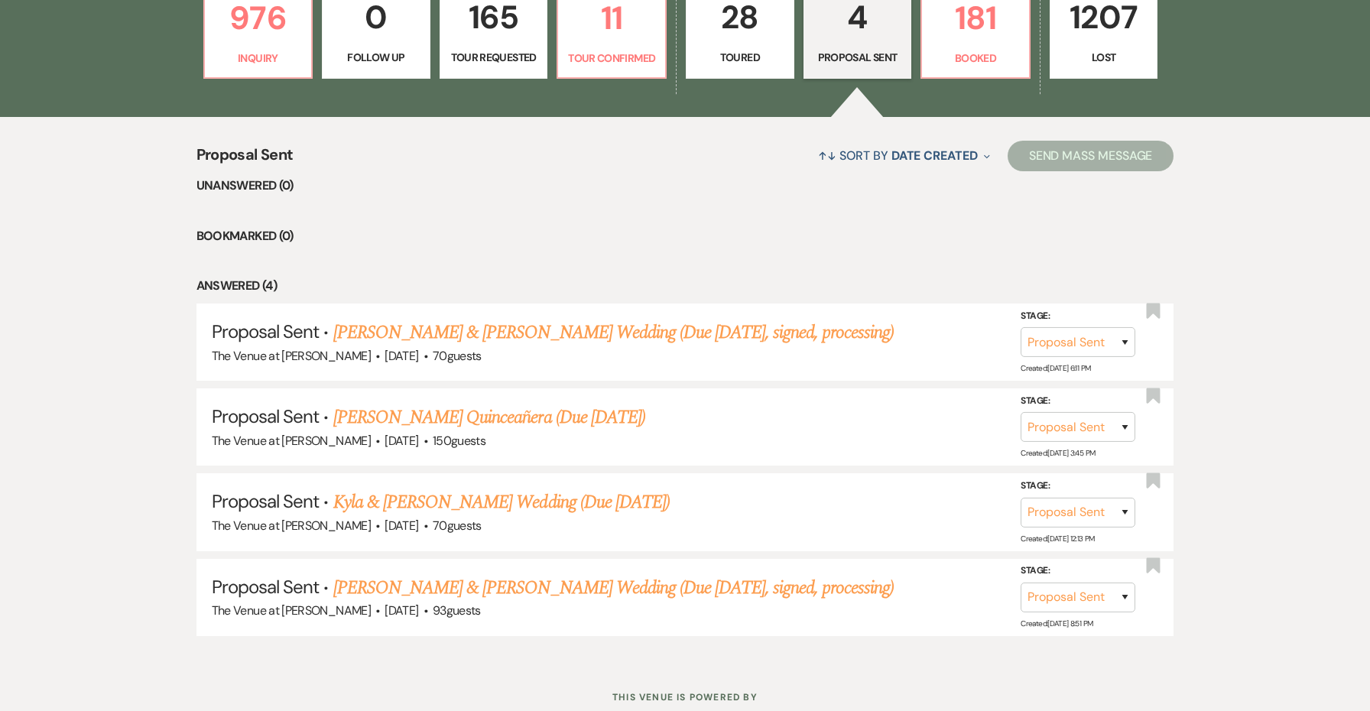
click at [735, 62] on p "Toured" at bounding box center [740, 57] width 89 height 17
